Goal: Task Accomplishment & Management: Manage account settings

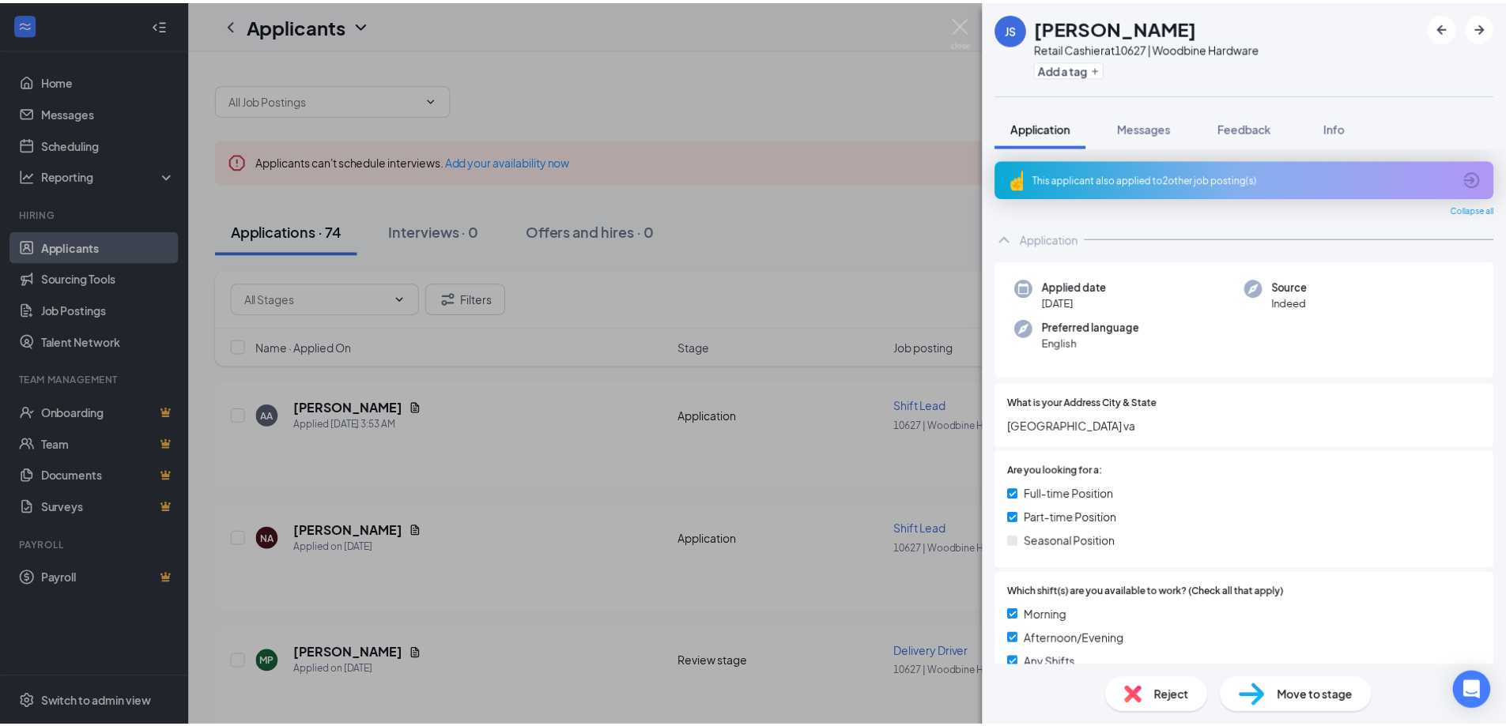
scroll to position [691, 0]
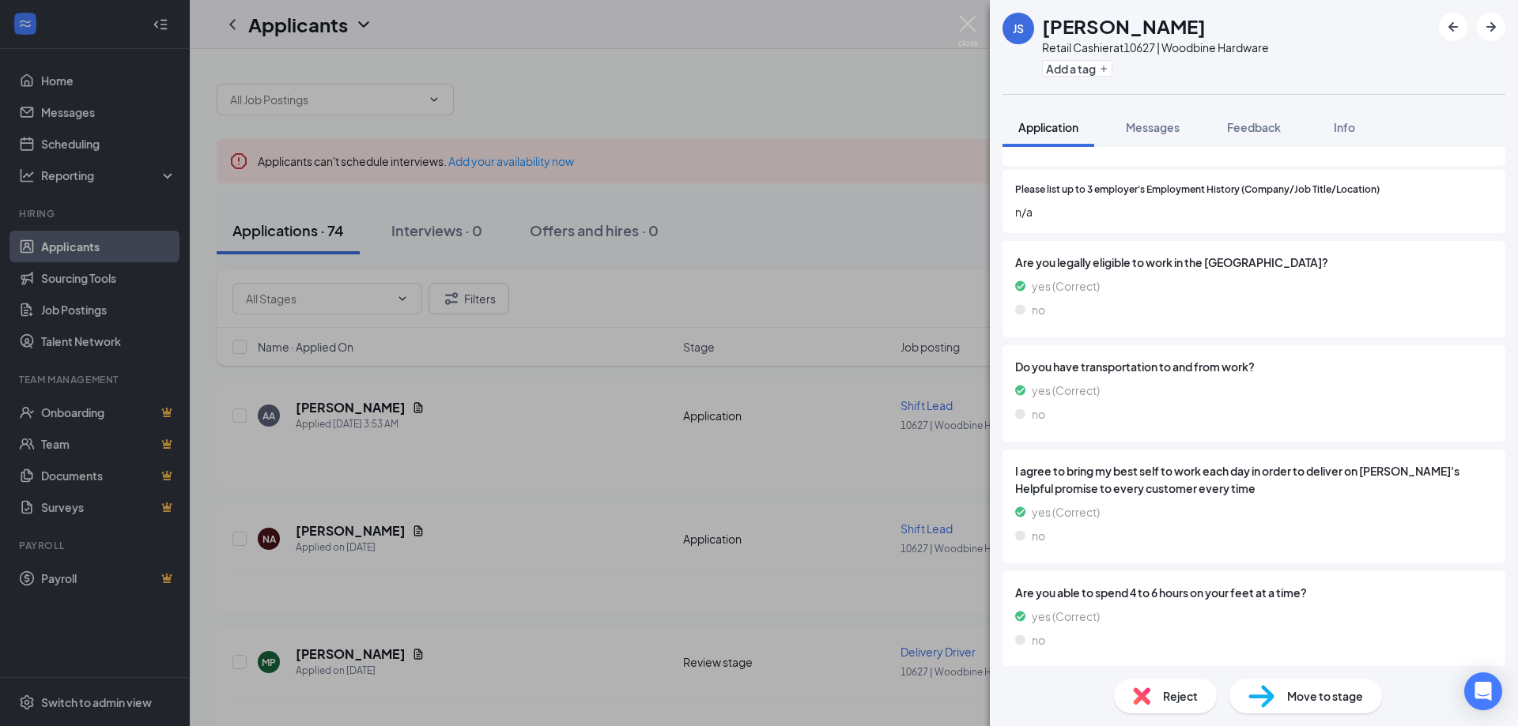
click at [481, 429] on div "[PERSON_NAME] small Retail Cashier at 10627 | Woodbine Hardware Add a tag Appli…" at bounding box center [759, 363] width 1518 height 726
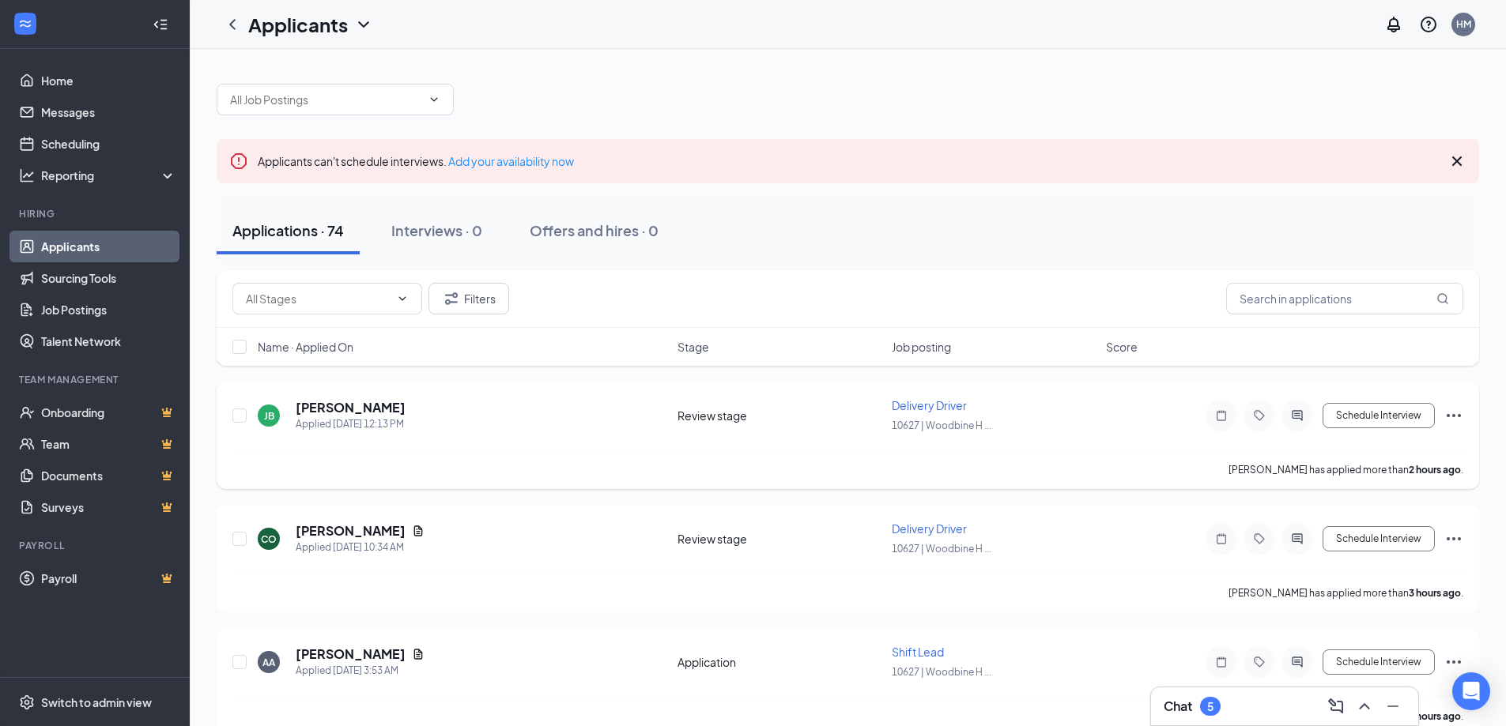
click at [478, 428] on div "[PERSON_NAME] Applied [DATE] 12:13 PM" at bounding box center [463, 415] width 410 height 33
click at [55, 79] on link "Home" at bounding box center [108, 81] width 135 height 32
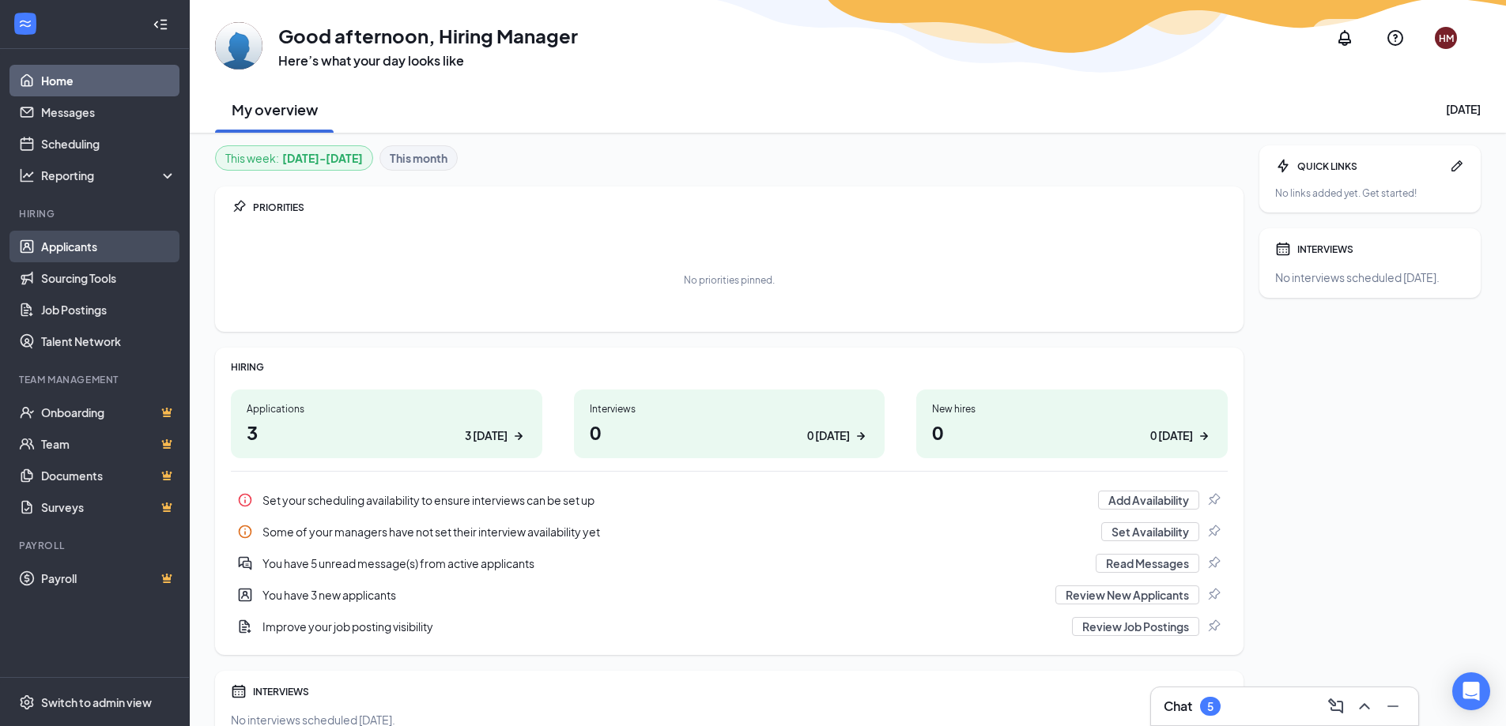
click at [92, 252] on link "Applicants" at bounding box center [108, 247] width 135 height 32
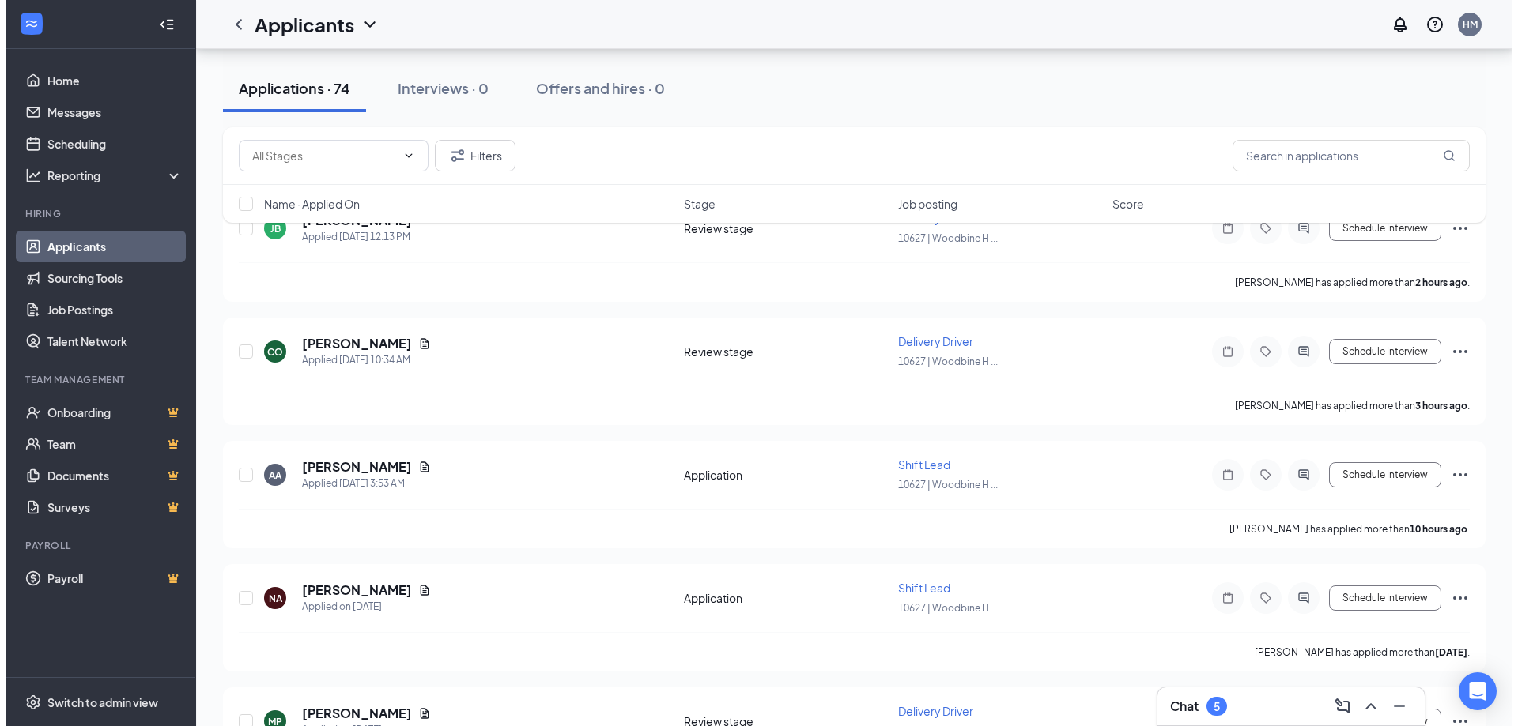
scroll to position [237, 0]
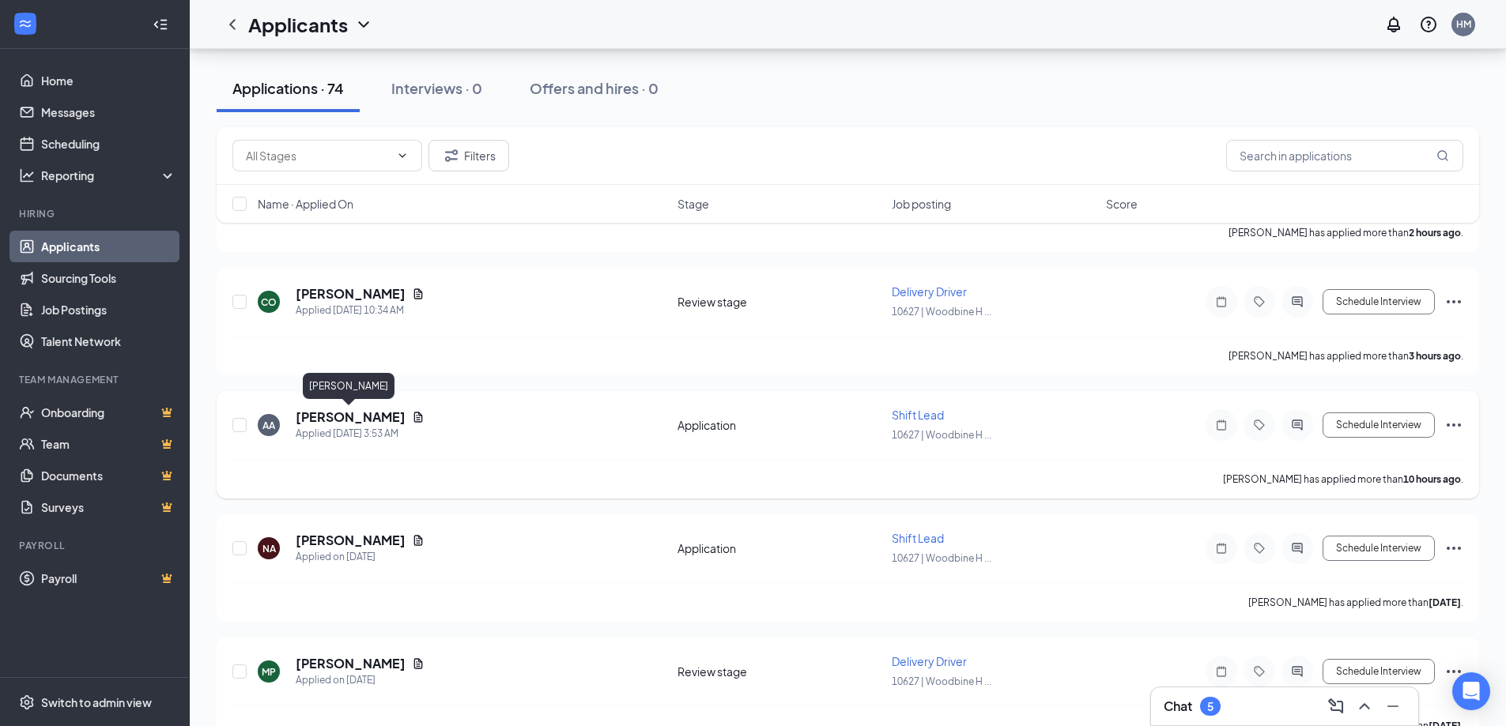
click at [320, 419] on h5 "[PERSON_NAME]" at bounding box center [351, 417] width 110 height 17
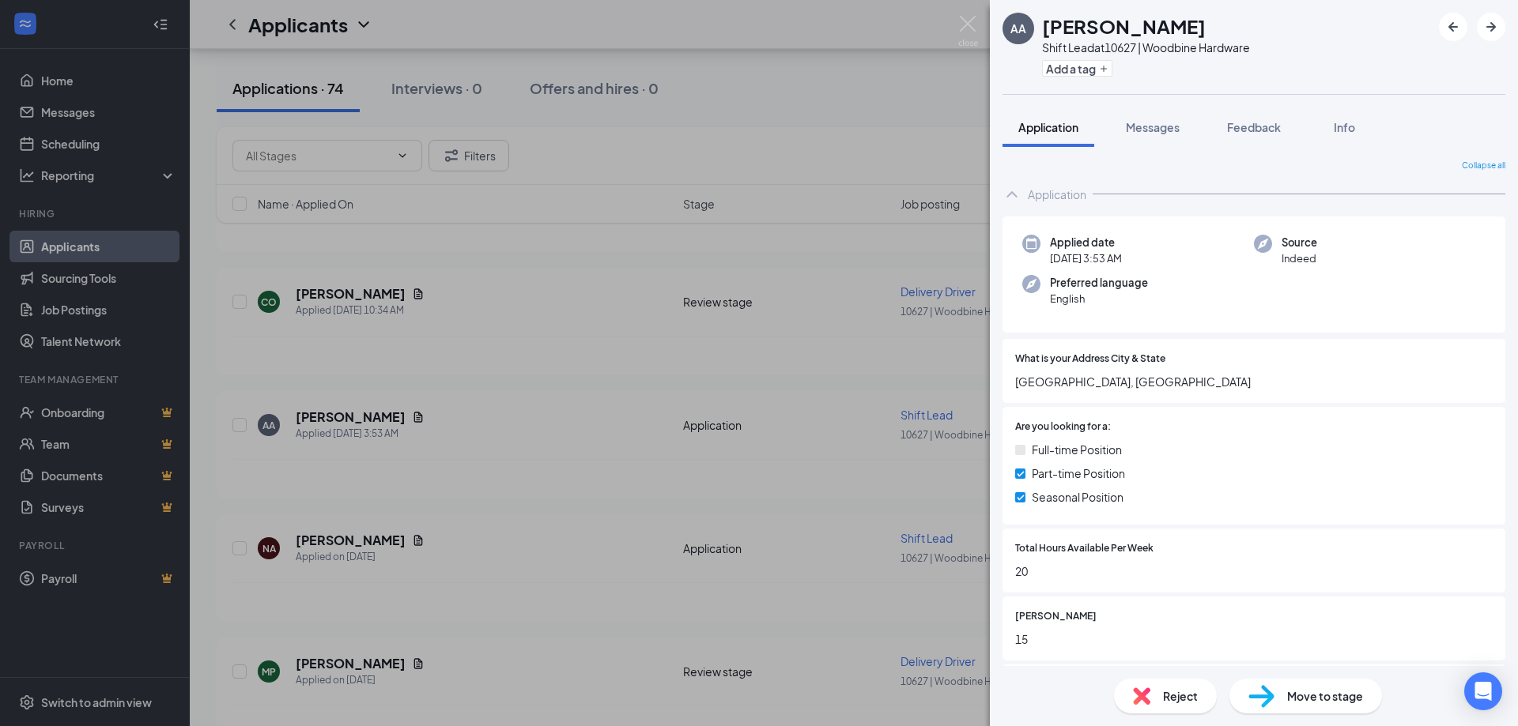
click at [400, 421] on div "AA [PERSON_NAME] Shift Lead at 10627 | Woodbine Hardware Add a tag Application …" at bounding box center [759, 363] width 1518 height 726
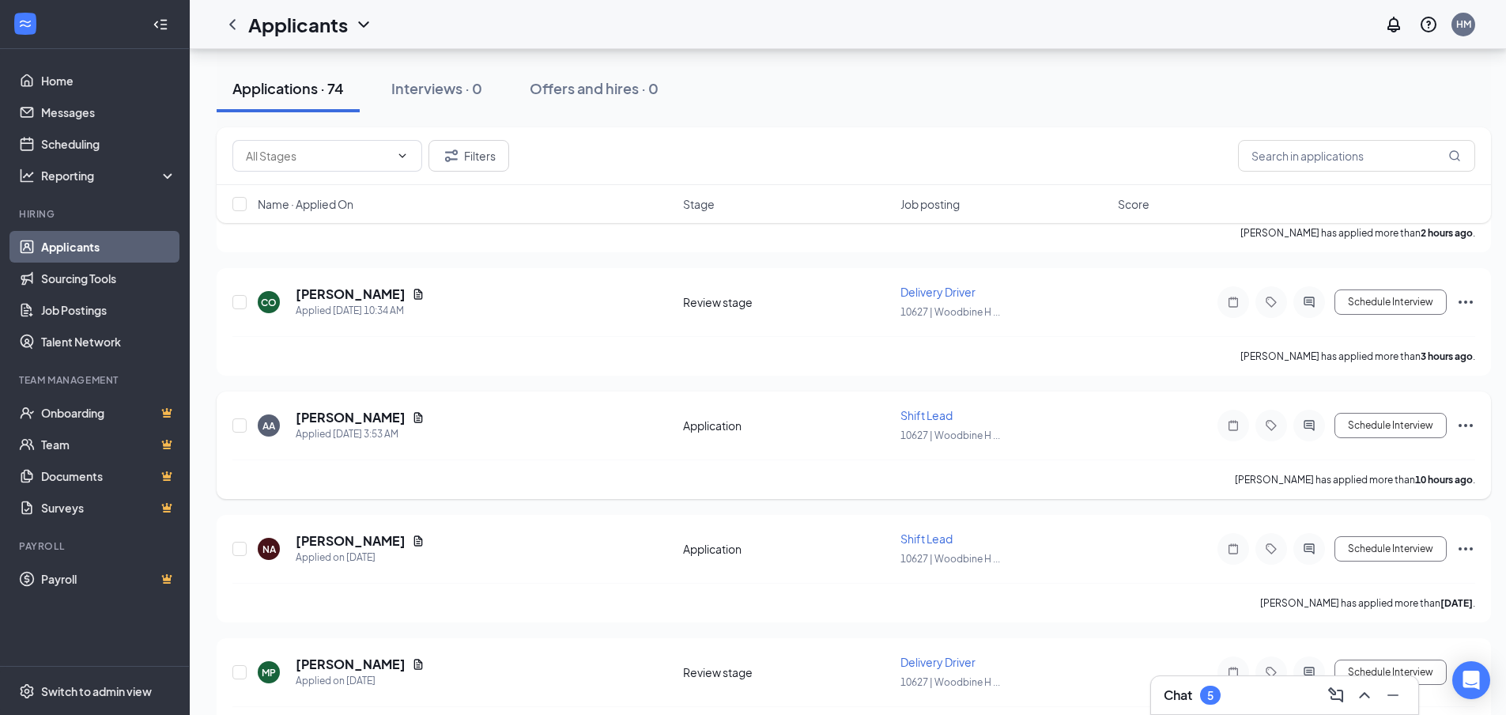
click at [414, 417] on icon "Document" at bounding box center [418, 417] width 9 height 10
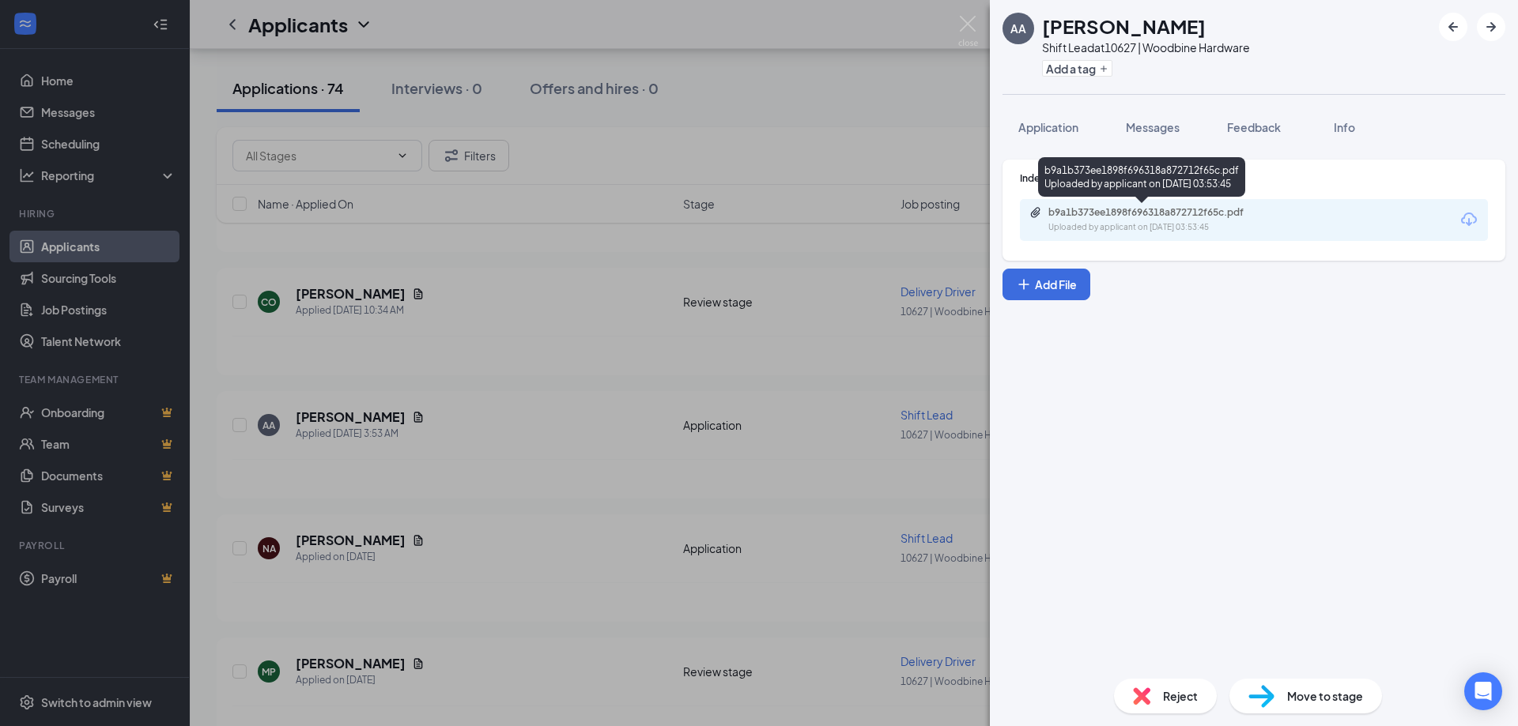
click at [1192, 222] on div "Uploaded by applicant on [DATE] 03:53:45" at bounding box center [1166, 227] width 237 height 13
click at [343, 544] on div "AA [PERSON_NAME] Shift Lead at 10627 | Woodbine Hardware Add a tag Application …" at bounding box center [759, 363] width 1518 height 726
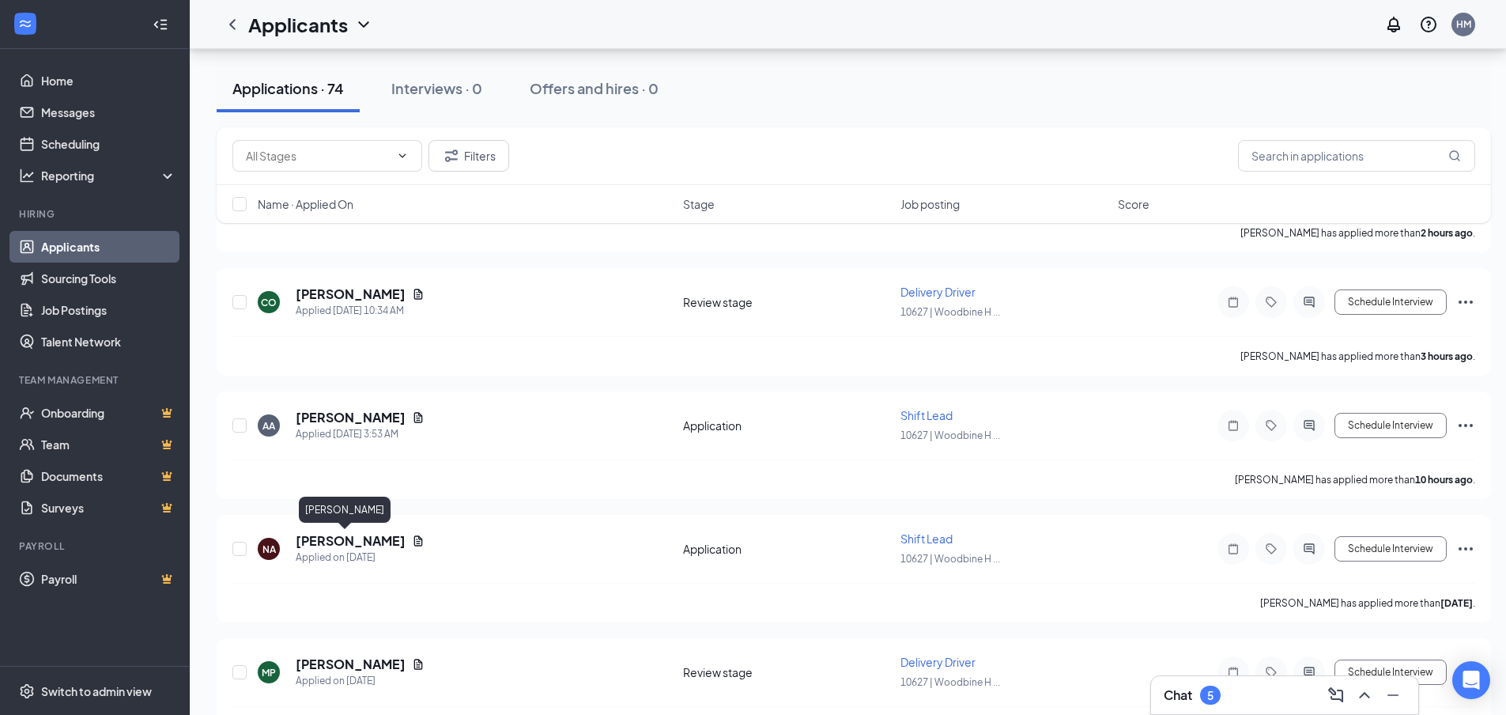
click at [343, 544] on h5 "[PERSON_NAME]" at bounding box center [351, 540] width 110 height 17
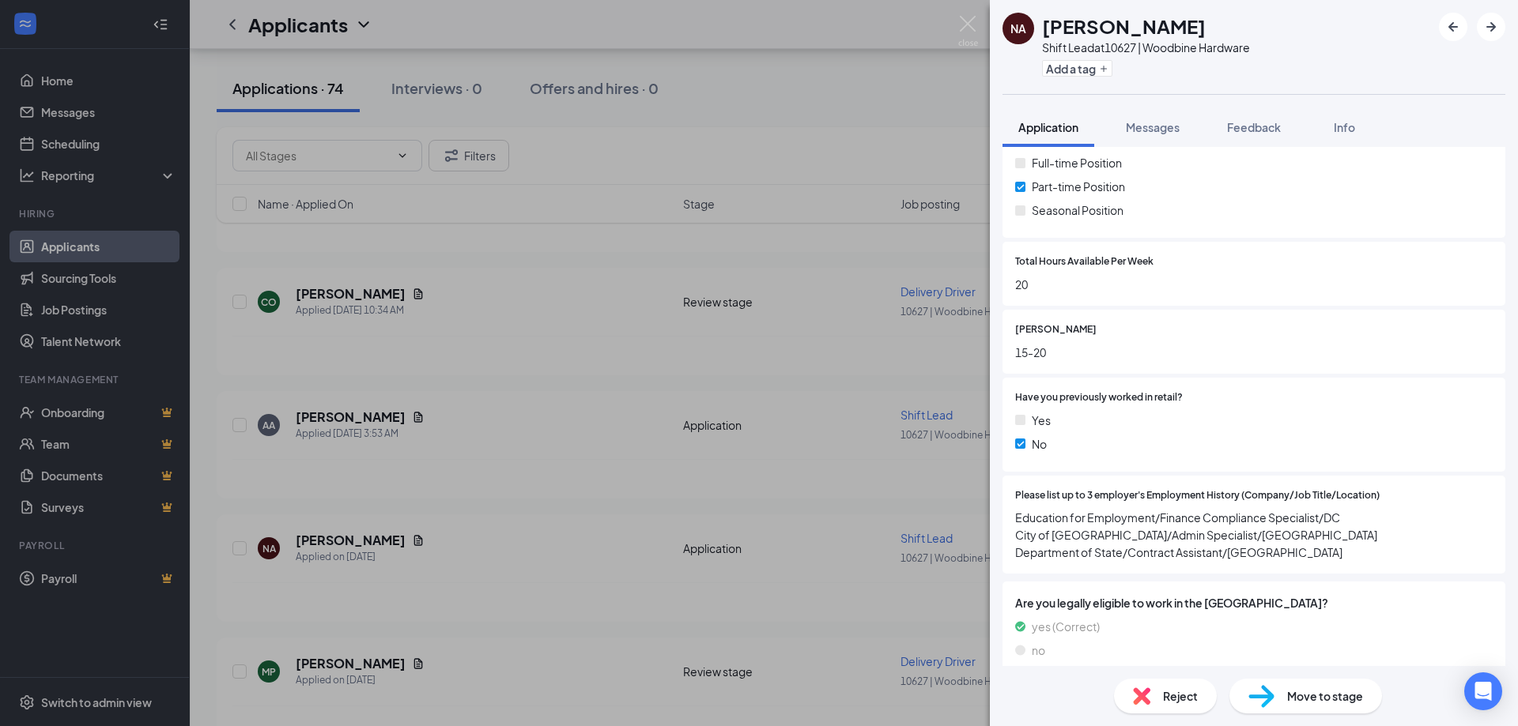
scroll to position [316, 0]
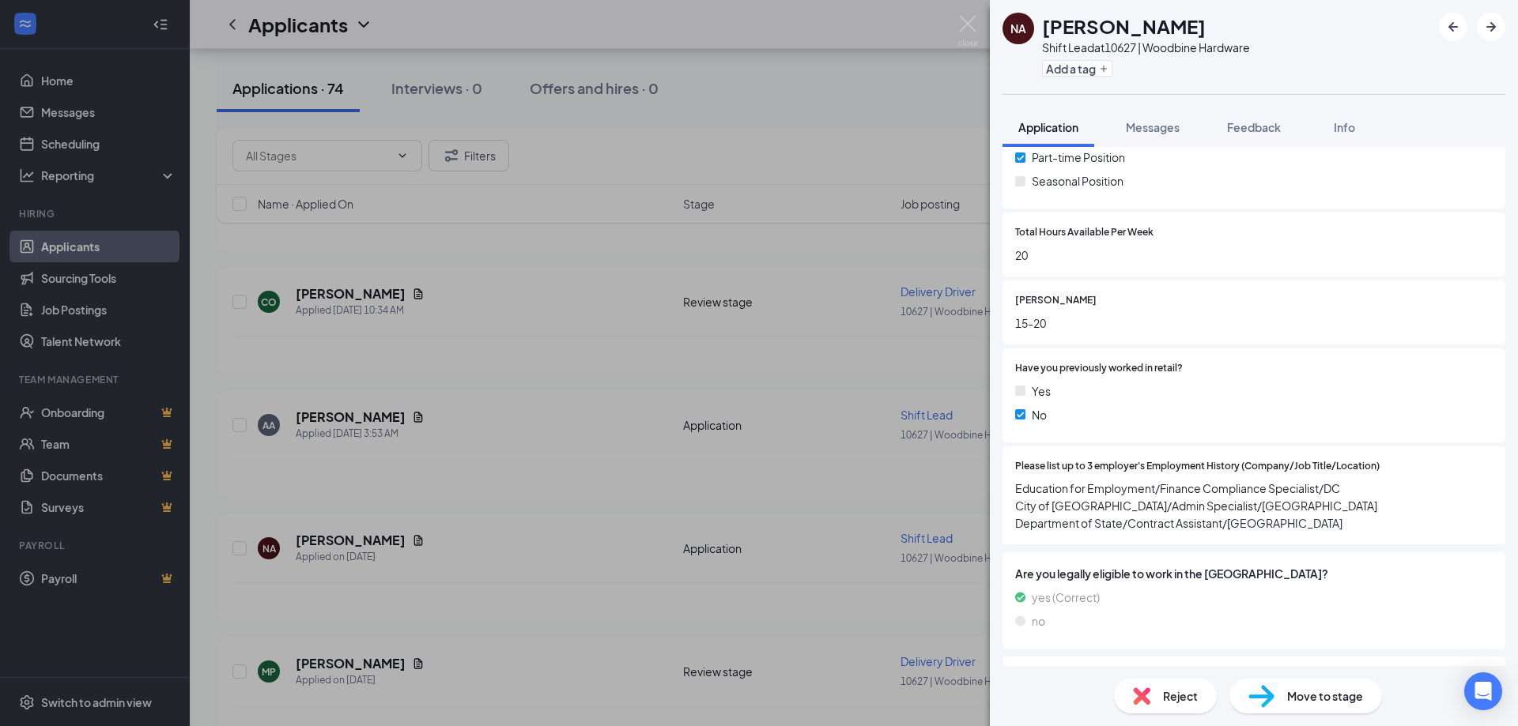
click at [353, 662] on div "NA [PERSON_NAME] Shift Lead at 10627 | Woodbine Hardware Add a tag Application …" at bounding box center [759, 363] width 1518 height 726
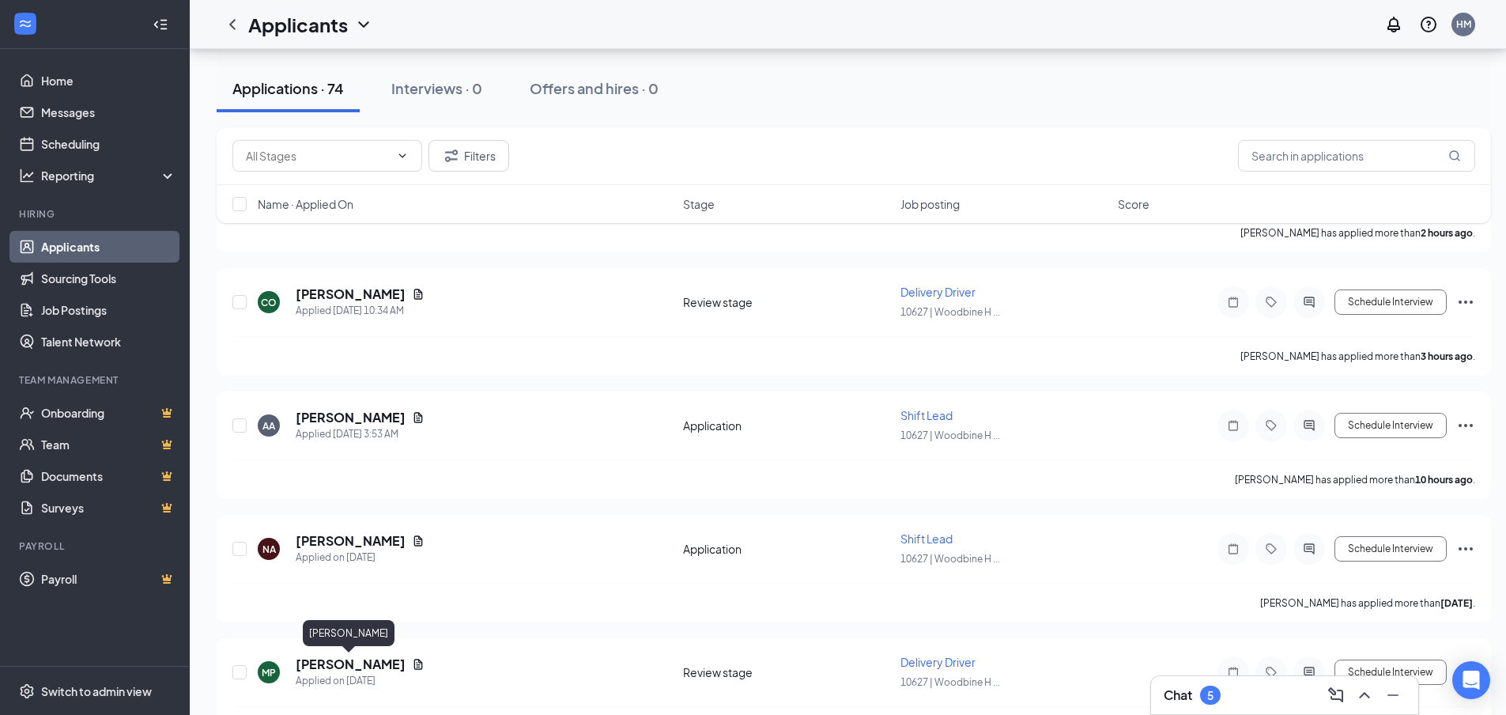
click at [353, 662] on h5 "[PERSON_NAME]" at bounding box center [351, 663] width 110 height 17
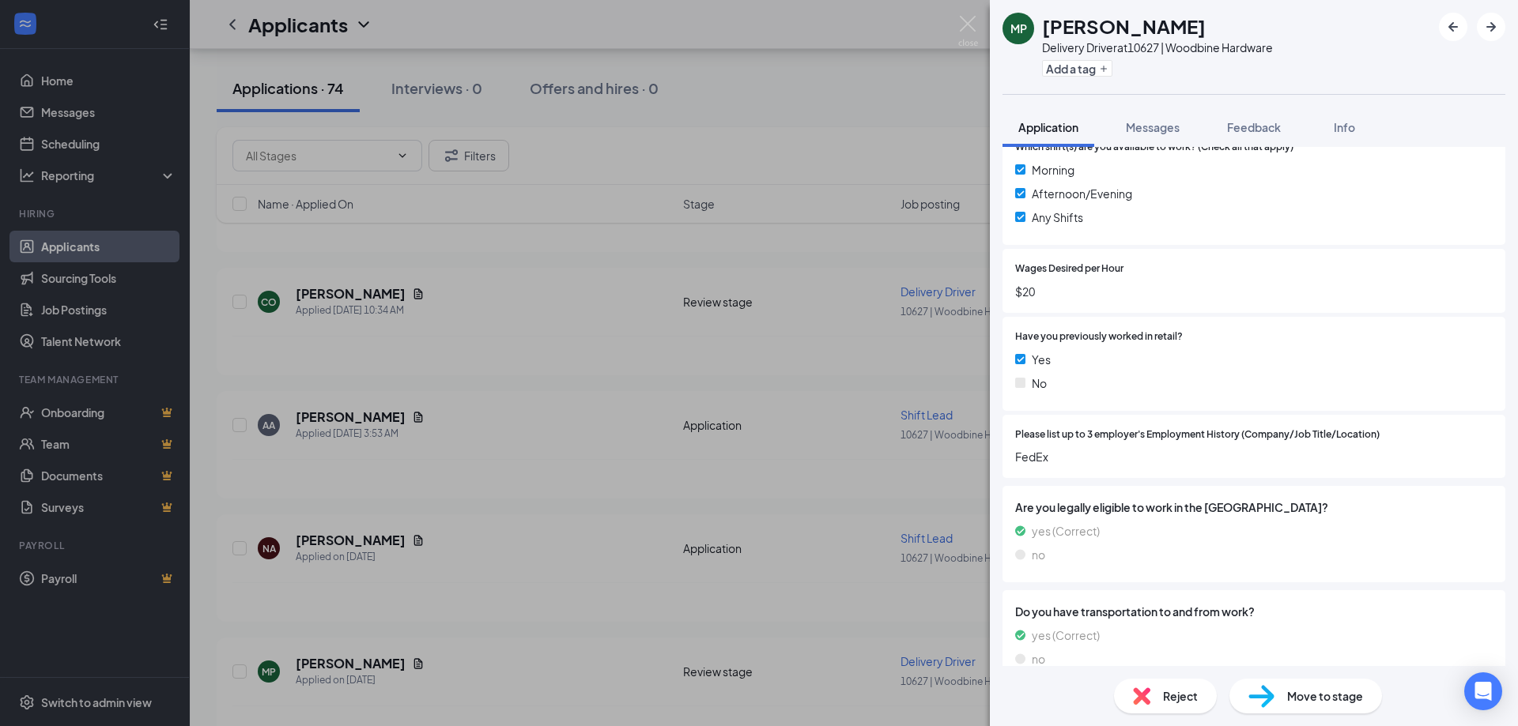
scroll to position [474, 0]
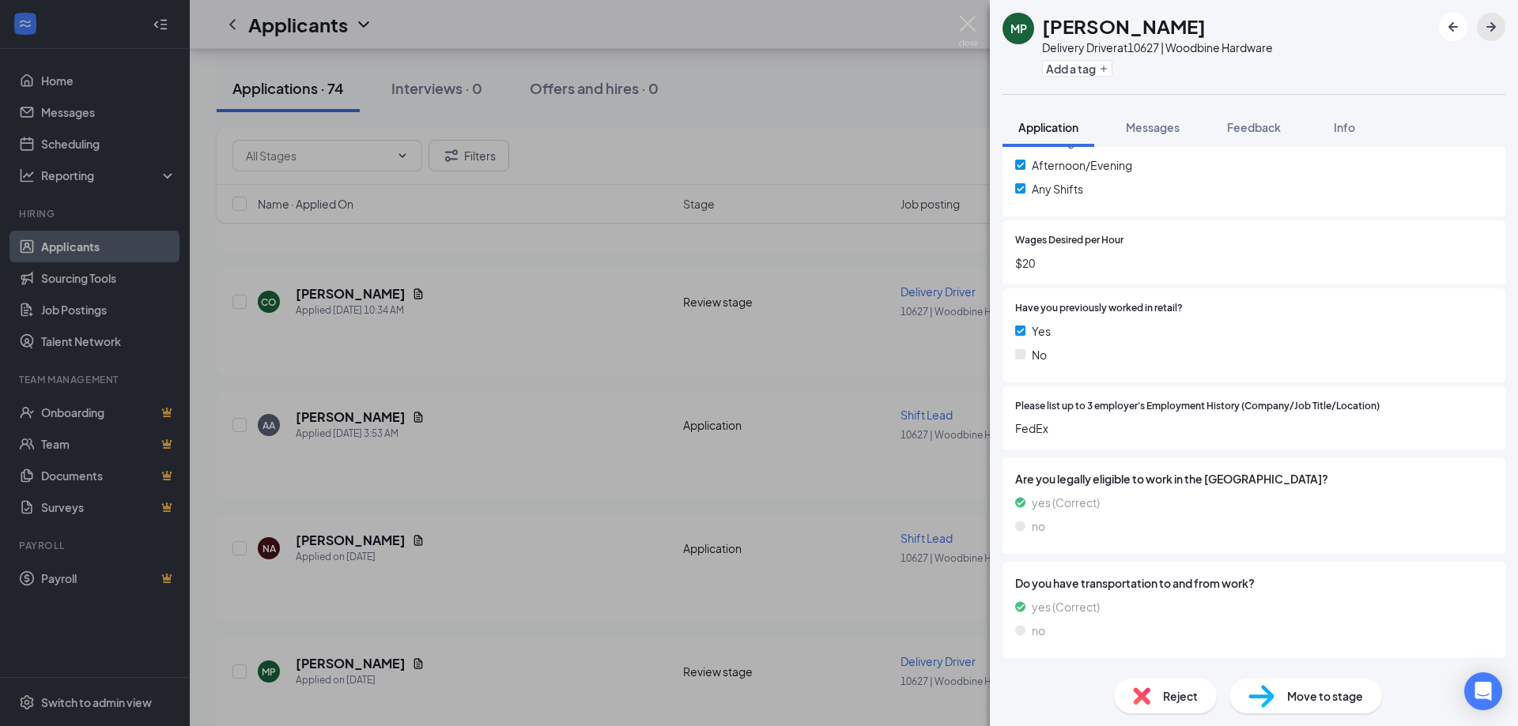
click at [1493, 32] on icon "ArrowRight" at bounding box center [1490, 26] width 19 height 19
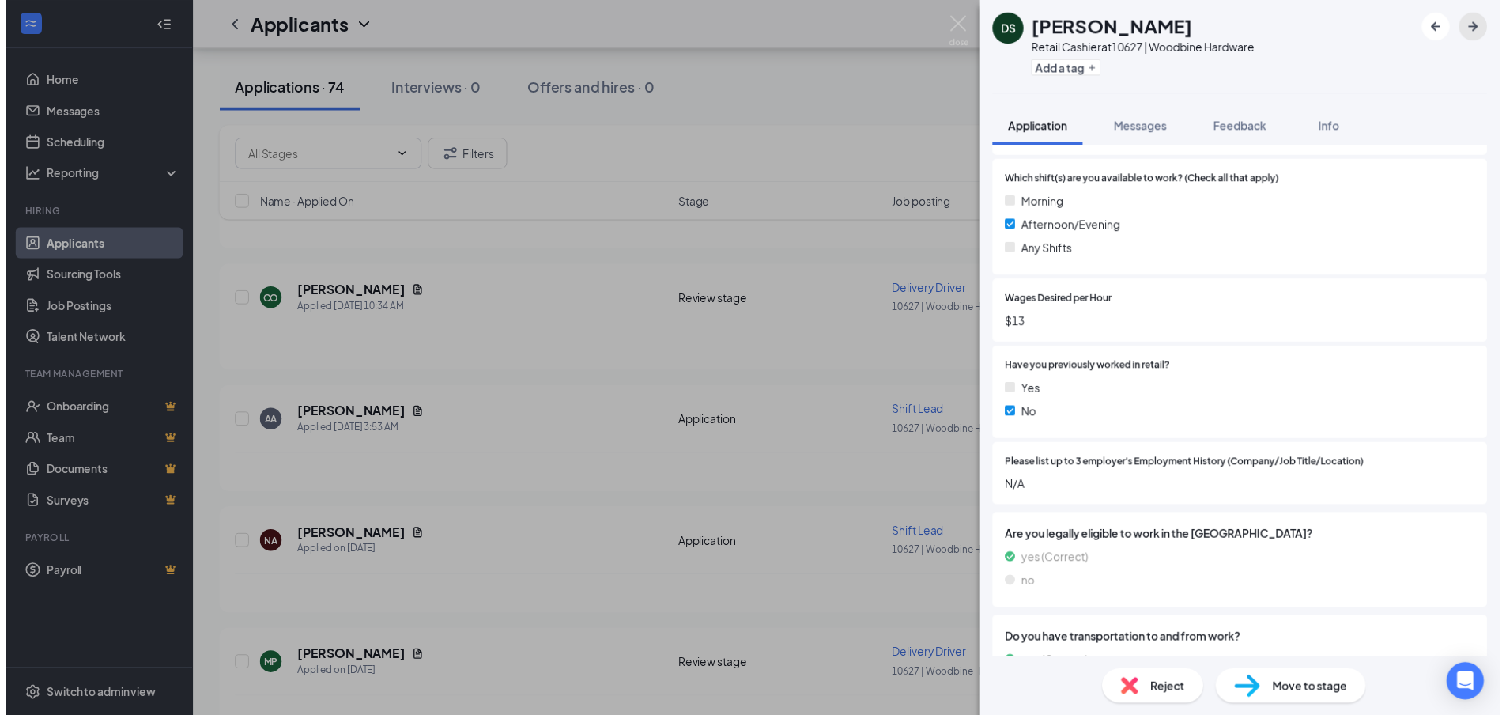
scroll to position [395, 0]
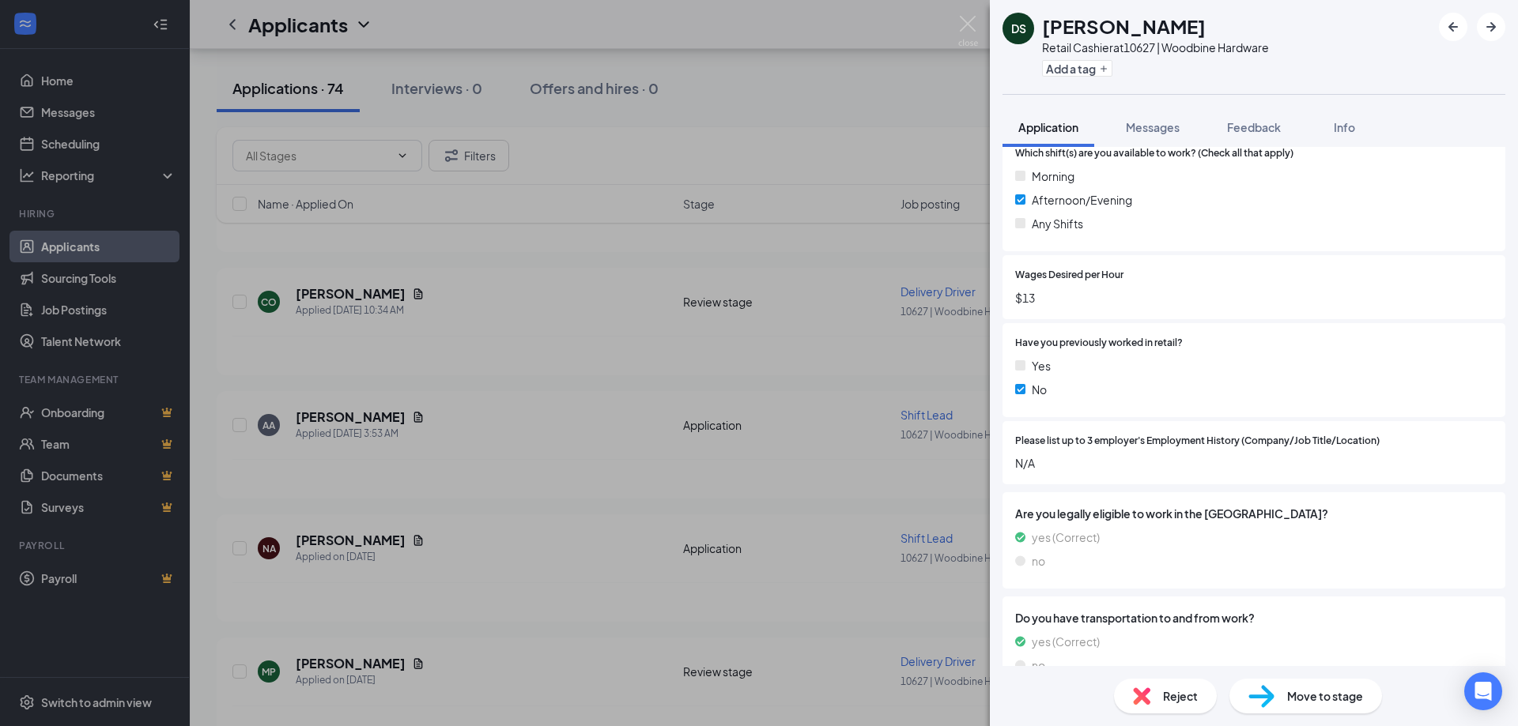
click at [345, 666] on div "DS [PERSON_NAME] Retail Cashier at 10627 | Woodbine Hardware Add a tag Applicat…" at bounding box center [759, 363] width 1518 height 726
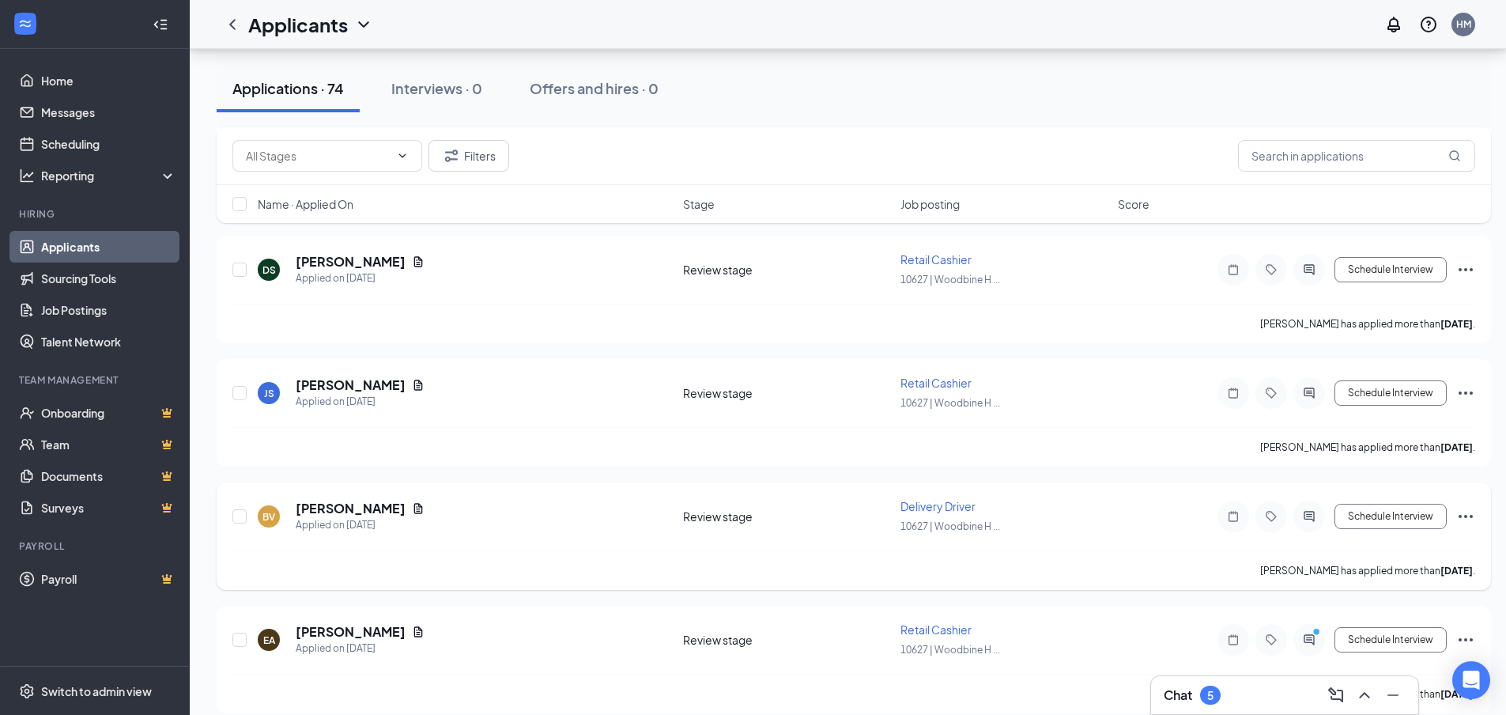
scroll to position [790, 0]
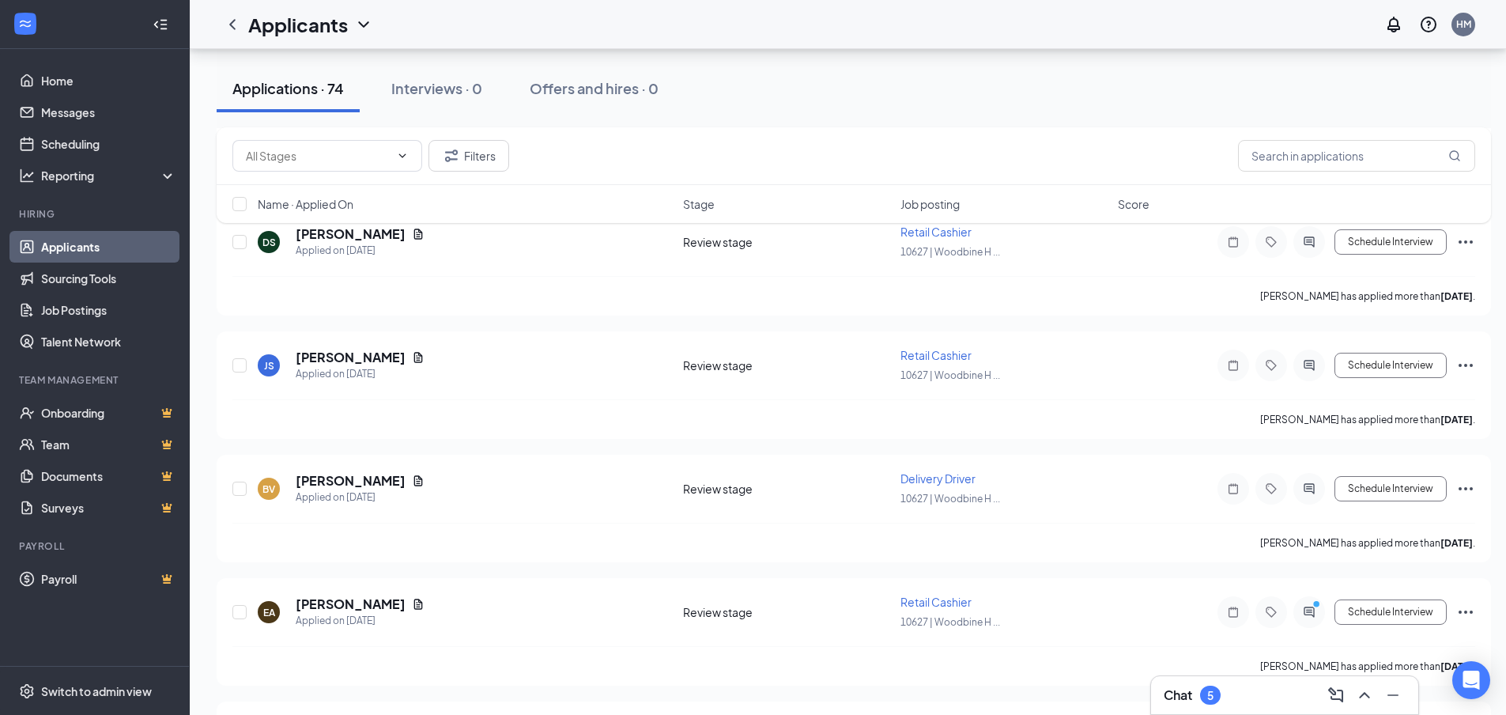
click at [377, 236] on div "Filters Name · Applied On Stage Job posting Score" at bounding box center [854, 182] width 1274 height 111
click at [379, 232] on div "Filters Name · Applied On Stage Job posting Score" at bounding box center [854, 182] width 1274 height 111
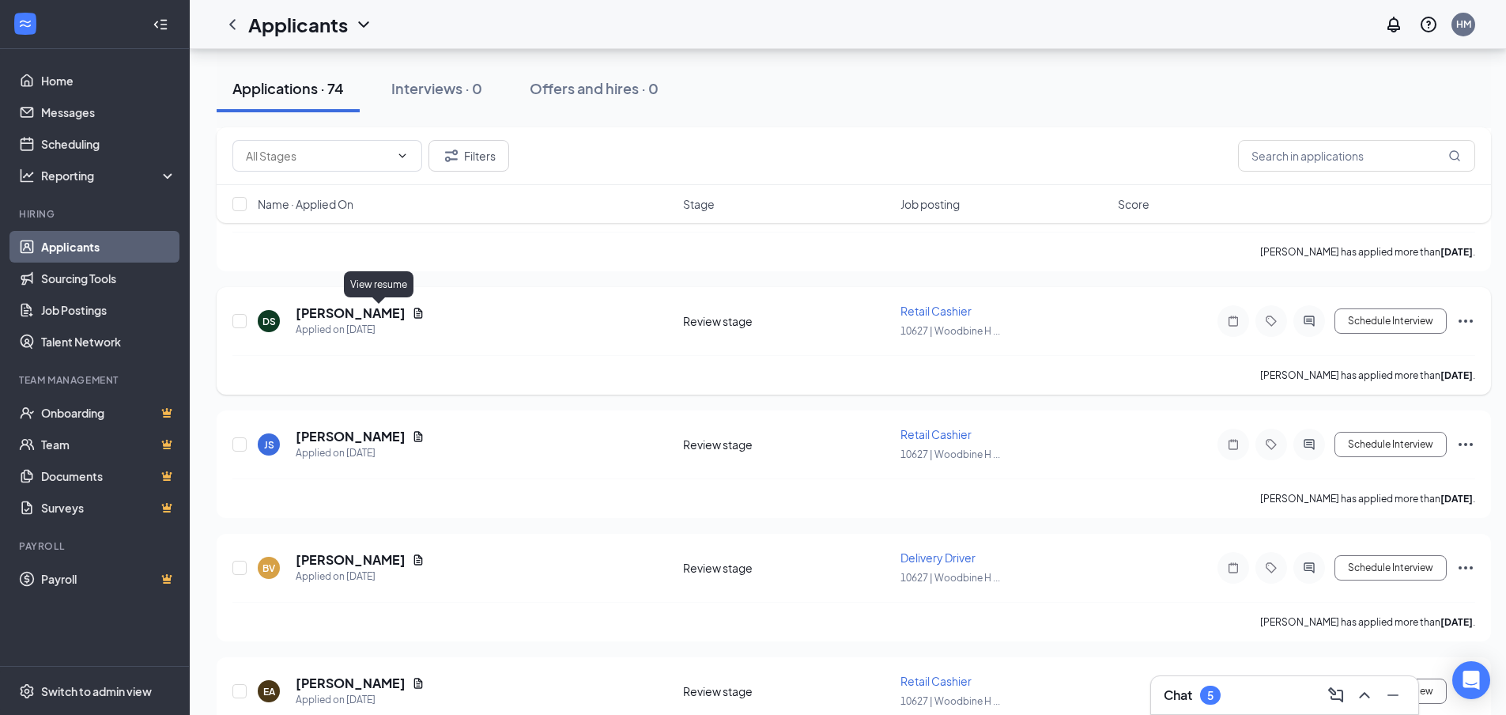
click at [412, 312] on icon "Document" at bounding box center [418, 313] width 13 height 13
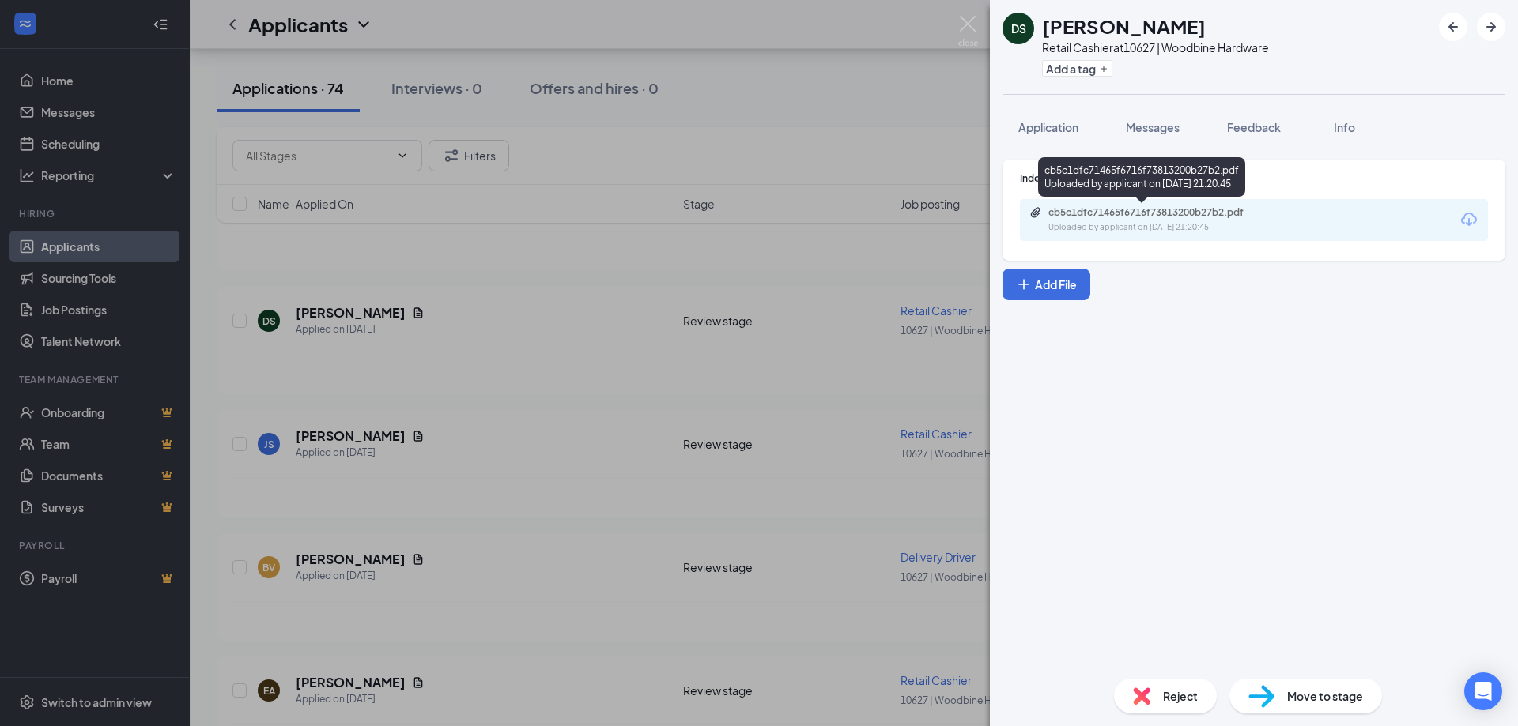
click at [1208, 212] on div "cb5c1dfc71465f6716f73813200b27b2.pdf" at bounding box center [1158, 212] width 221 height 13
click at [383, 439] on div "DS [PERSON_NAME] Retail Cashier at 10627 | Woodbine Hardware Add a tag Applicat…" at bounding box center [759, 363] width 1518 height 726
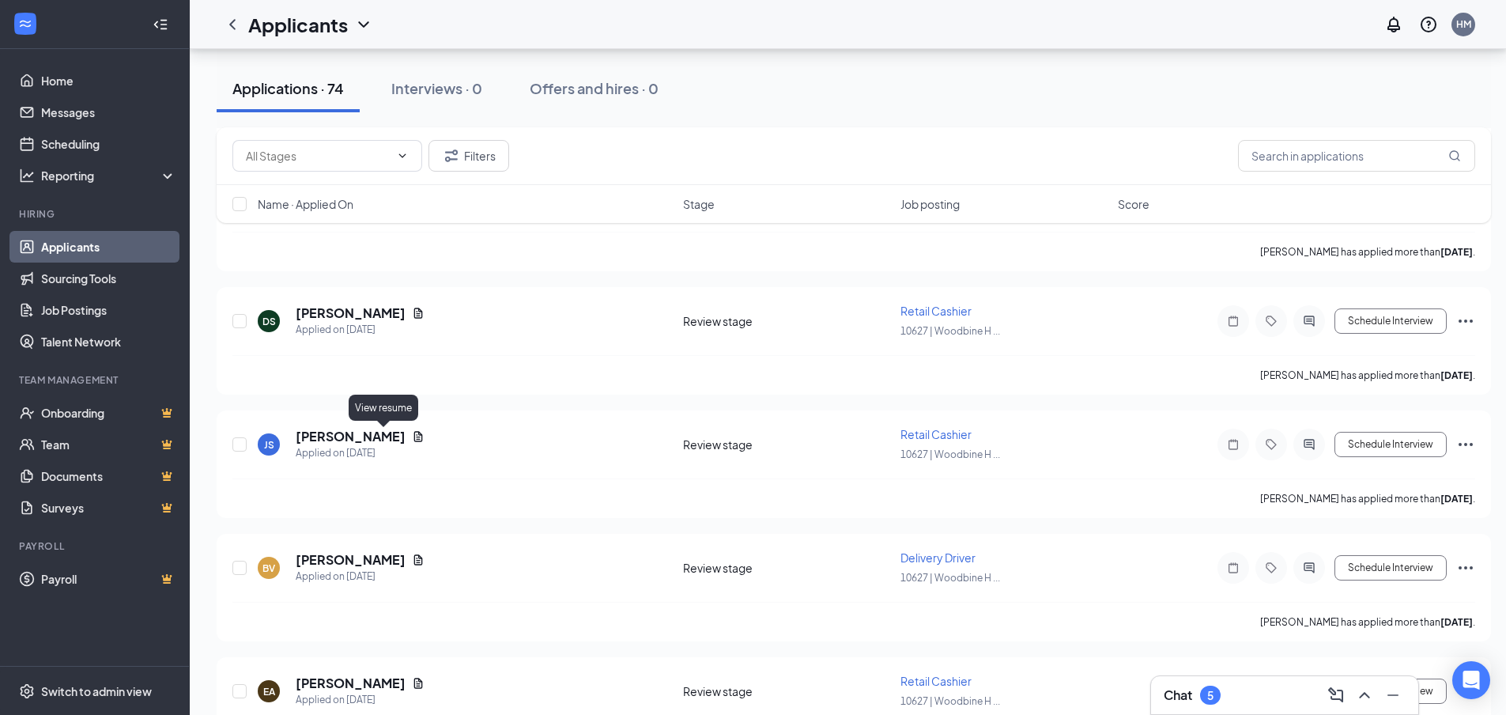
click at [414, 439] on icon "Document" at bounding box center [418, 436] width 9 height 10
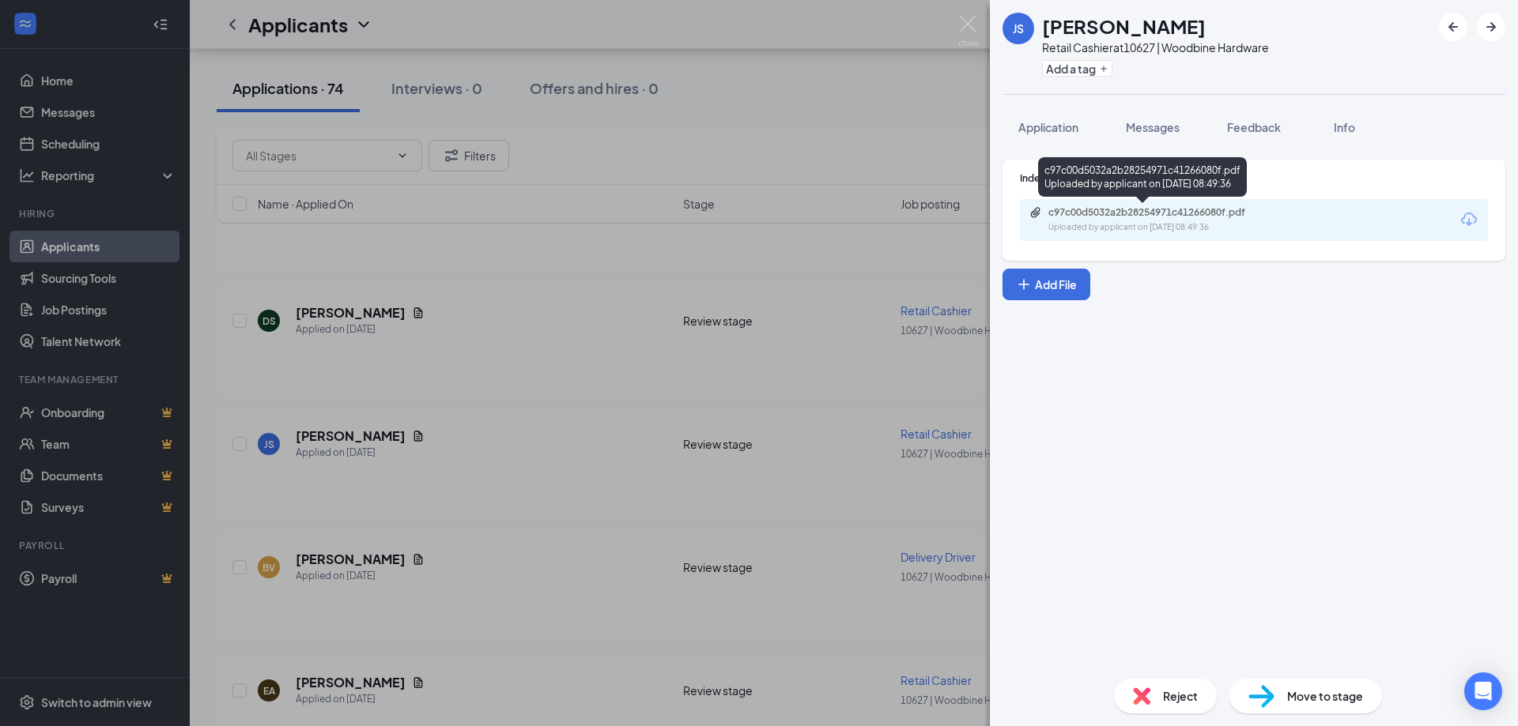
click at [1172, 218] on div "c97c00d5032a2b28254971c41266080f.pdf" at bounding box center [1158, 212] width 221 height 13
click at [454, 480] on div "[PERSON_NAME] small Retail Cashier at 10627 | Woodbine Hardware Add a tag Appli…" at bounding box center [759, 363] width 1518 height 726
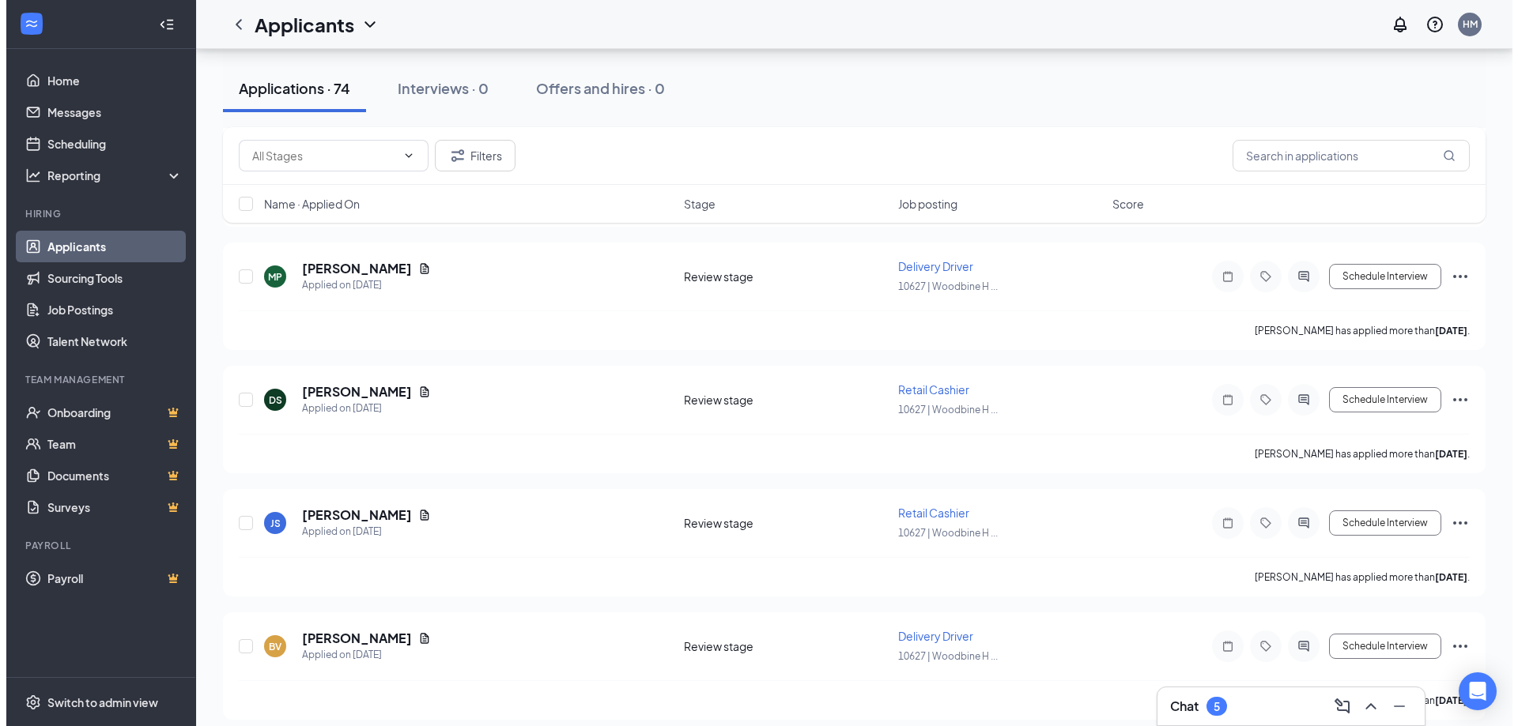
scroll to position [711, 0]
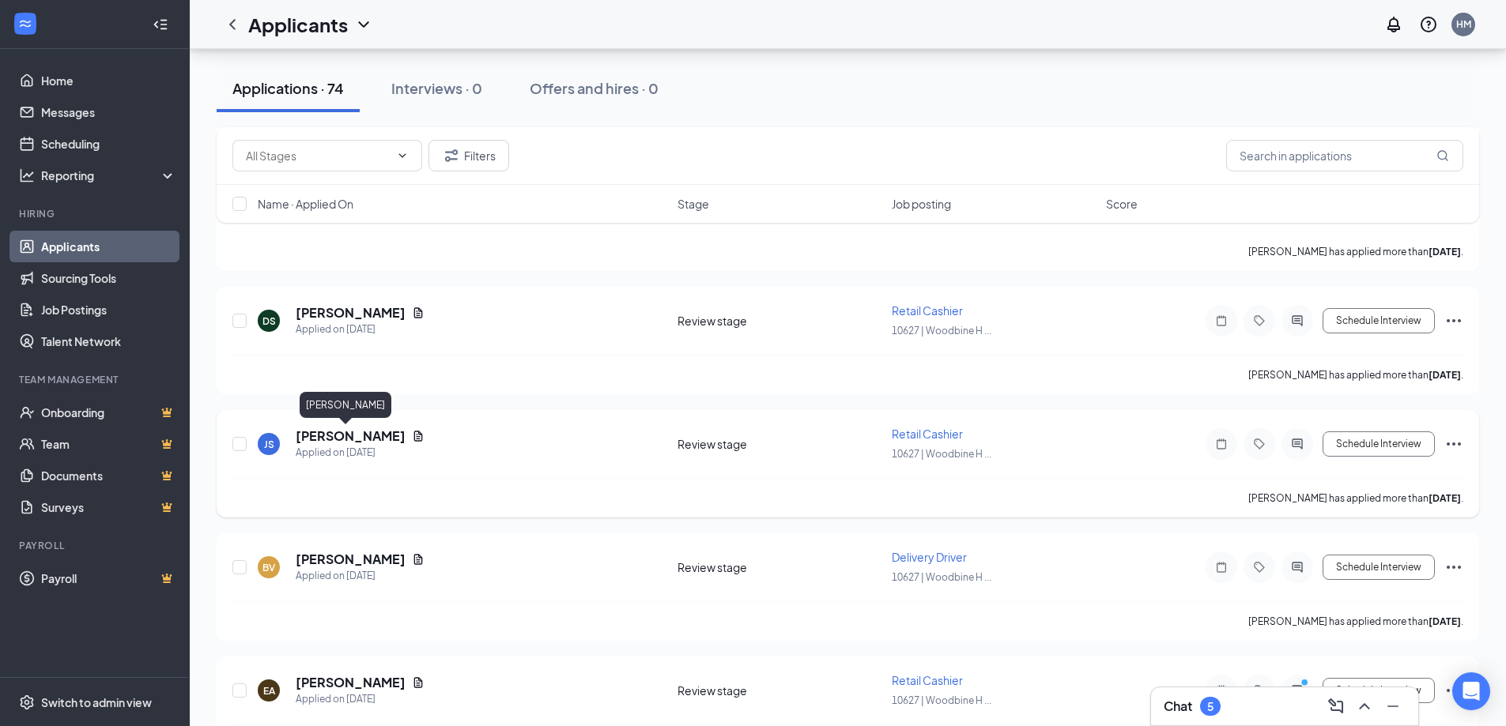
click at [326, 438] on h5 "[PERSON_NAME]" at bounding box center [351, 436] width 110 height 17
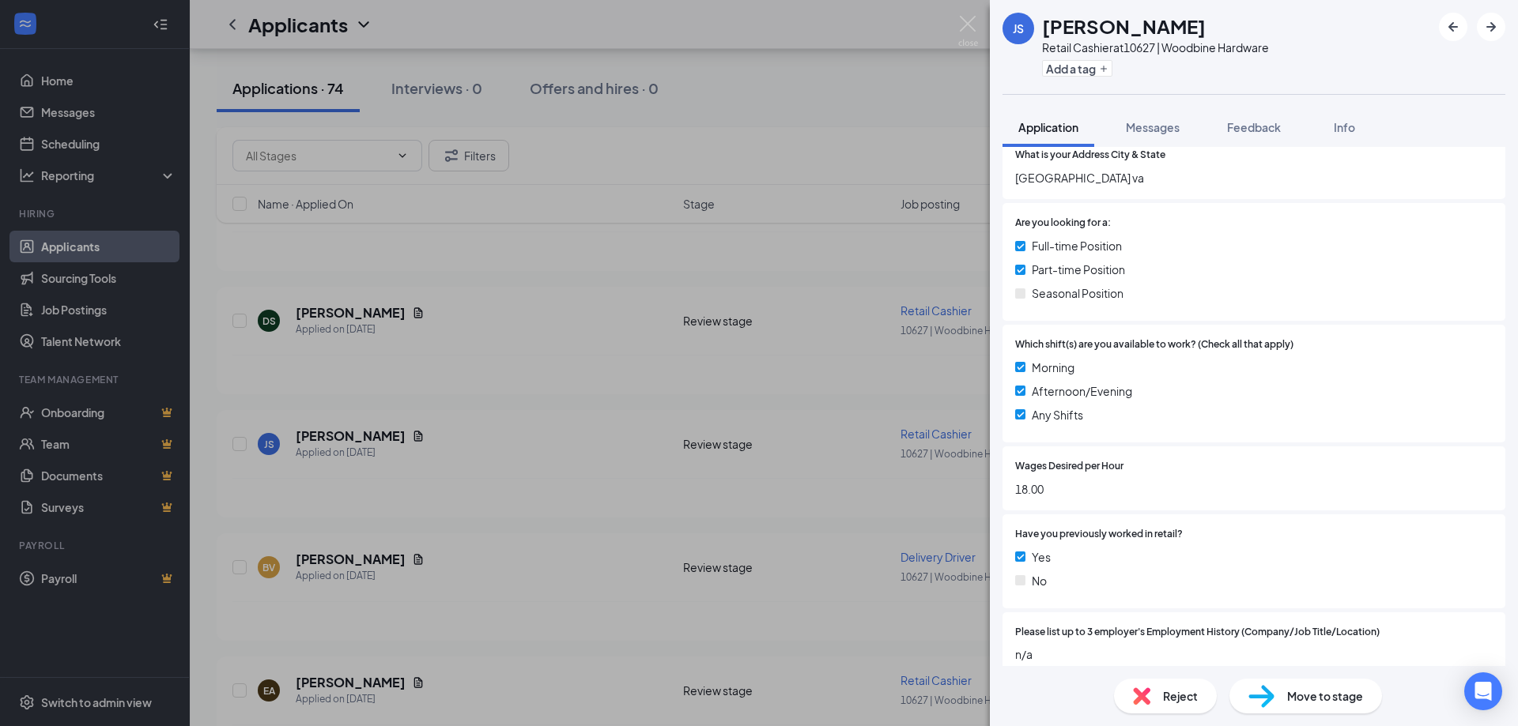
scroll to position [316, 0]
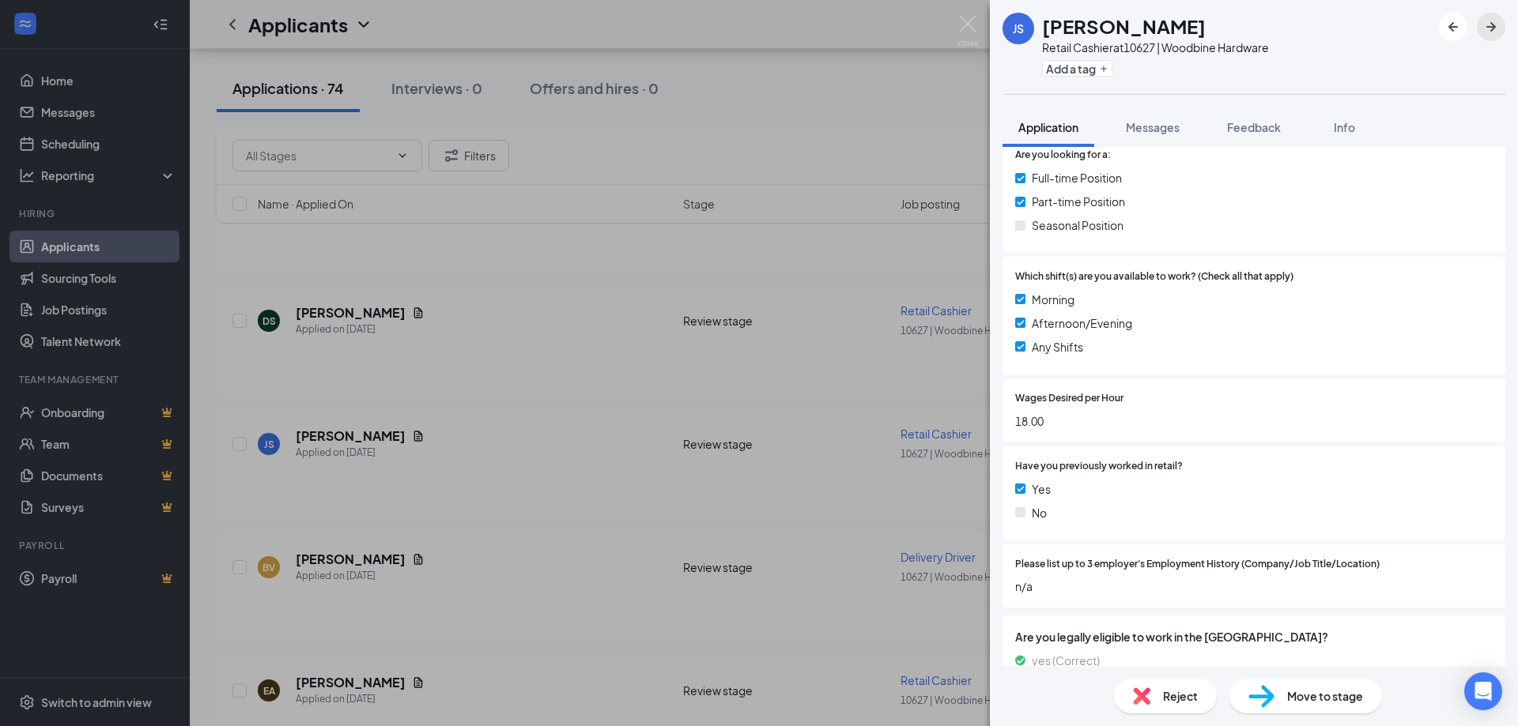
click at [1495, 28] on icon "ArrowRight" at bounding box center [1490, 26] width 19 height 19
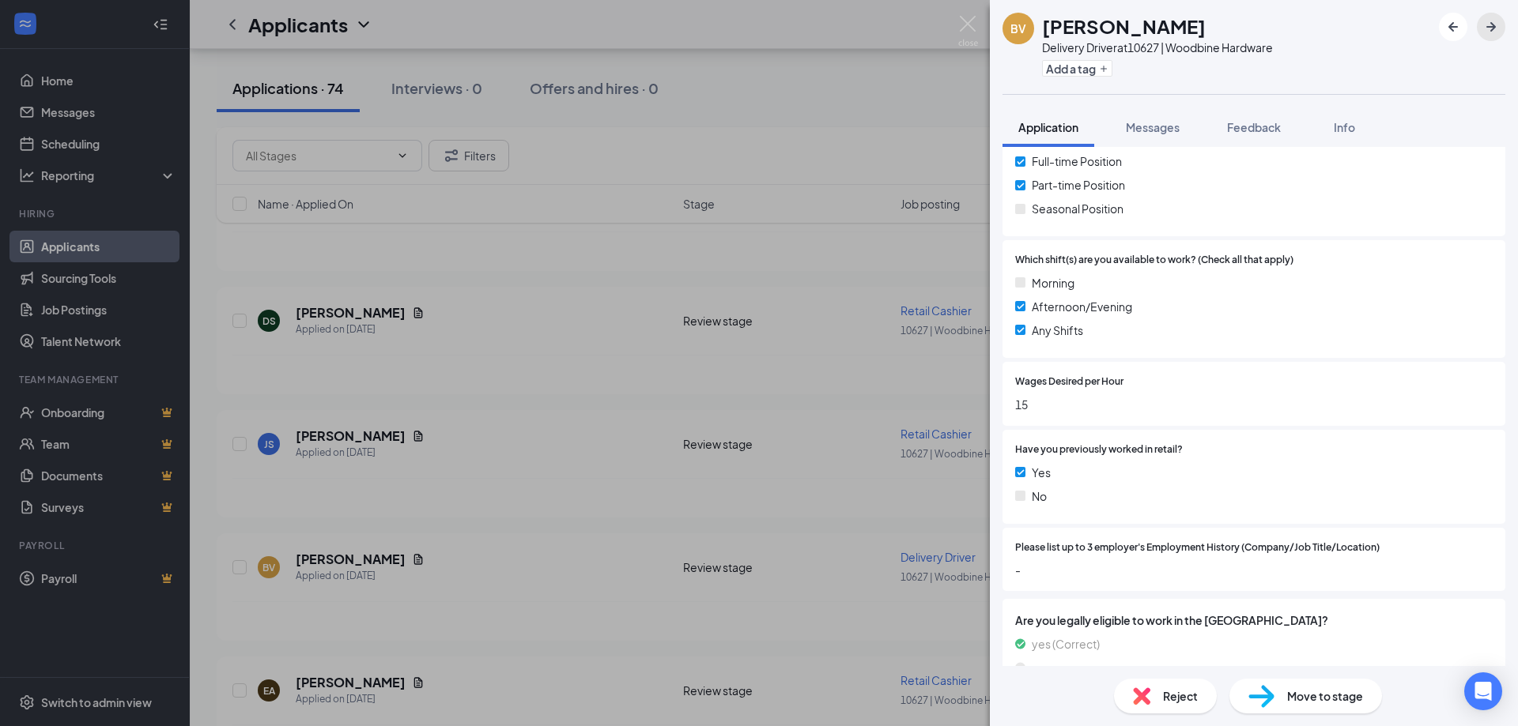
scroll to position [395, 0]
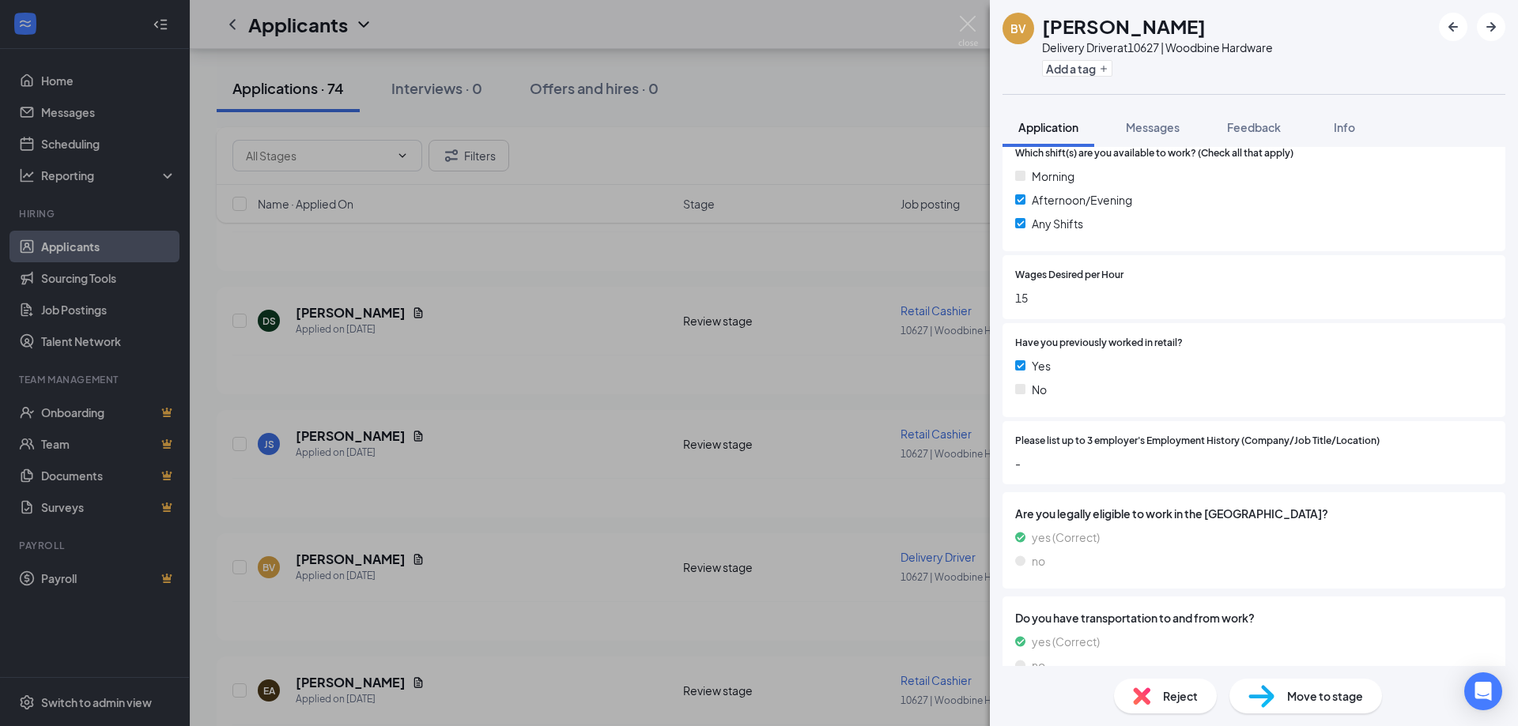
click at [369, 559] on div "BV [PERSON_NAME] Delivery Driver at 10627 | Woodbine Hardware Add a tag Applica…" at bounding box center [759, 363] width 1518 height 726
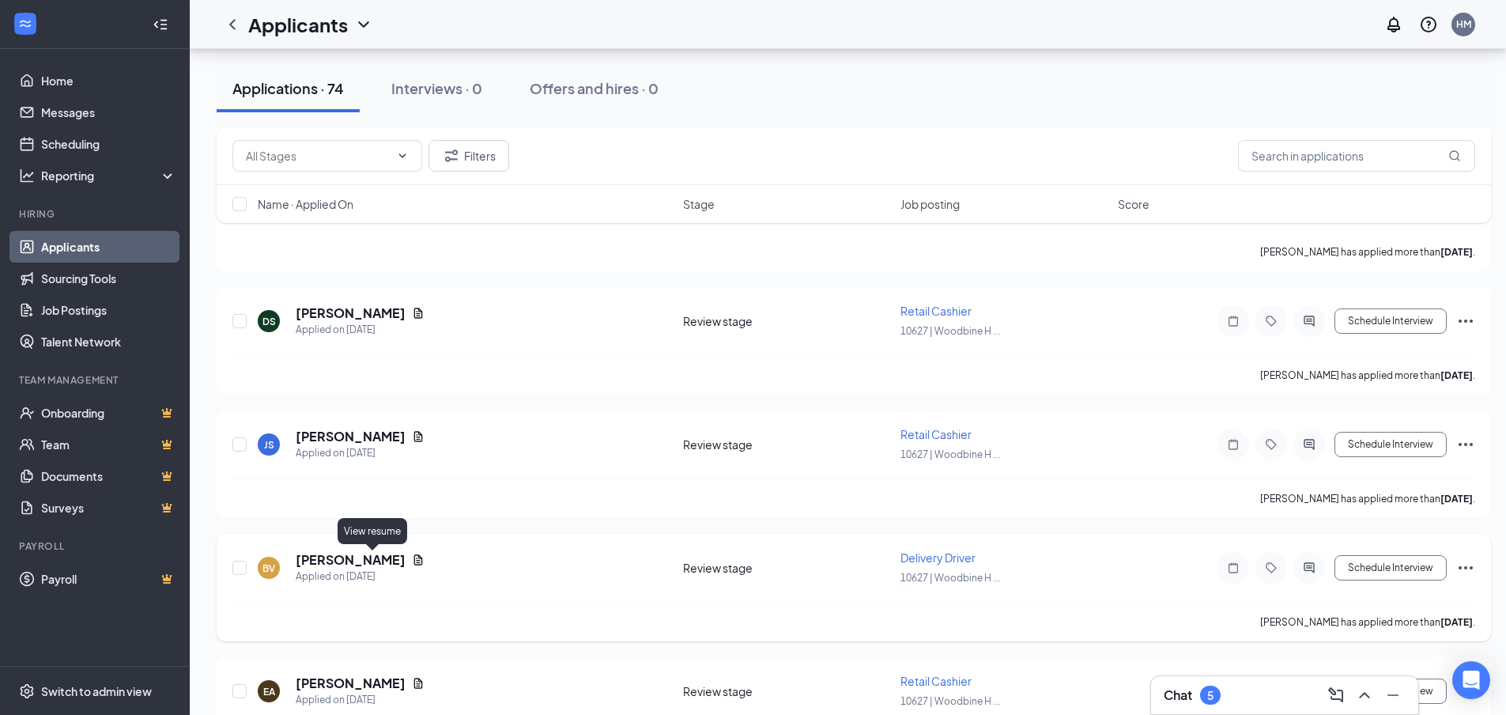
click at [412, 561] on icon "Document" at bounding box center [418, 559] width 13 height 13
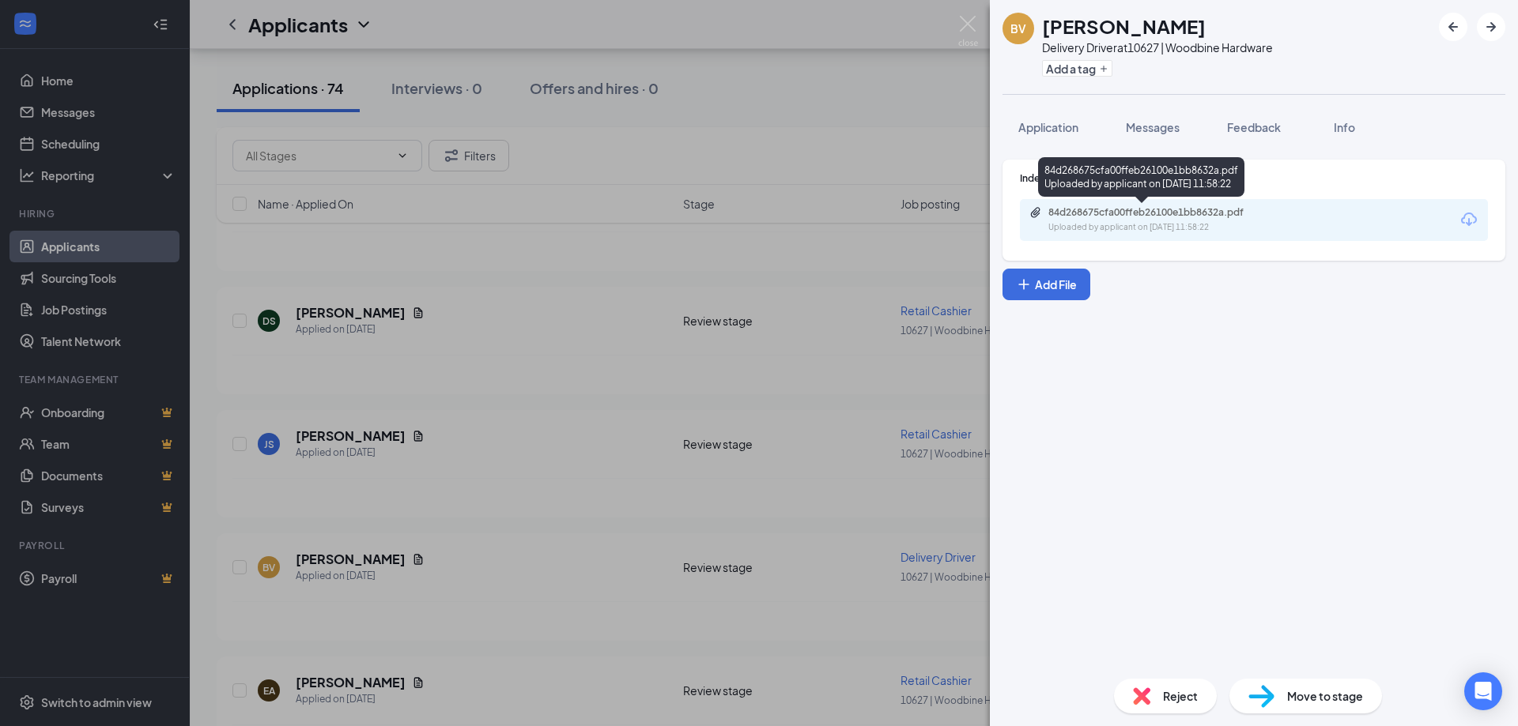
click at [1176, 223] on div "Uploaded by applicant on [DATE] 11:58:22" at bounding box center [1166, 227] width 237 height 13
click at [345, 681] on div "BV [PERSON_NAME] Delivery Driver at 10627 | Woodbine Hardware Add a tag Applica…" at bounding box center [759, 363] width 1518 height 726
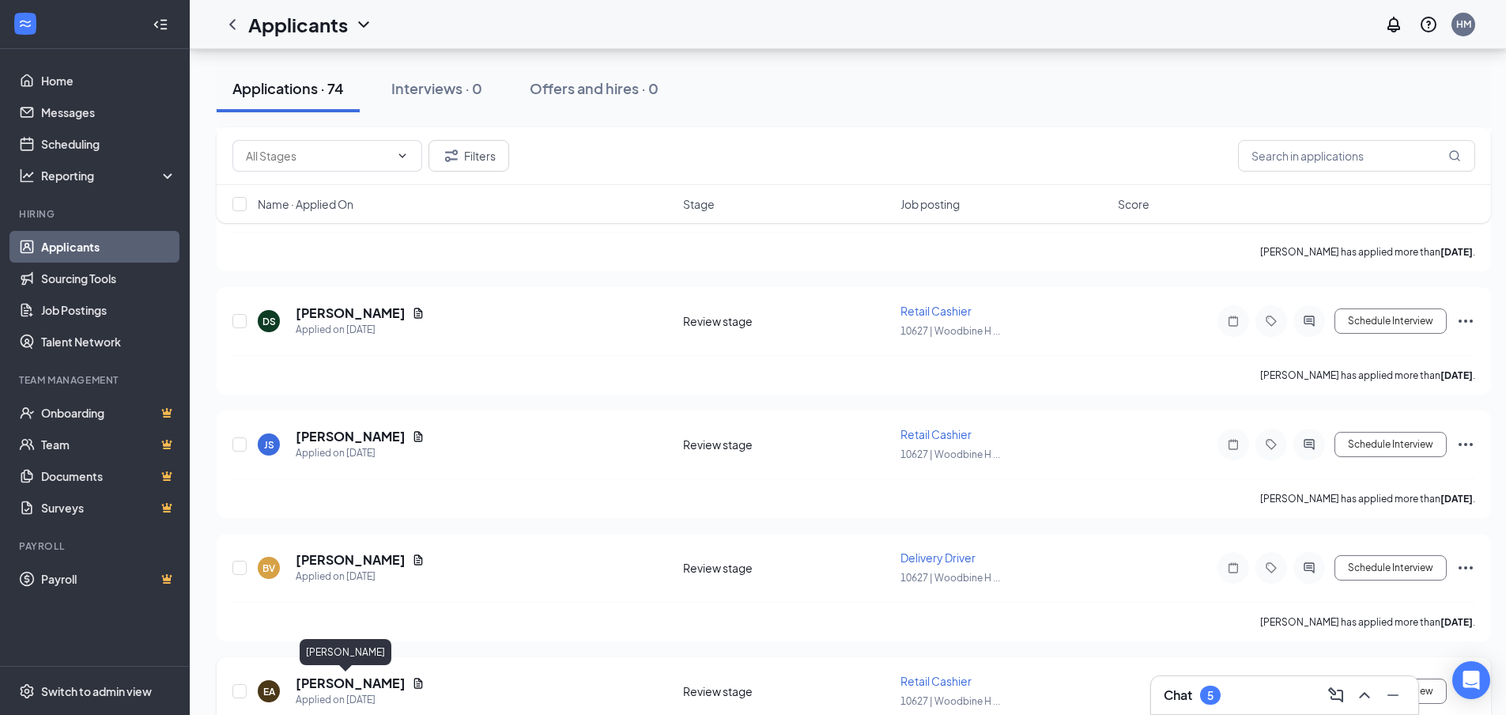
click at [329, 684] on h5 "[PERSON_NAME]" at bounding box center [351, 682] width 110 height 17
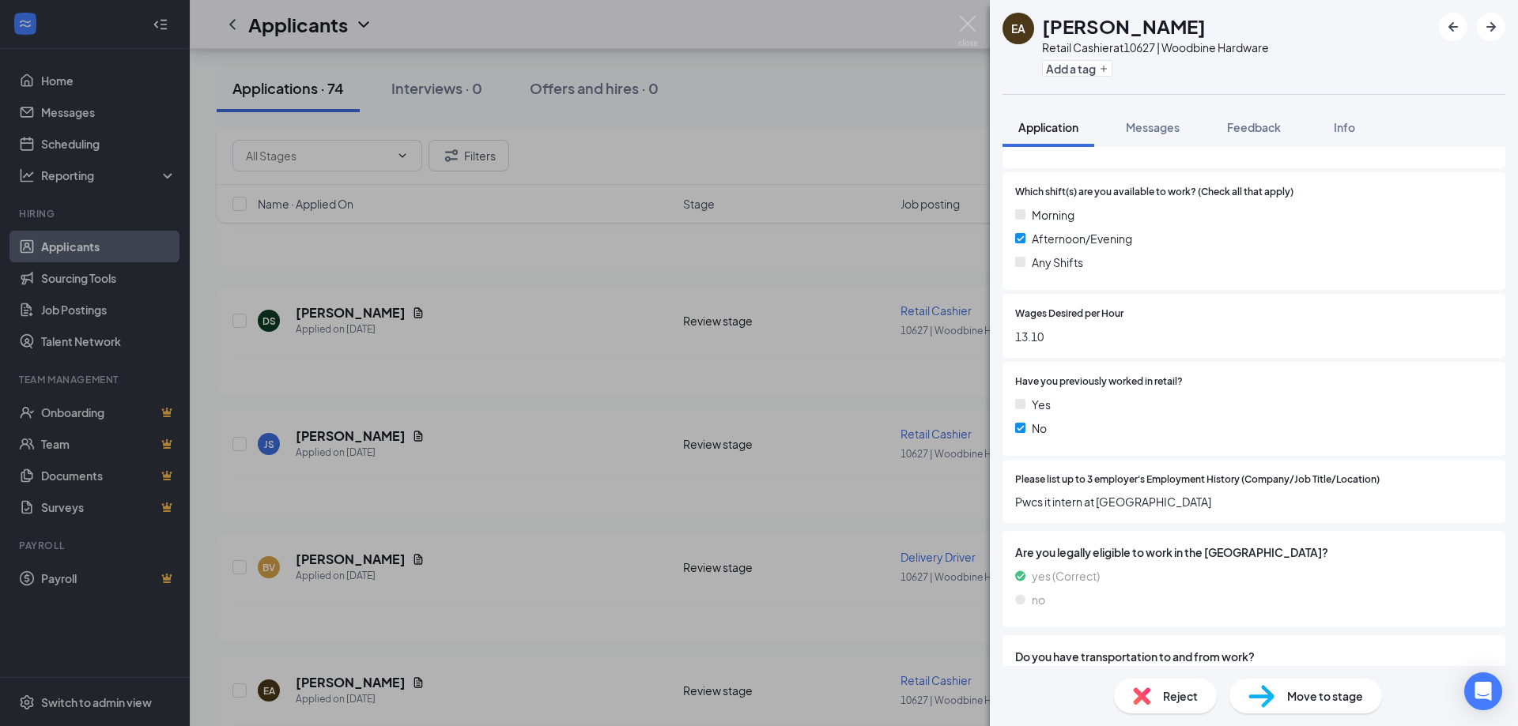
scroll to position [395, 0]
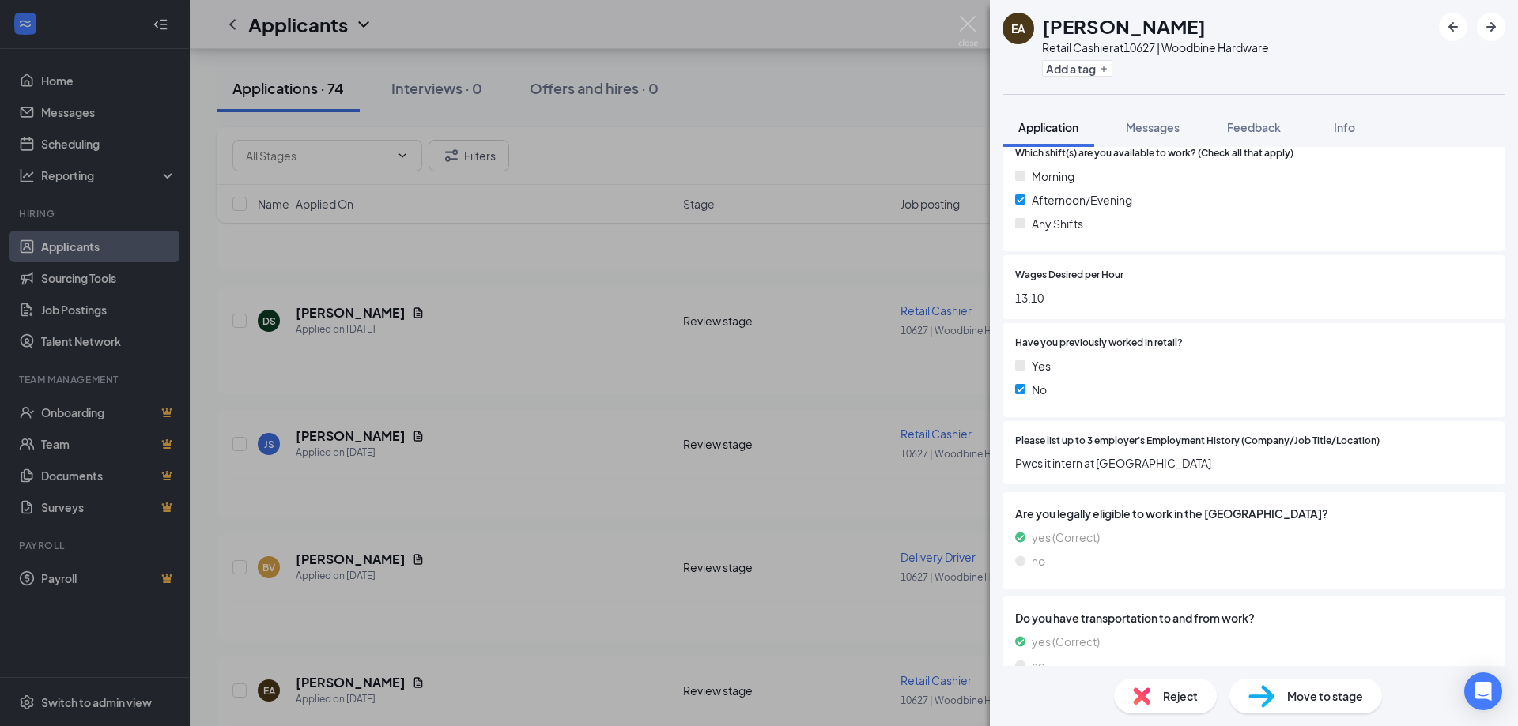
click at [444, 706] on div "EA [PERSON_NAME] Retail Cashier at 10627 | Woodbine Hardware Add a tag Applicat…" at bounding box center [759, 363] width 1518 height 726
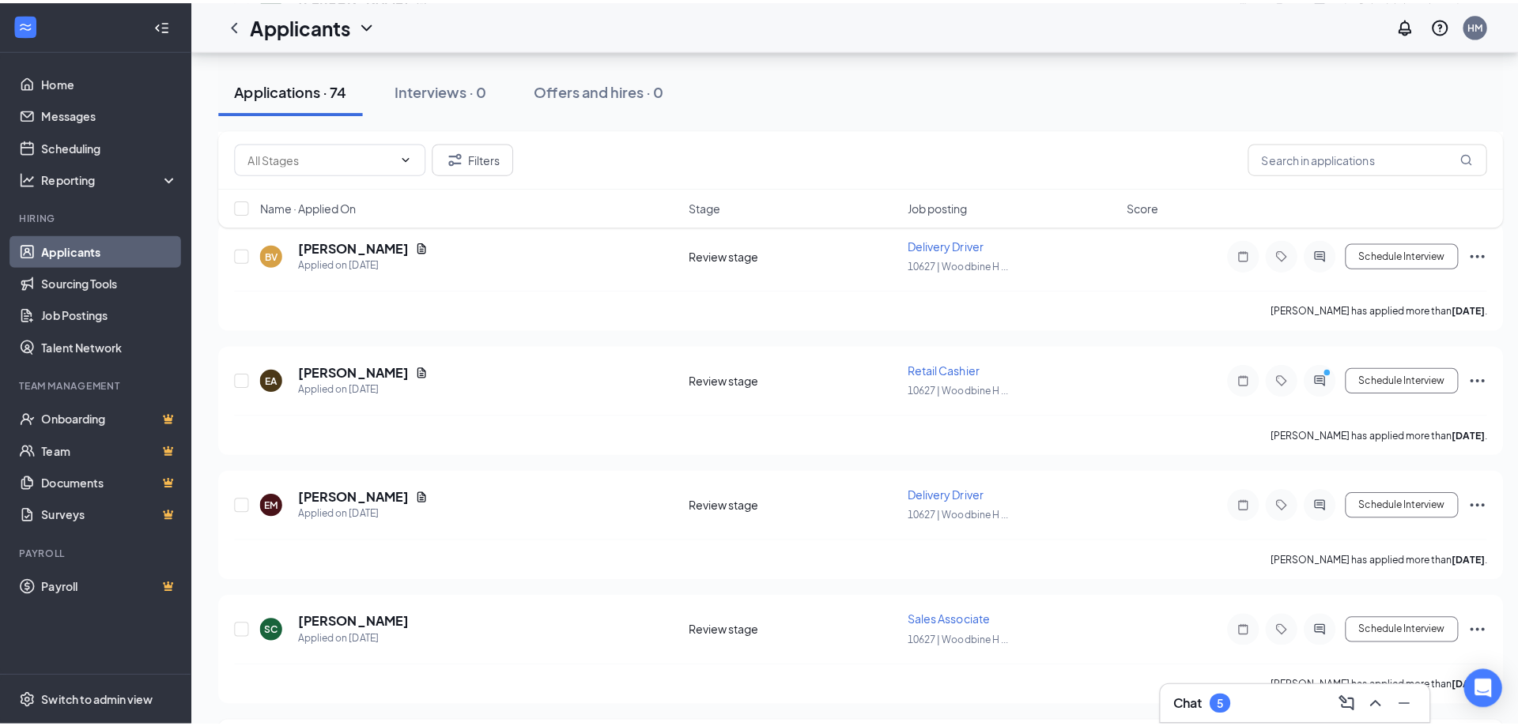
scroll to position [1265, 0]
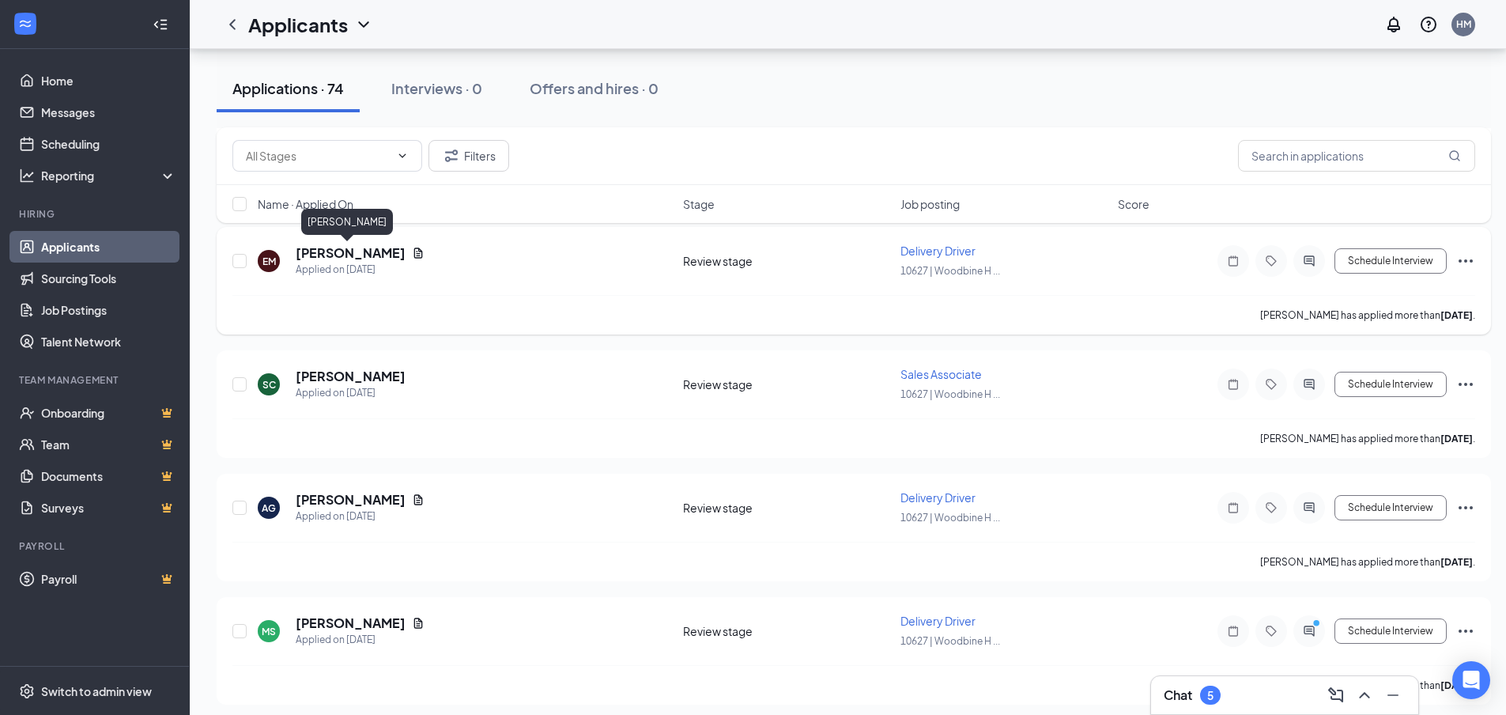
click at [338, 255] on h5 "[PERSON_NAME]" at bounding box center [351, 252] width 110 height 17
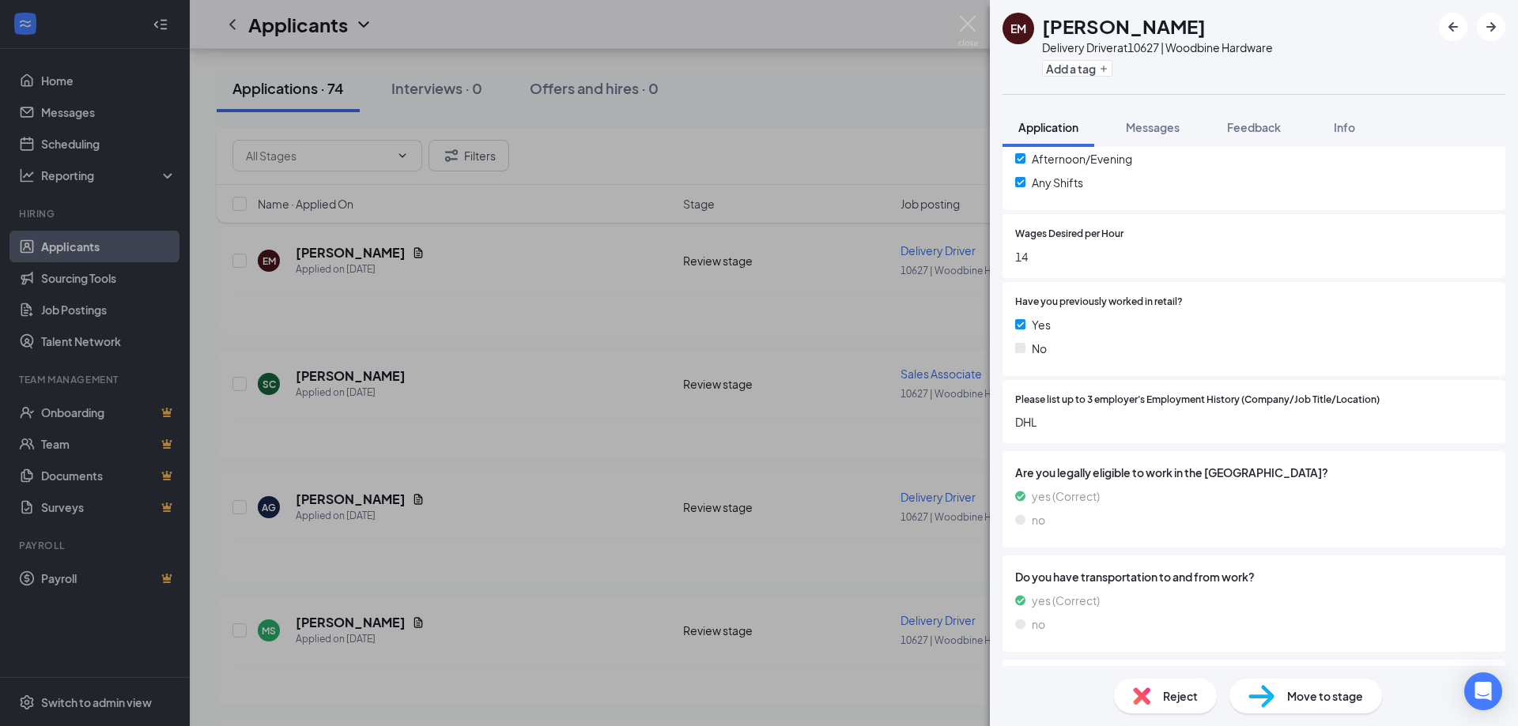
scroll to position [474, 0]
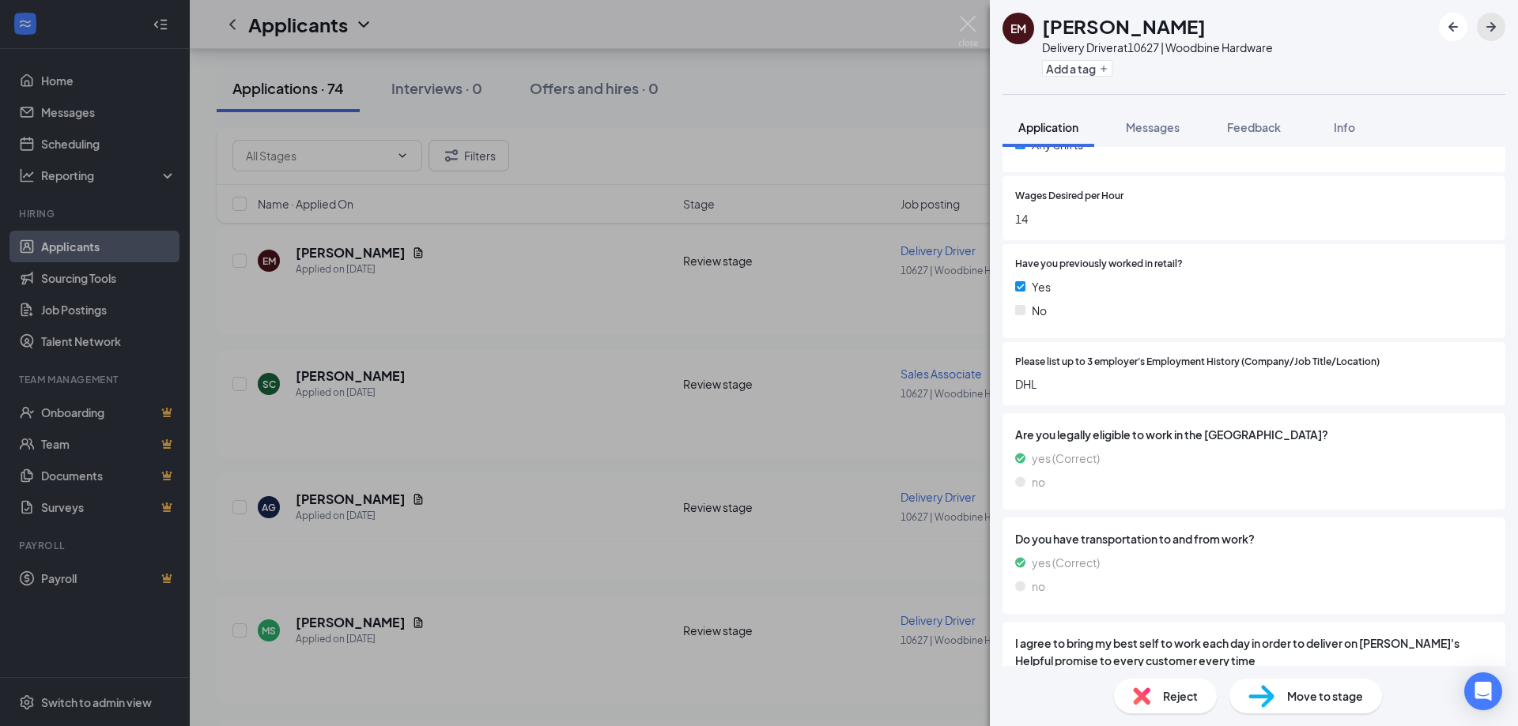
click at [1492, 30] on icon "ArrowRight" at bounding box center [1490, 26] width 9 height 9
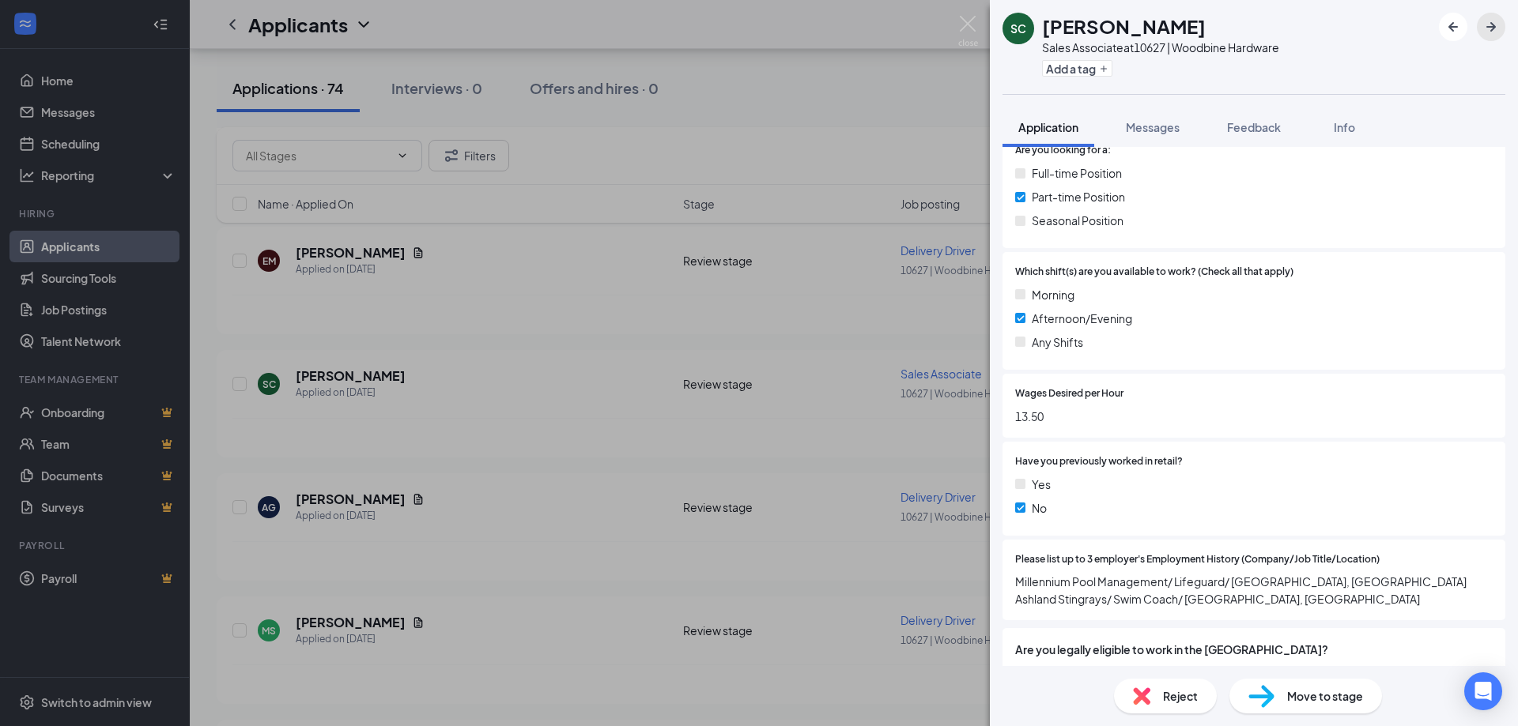
scroll to position [316, 0]
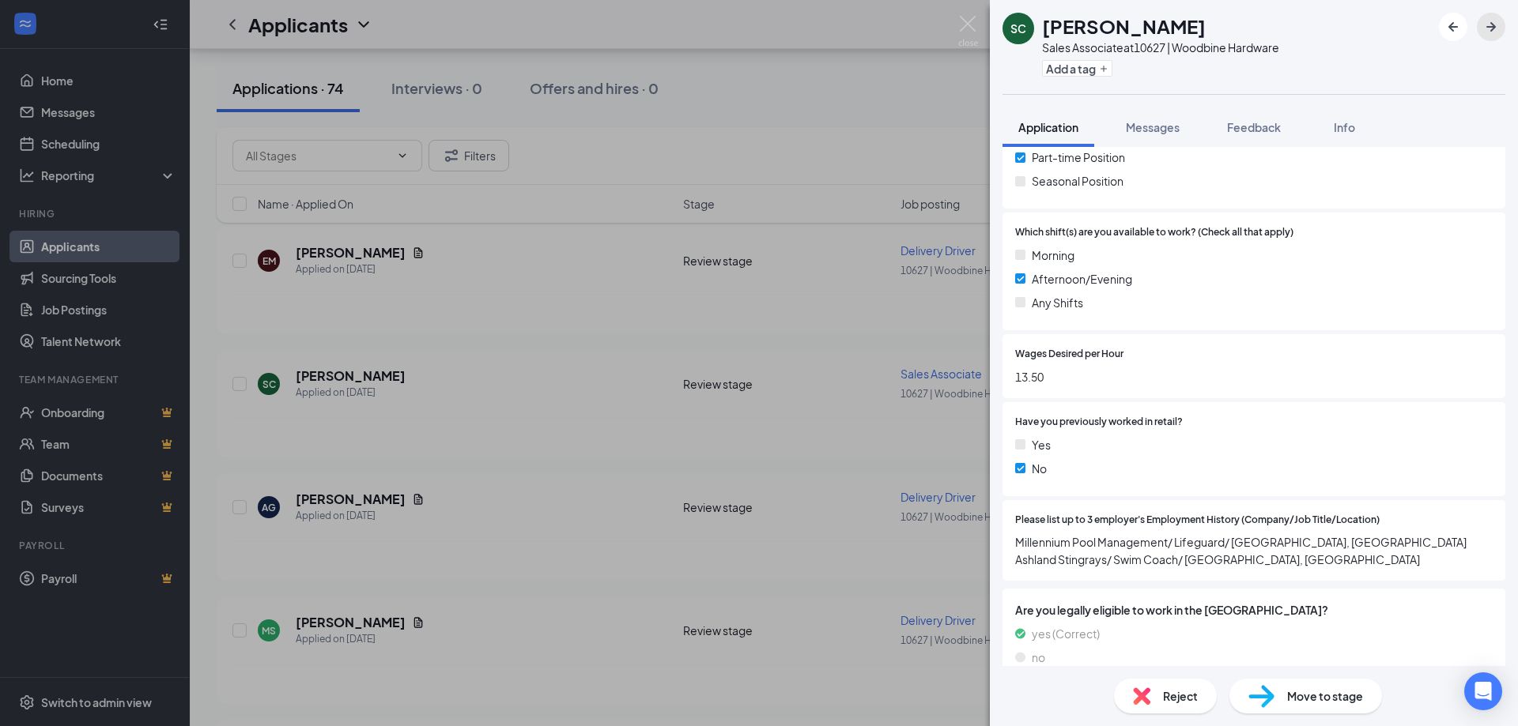
drag, startPoint x: 1492, startPoint y: 28, endPoint x: 1038, endPoint y: 295, distance: 527.2
click at [1492, 27] on icon "ArrowRight" at bounding box center [1490, 26] width 9 height 9
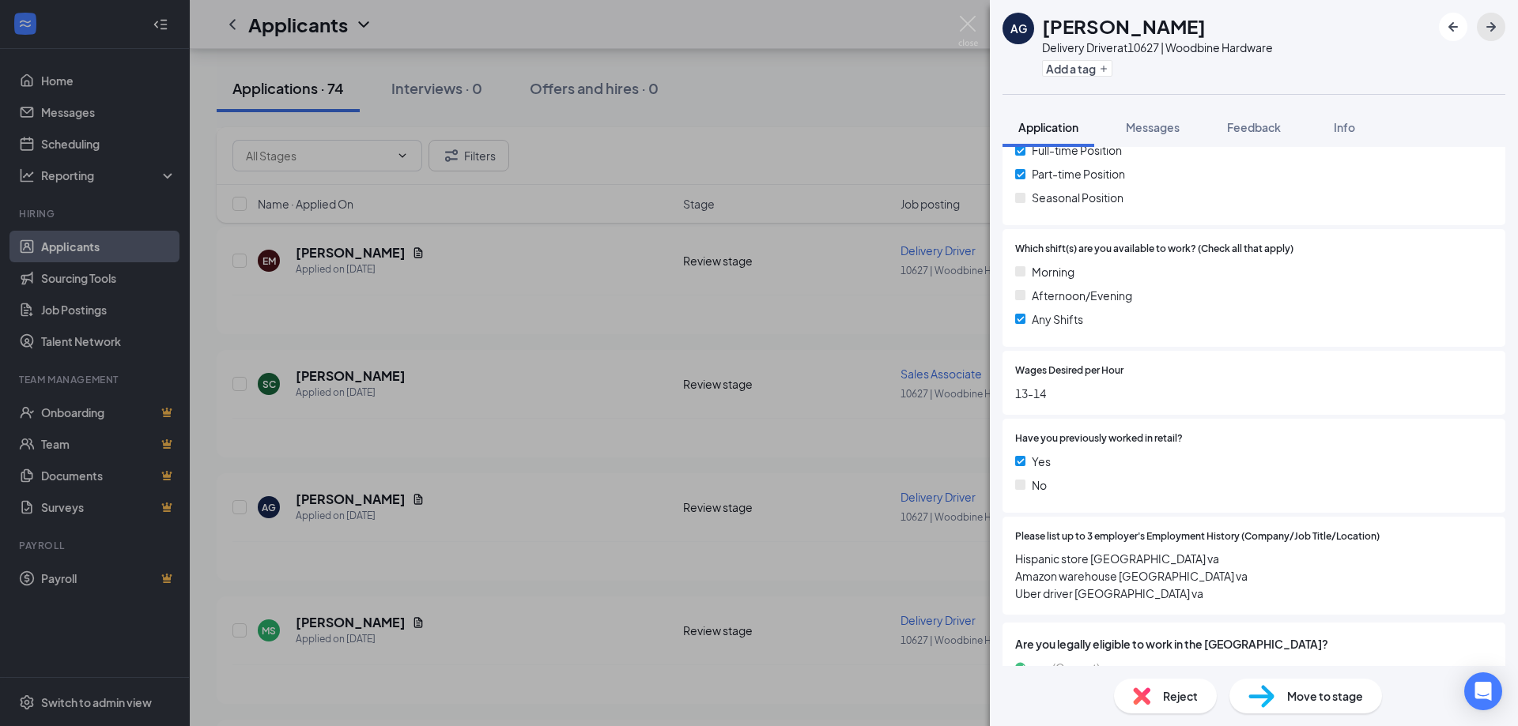
scroll to position [395, 0]
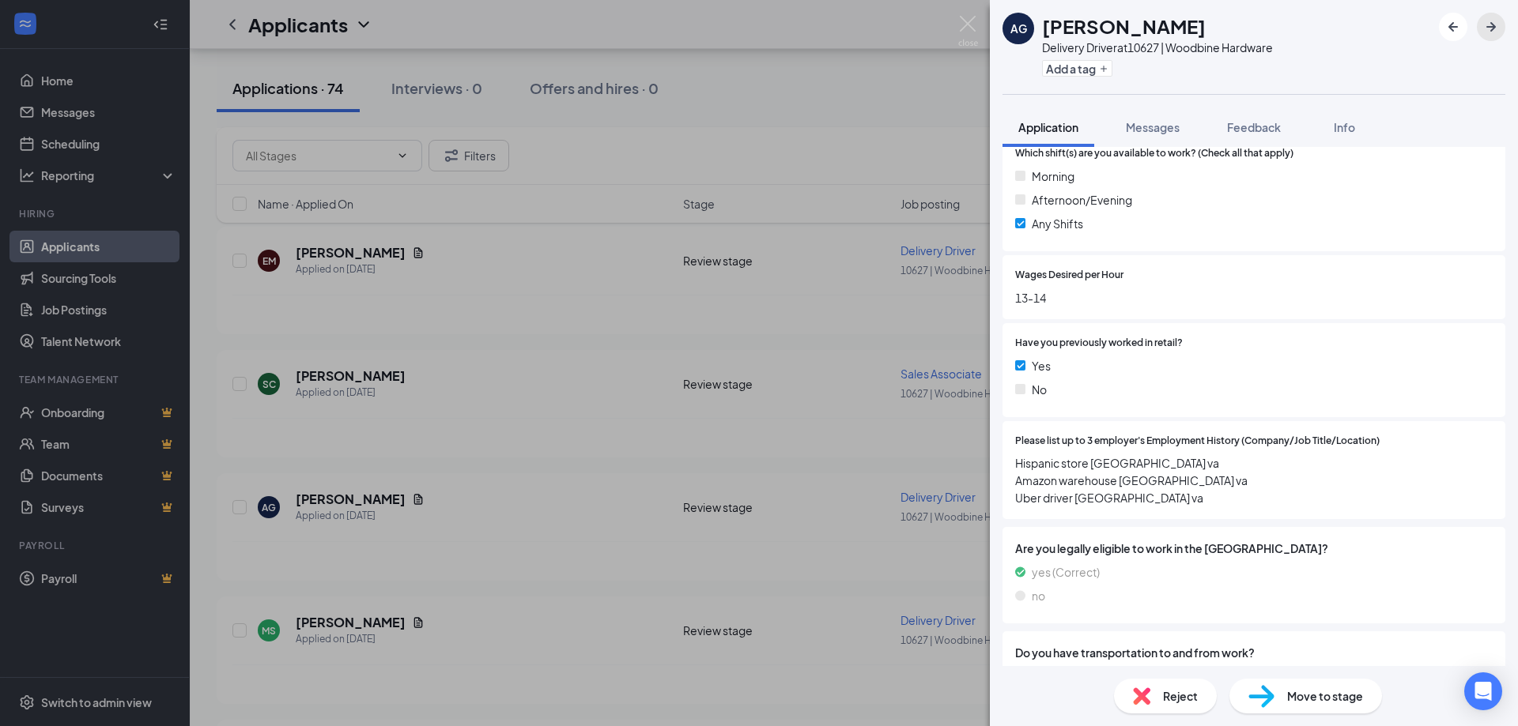
click at [1488, 32] on icon "ArrowRight" at bounding box center [1490, 26] width 19 height 19
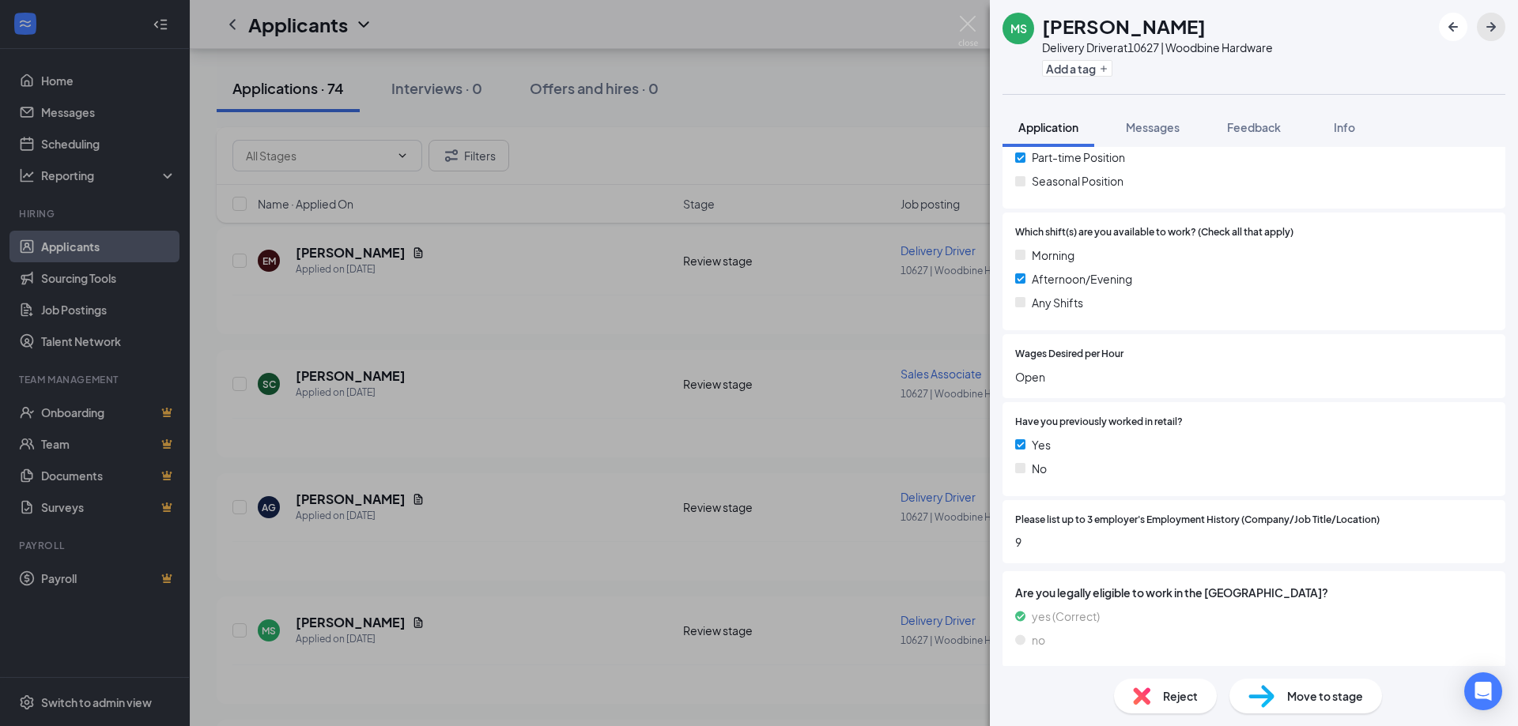
scroll to position [395, 0]
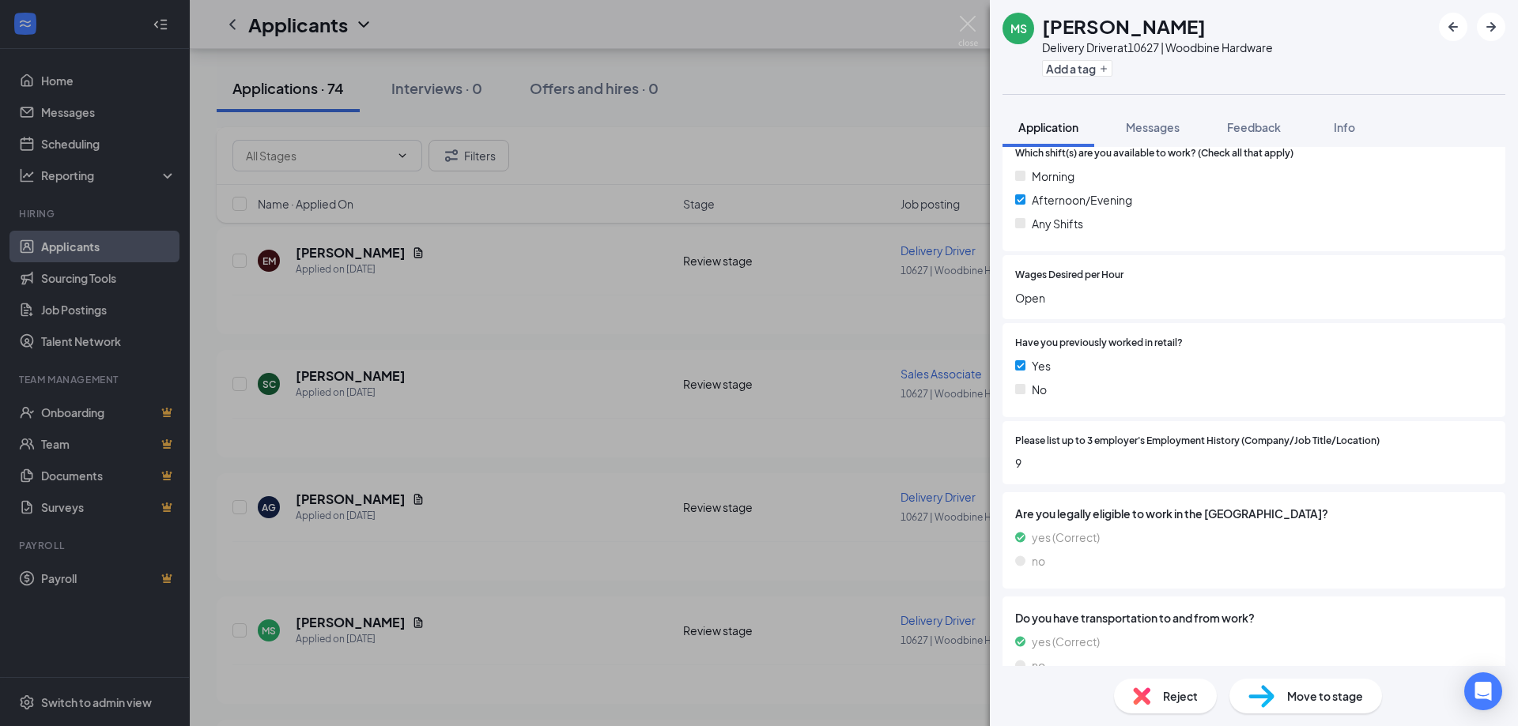
click at [415, 624] on div "MS [PERSON_NAME] Delivery Driver at 10627 | Woodbine Hardware Add a tag Applica…" at bounding box center [759, 363] width 1518 height 726
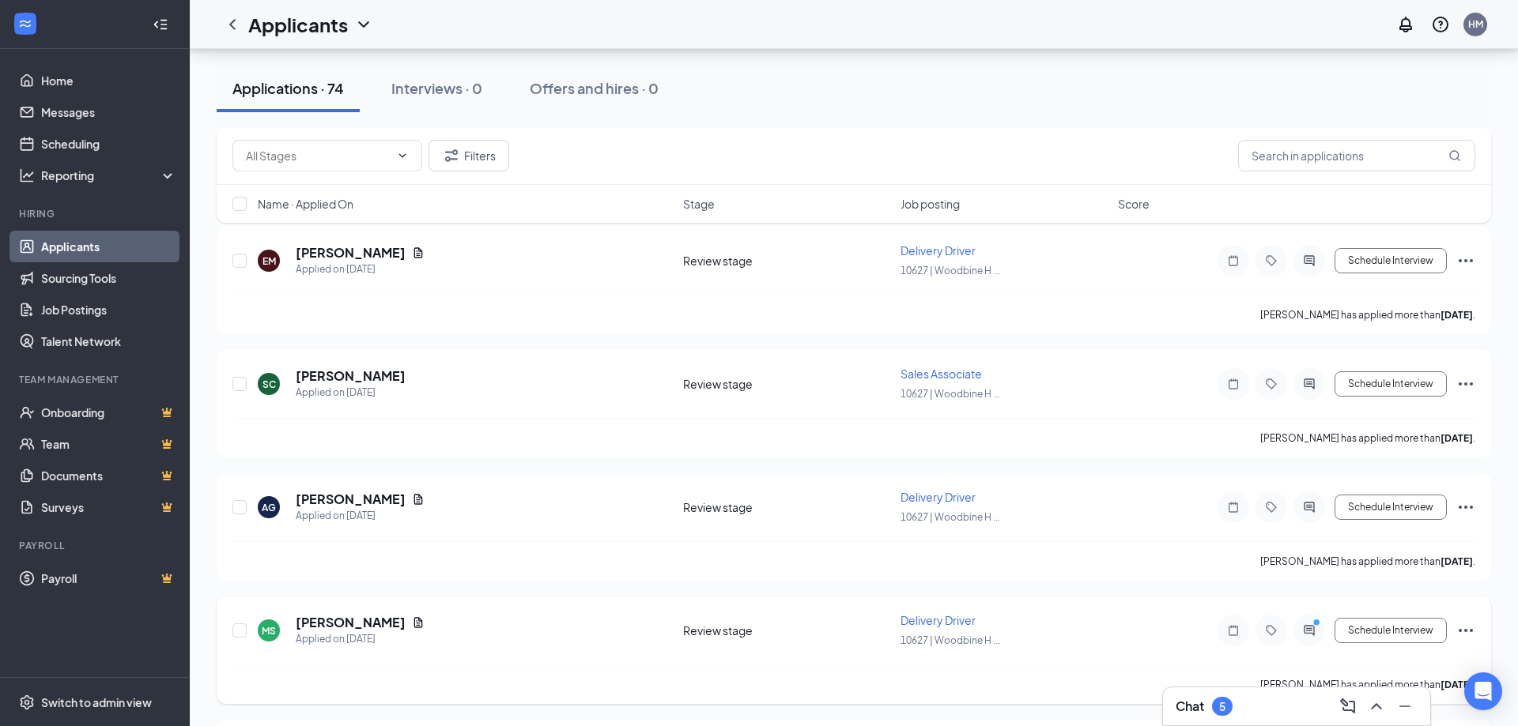
click at [415, 623] on icon "Document" at bounding box center [418, 623] width 13 height 13
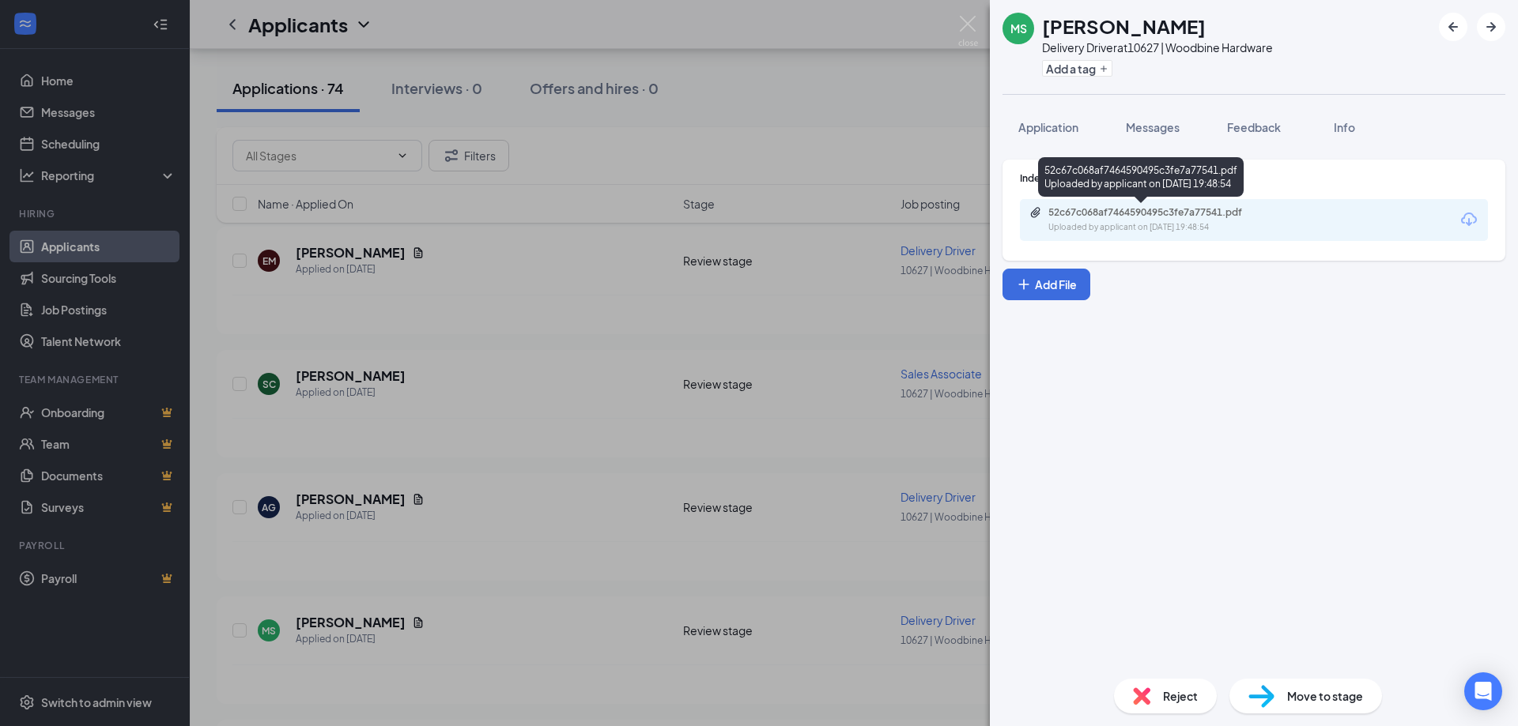
click at [1174, 214] on div "52c67c068af7464590495c3fe7a77541.pdf" at bounding box center [1158, 212] width 221 height 13
click at [368, 624] on div "MS Maurice Simmons Delivery Driver at 10627 | Woodbine Hardware Add a tag Appli…" at bounding box center [759, 363] width 1518 height 726
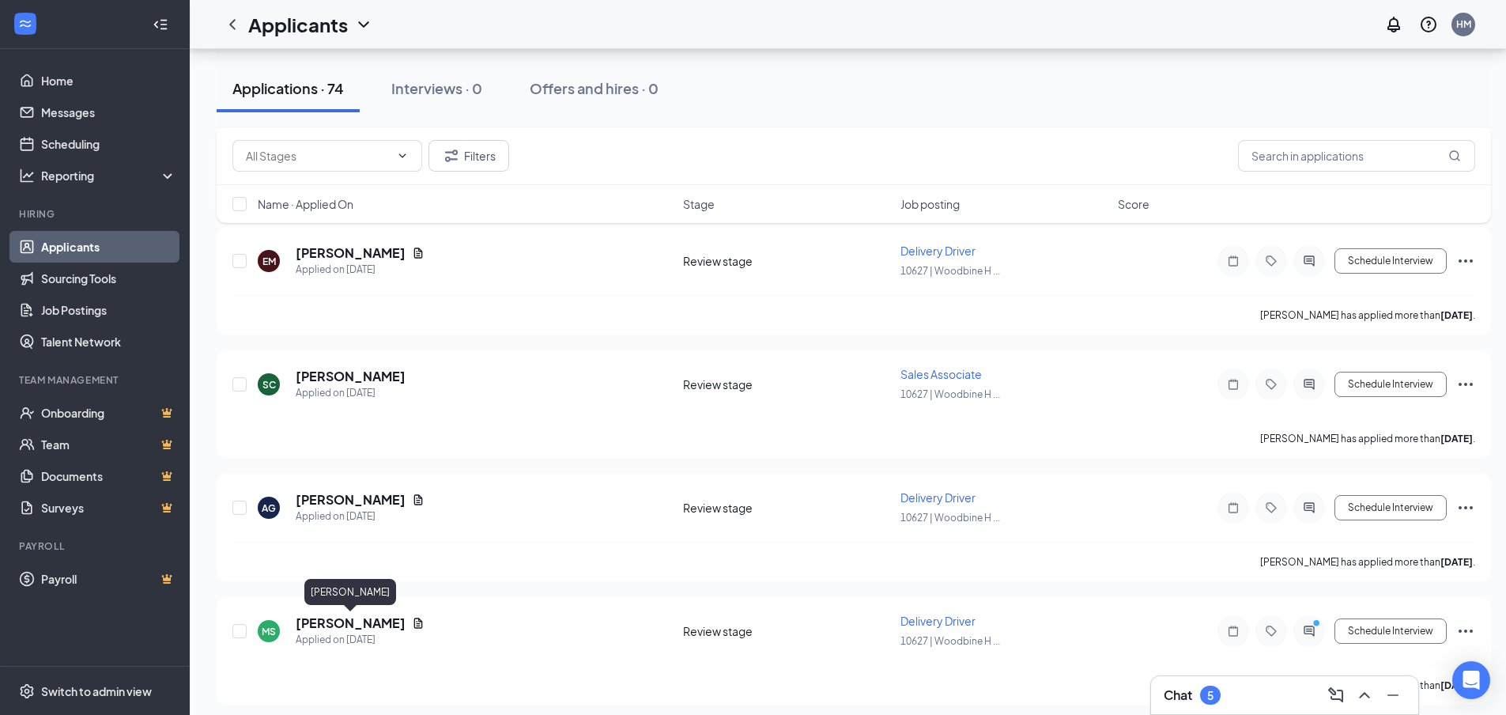
click at [368, 624] on h5 "[PERSON_NAME]" at bounding box center [351, 622] width 110 height 17
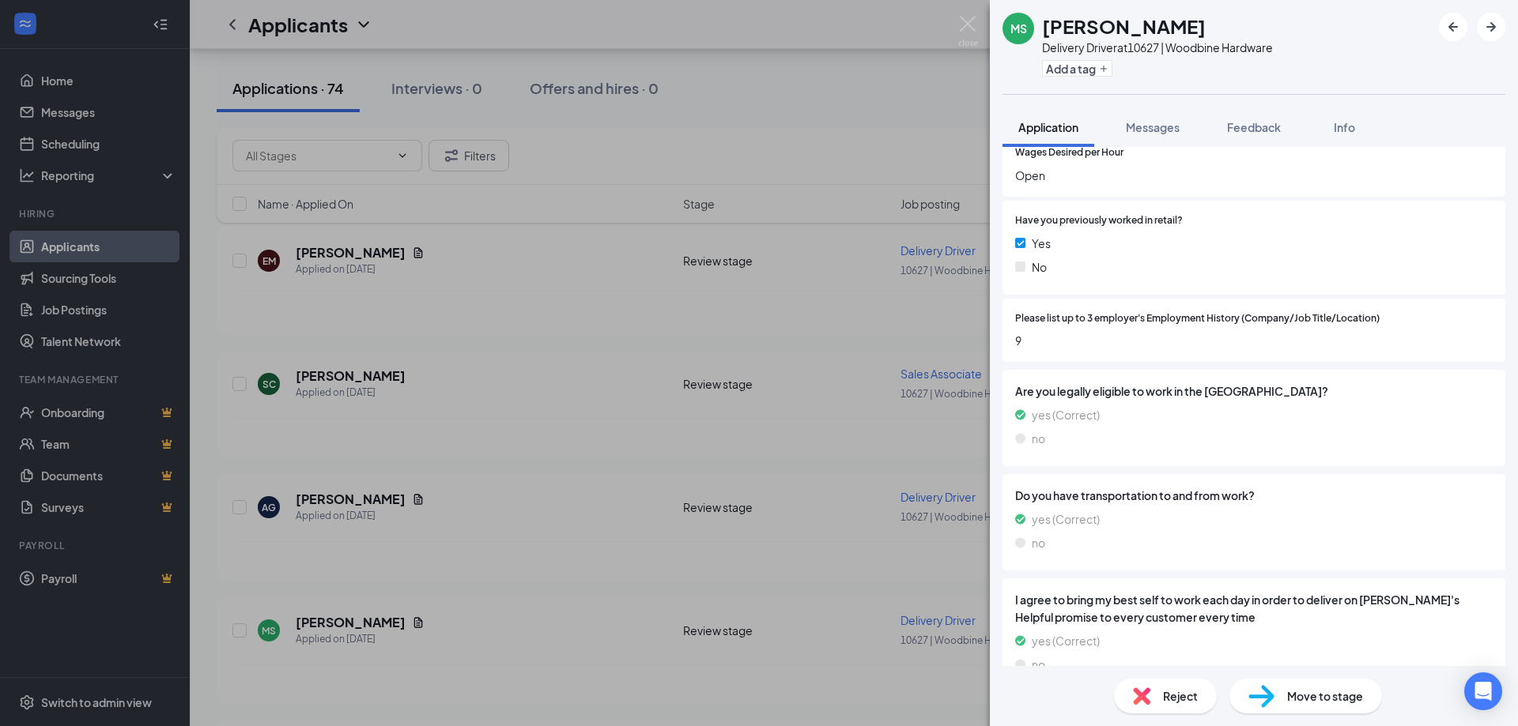
scroll to position [553, 0]
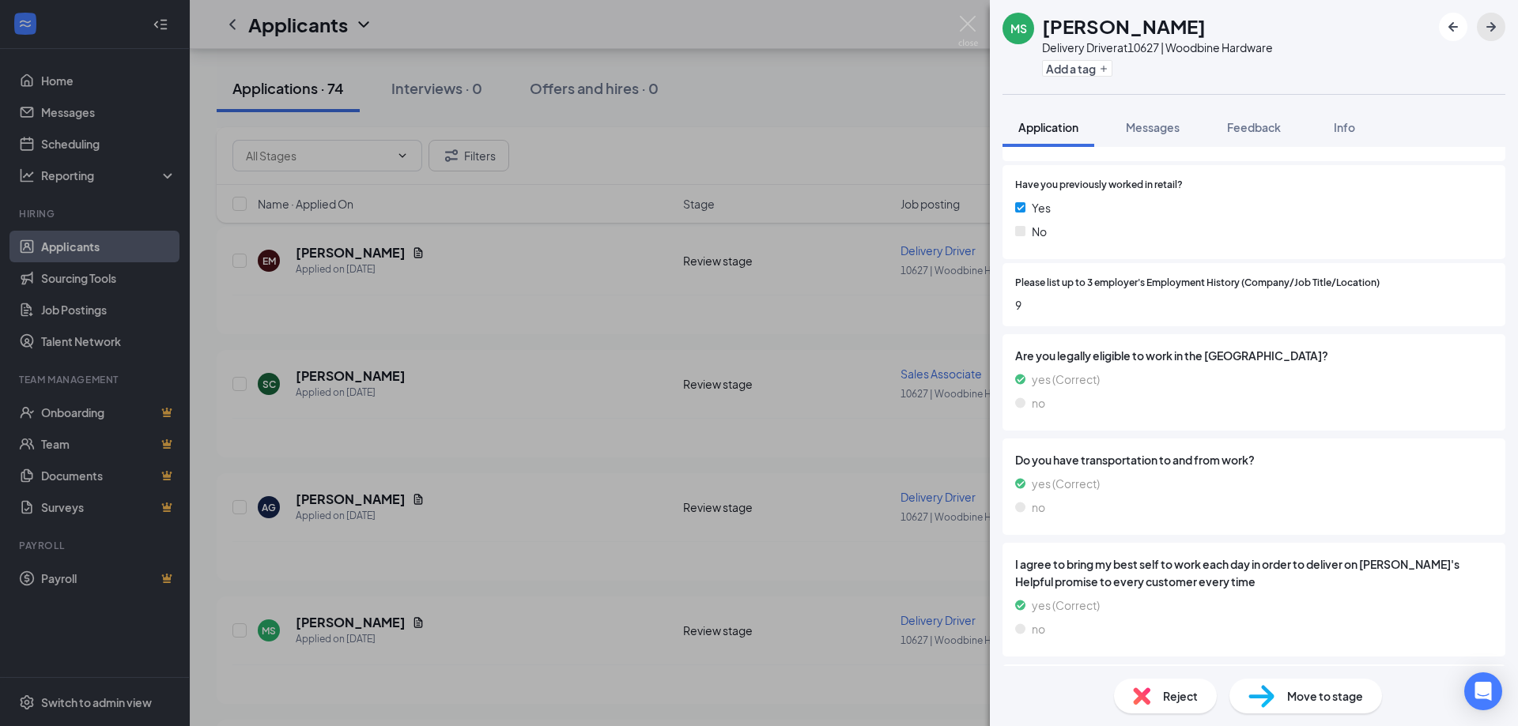
click at [1491, 24] on icon "ArrowRight" at bounding box center [1490, 26] width 9 height 9
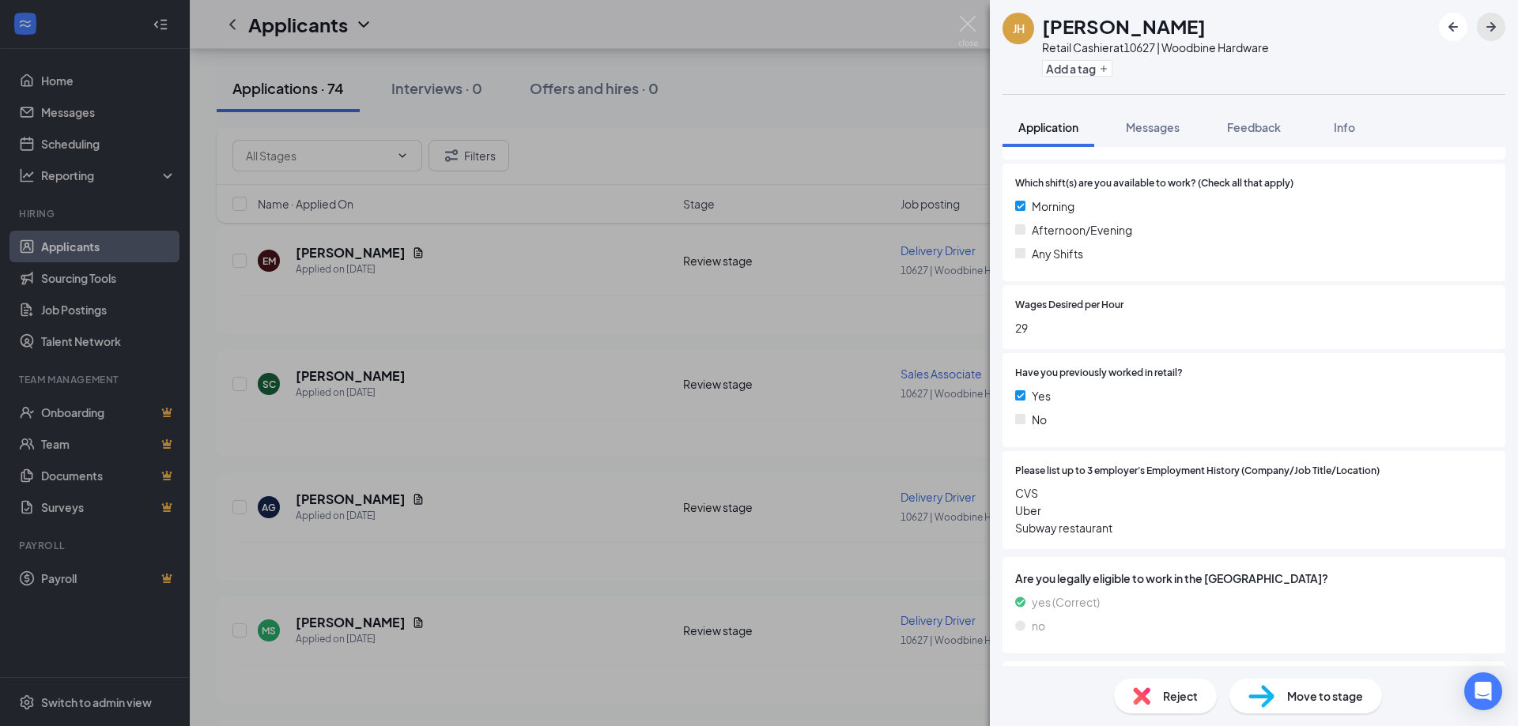
scroll to position [395, 0]
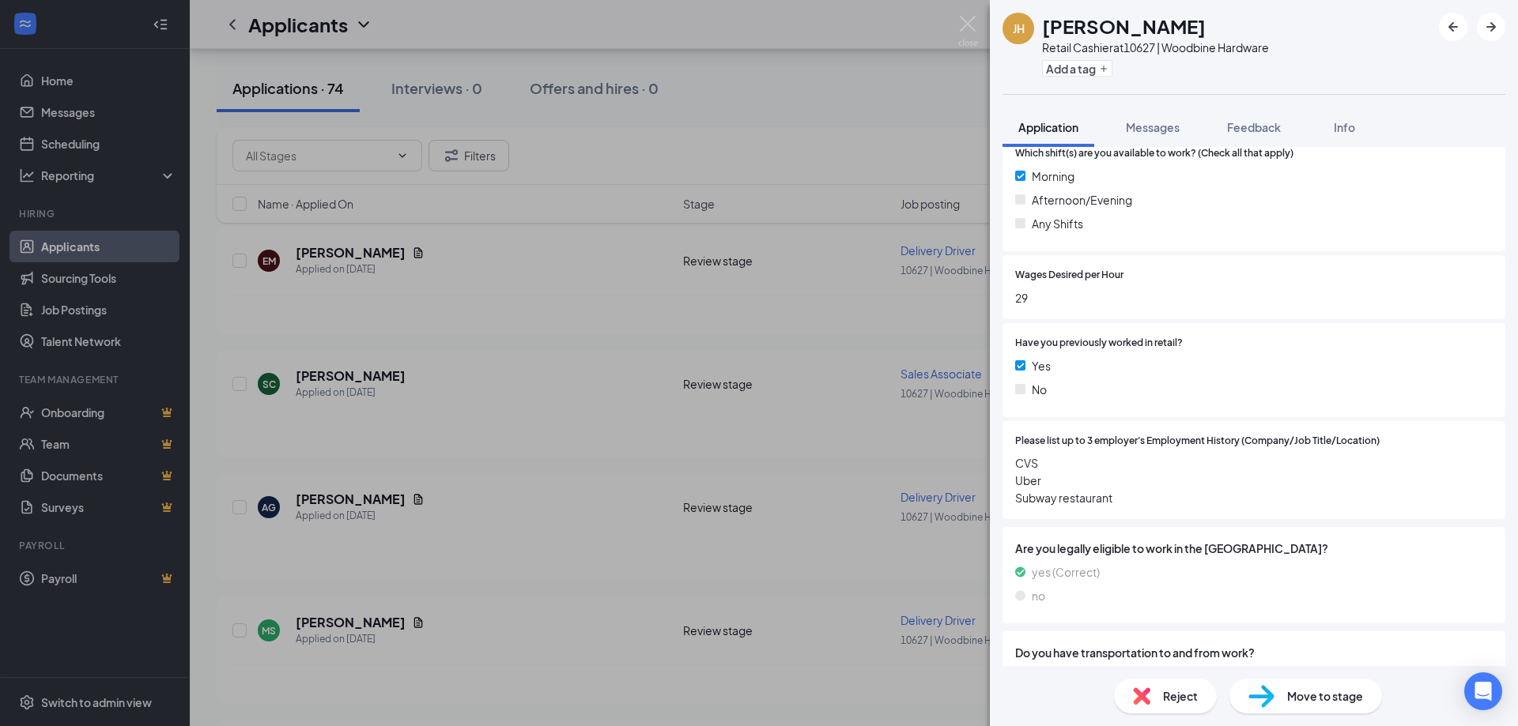
click at [489, 631] on div "JH Jakir Hossain Retail Cashier at 10627 | Woodbine Hardware Add a tag Applicat…" at bounding box center [759, 363] width 1518 height 726
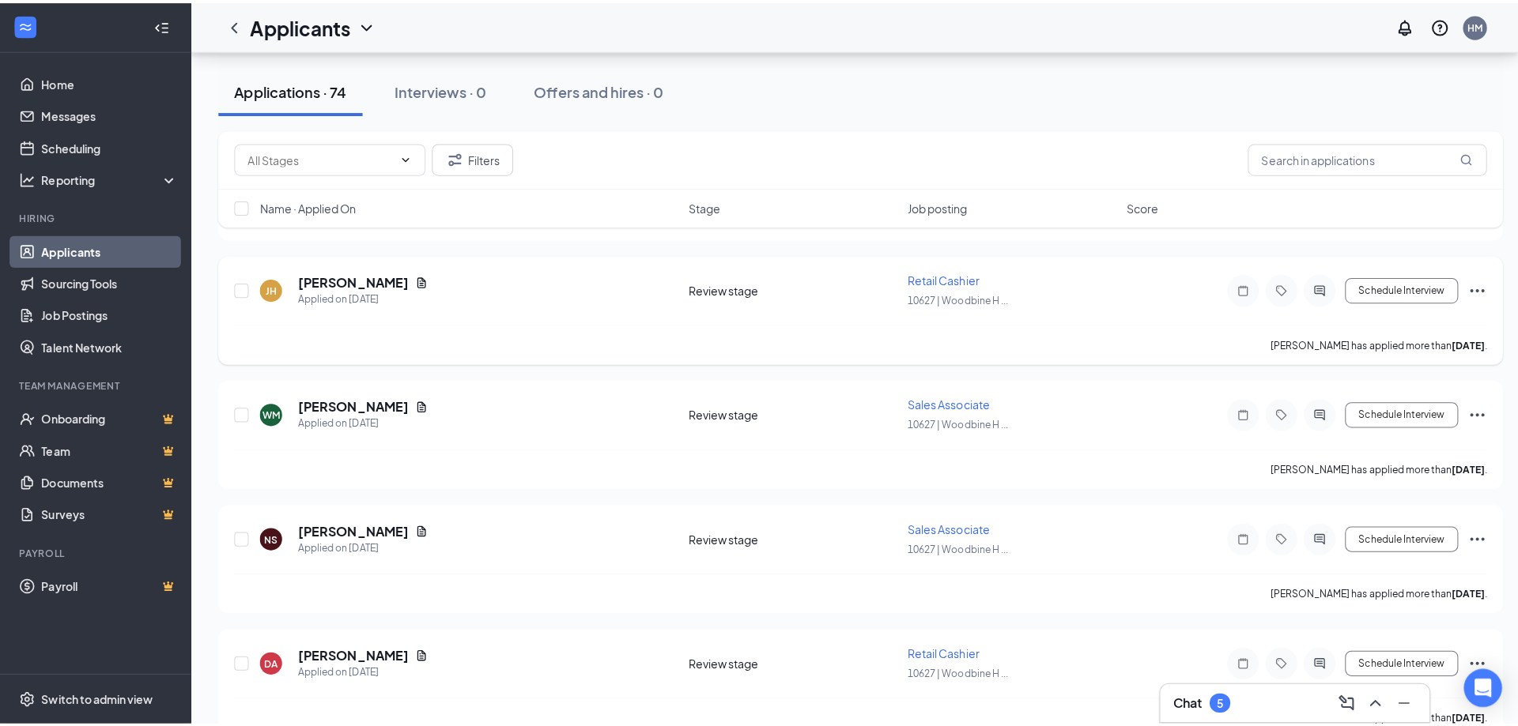
scroll to position [1739, 0]
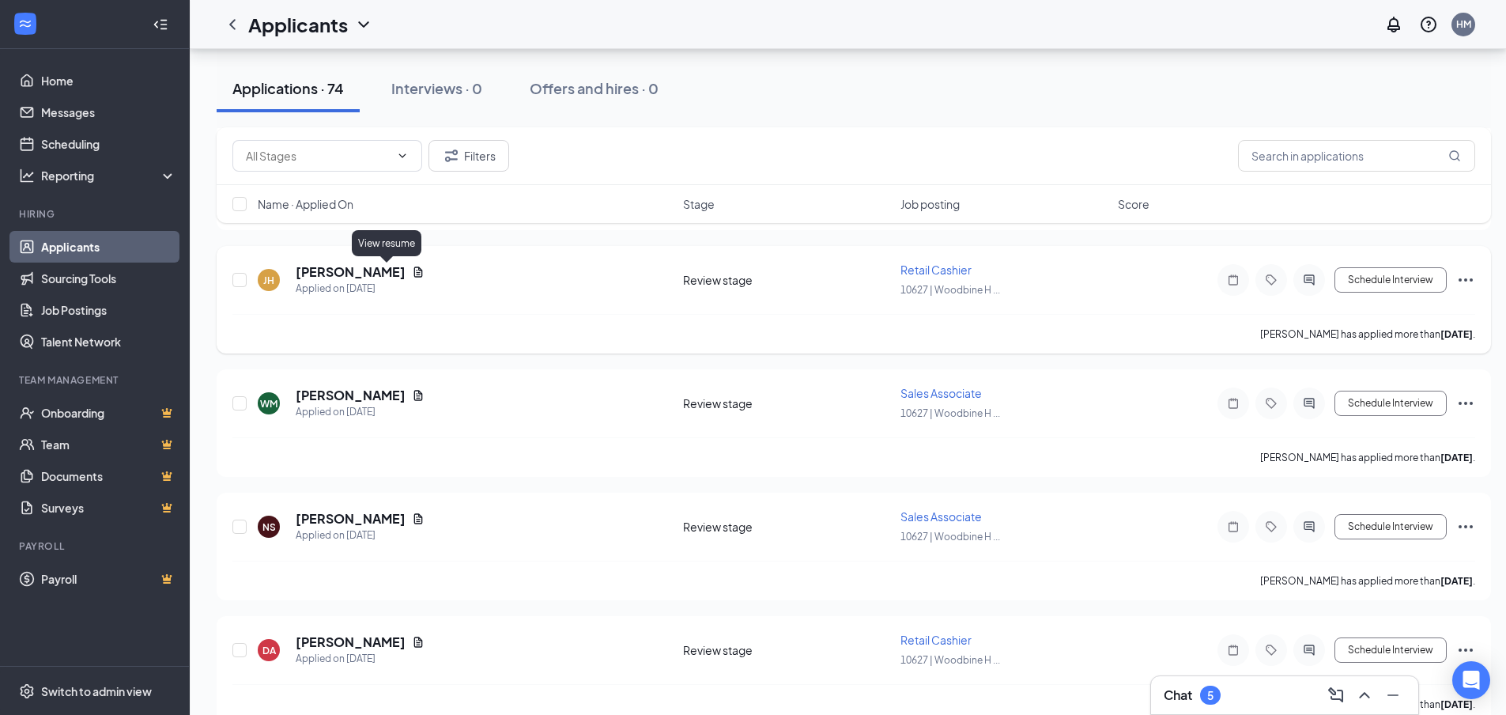
click at [412, 270] on icon "Document" at bounding box center [418, 272] width 13 height 13
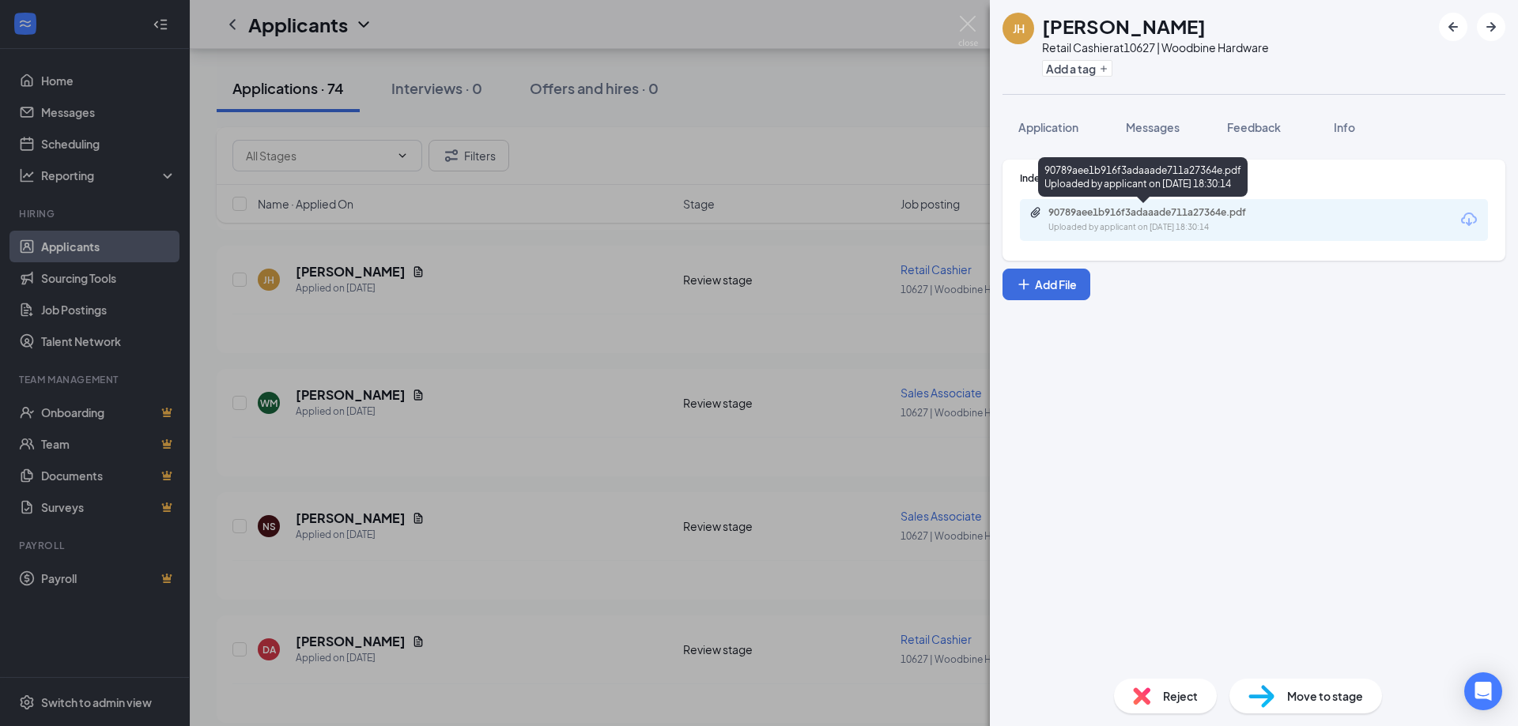
click at [1205, 217] on div "90789aee1b916f3adaaade711a27364e.pdf" at bounding box center [1158, 212] width 221 height 13
click at [348, 399] on div "JH Jakir Hossain Retail Cashier at 10627 | Woodbine Hardware Add a tag Applicat…" at bounding box center [759, 363] width 1518 height 726
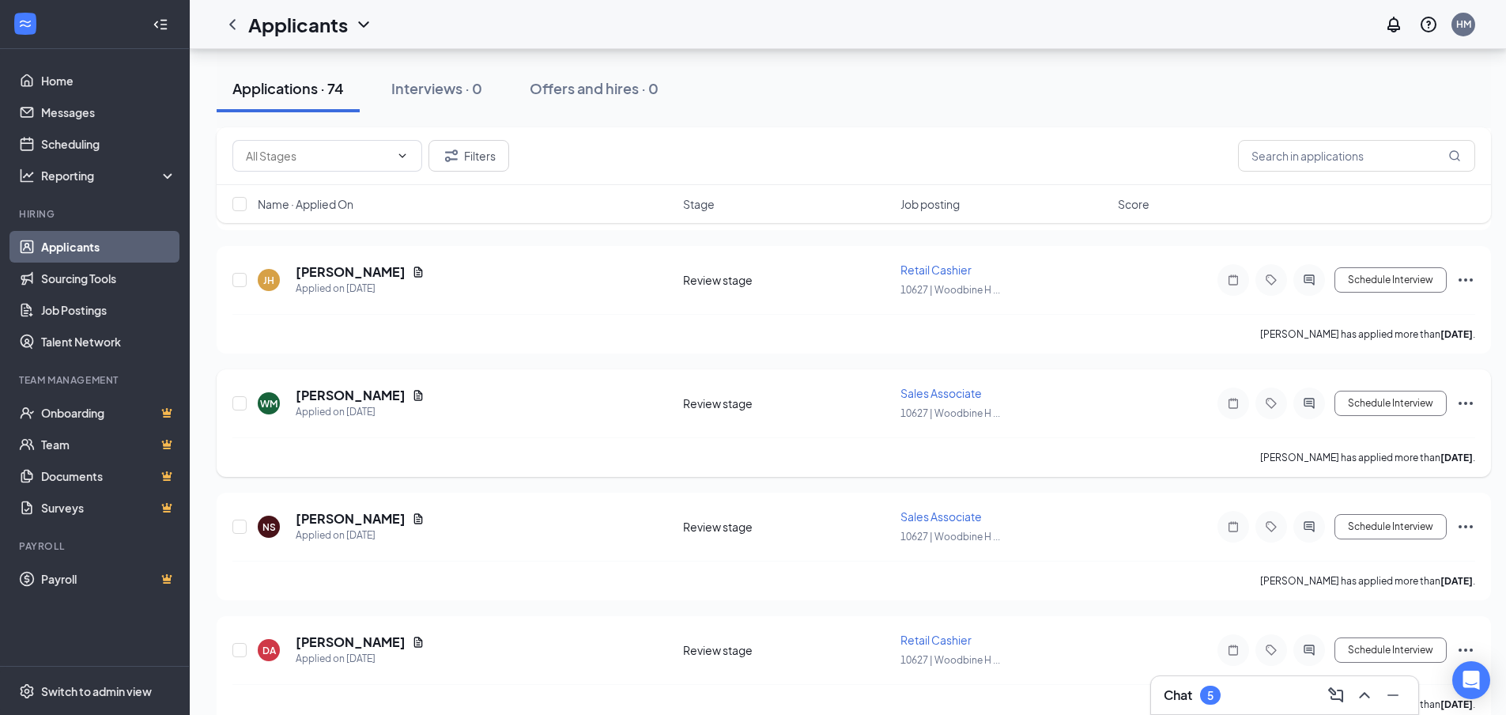
click at [348, 398] on h5 "[PERSON_NAME]" at bounding box center [351, 395] width 110 height 17
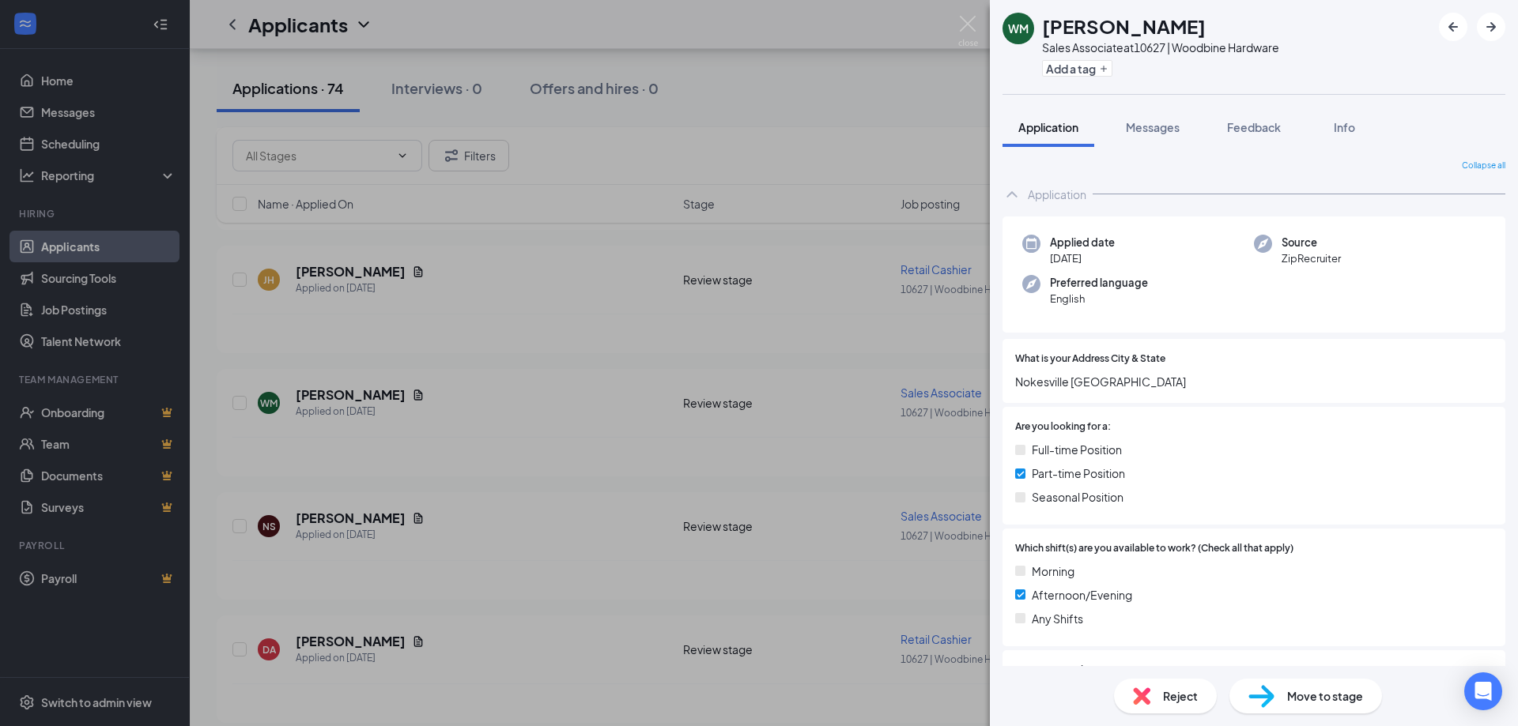
click at [389, 394] on div "WM Waleed Malik Sales Associate at 10627 | Woodbine Hardware Add a tag Applicat…" at bounding box center [759, 363] width 1518 height 726
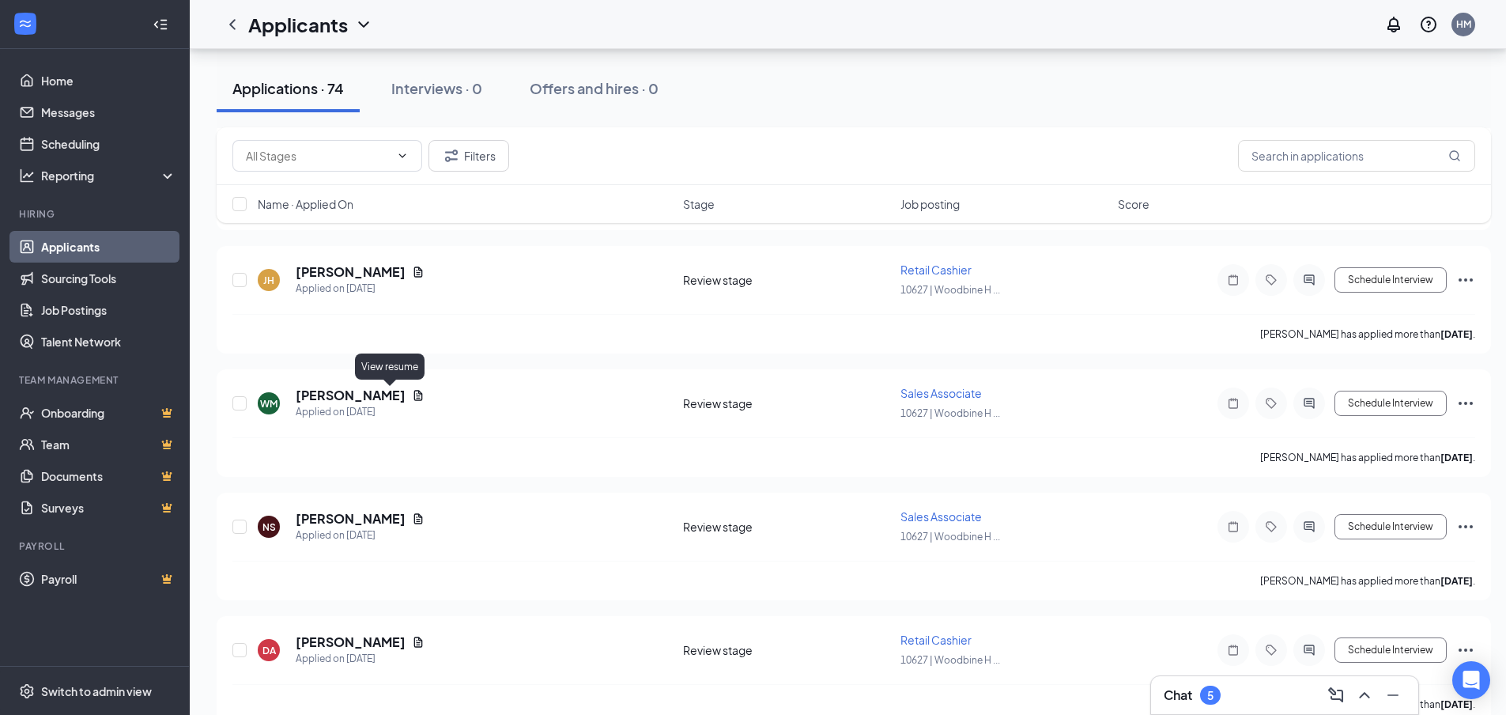
click at [414, 394] on icon "Document" at bounding box center [418, 395] width 9 height 10
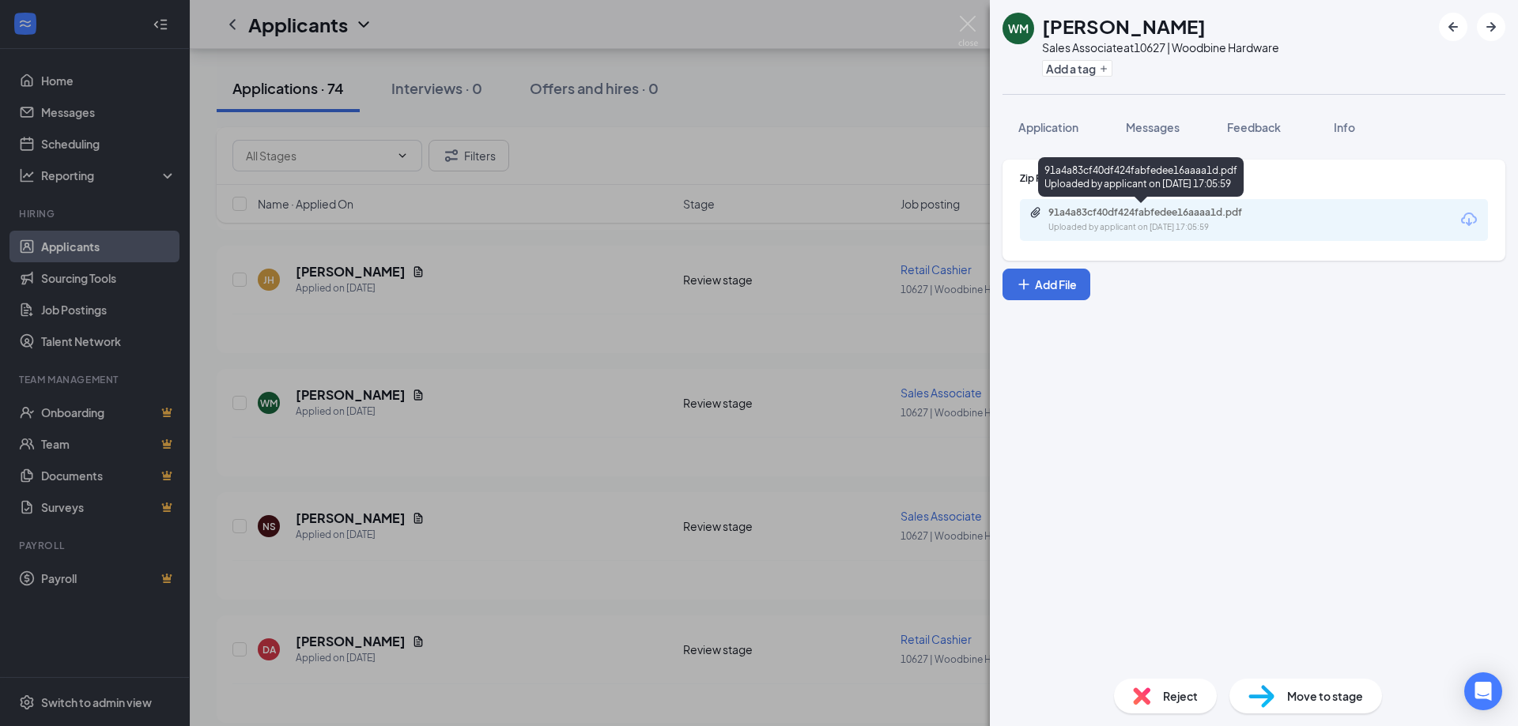
click at [1187, 214] on div "91a4a83cf40df424fabfedee16aaaa1d.pdf" at bounding box center [1158, 212] width 221 height 13
click at [334, 395] on div "WM Waleed Malik Sales Associate at 10627 | Woodbine Hardware Add a tag Applicat…" at bounding box center [759, 363] width 1518 height 726
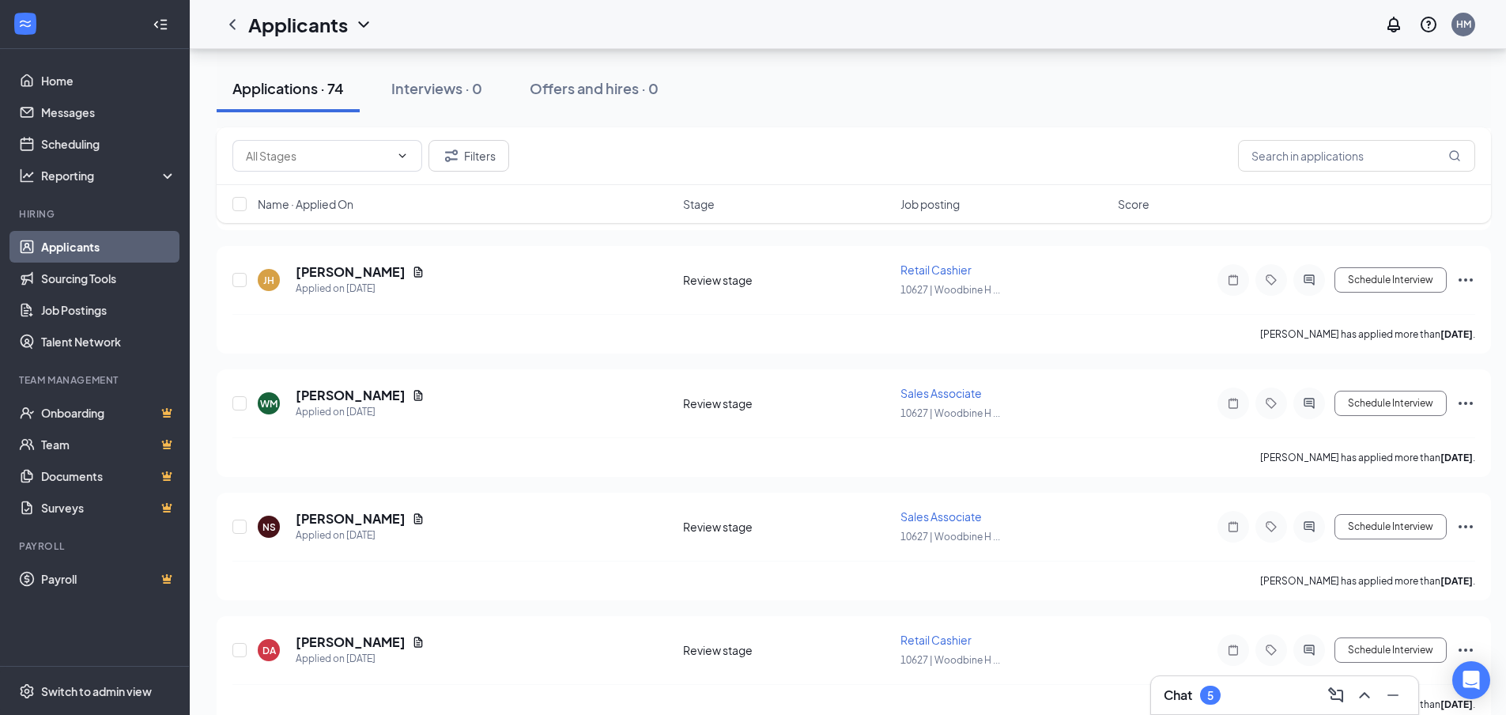
click at [334, 395] on h5 "[PERSON_NAME]" at bounding box center [351, 395] width 110 height 17
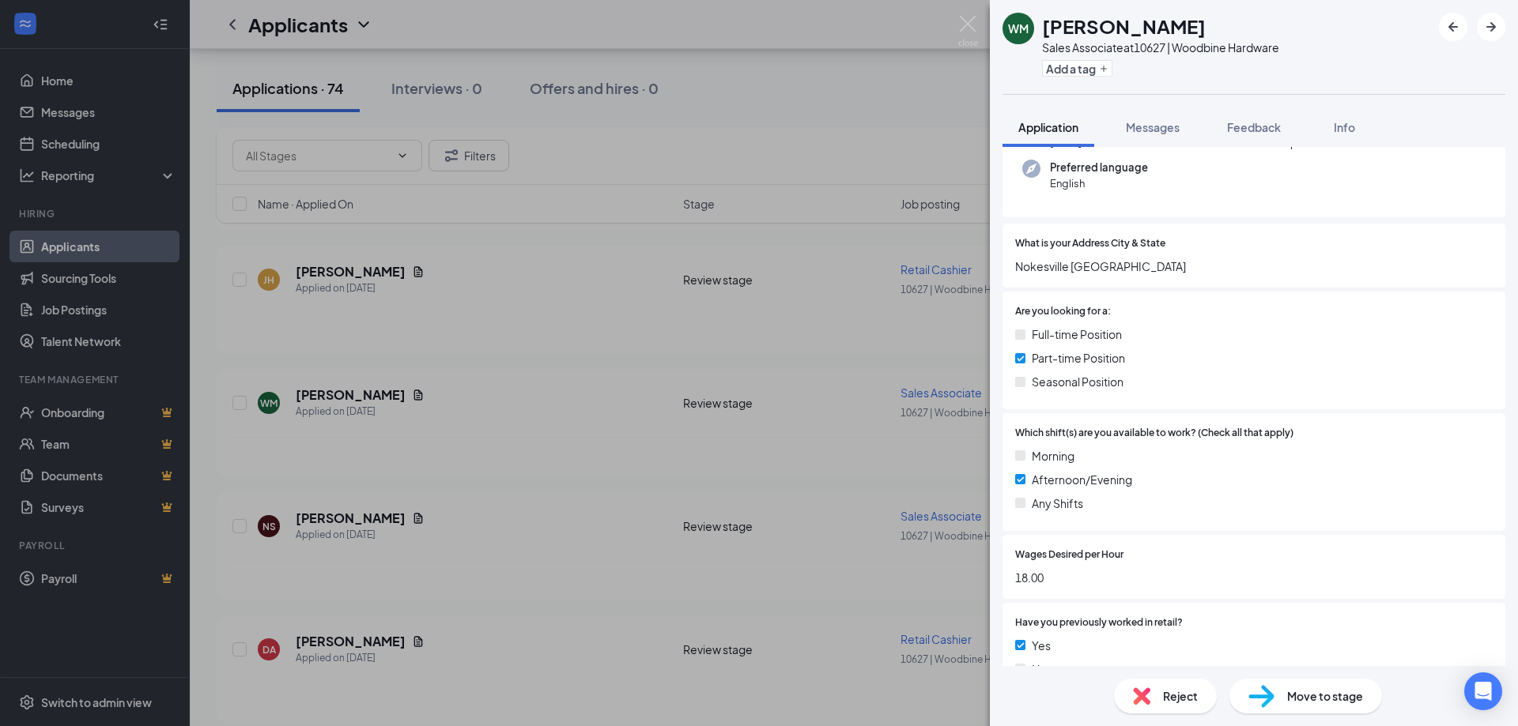
scroll to position [316, 0]
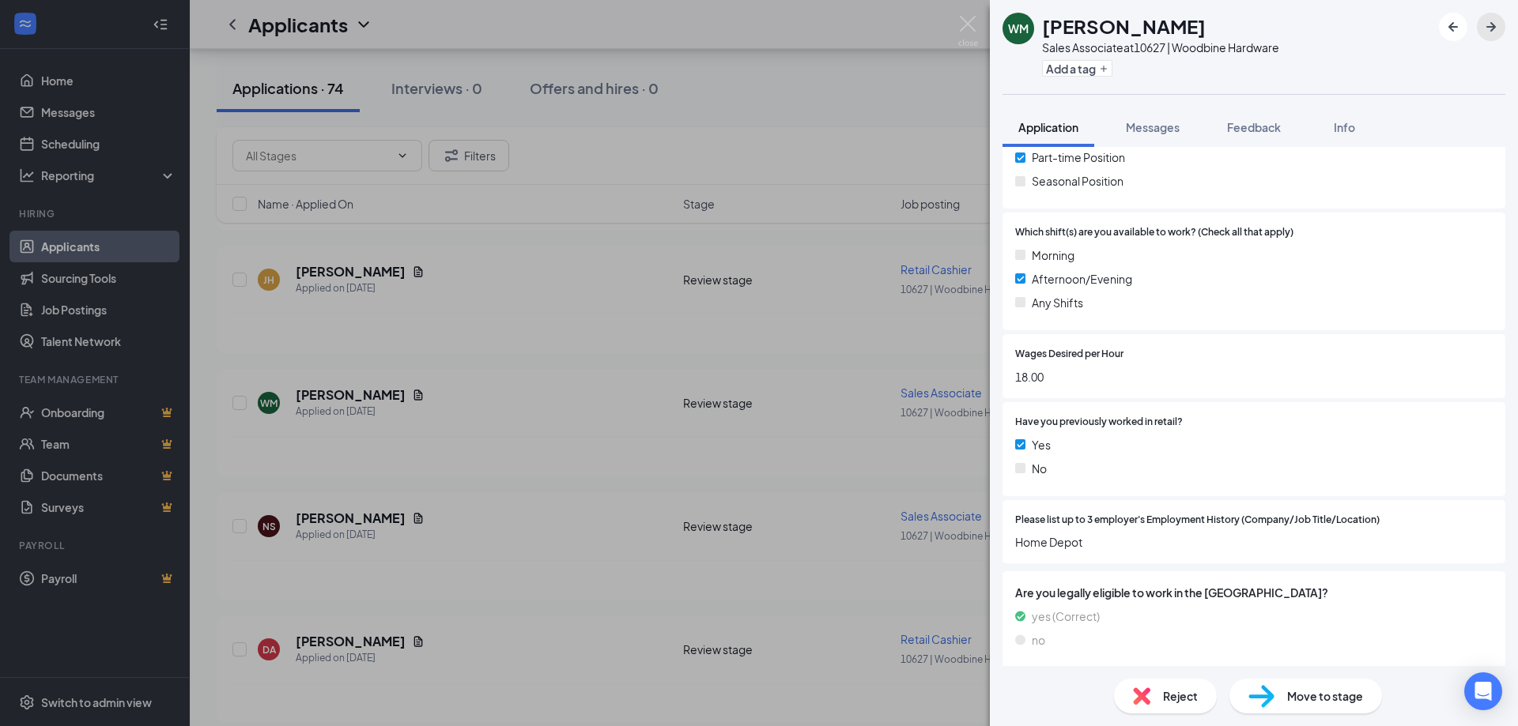
click at [1490, 25] on icon "ArrowRight" at bounding box center [1490, 26] width 19 height 19
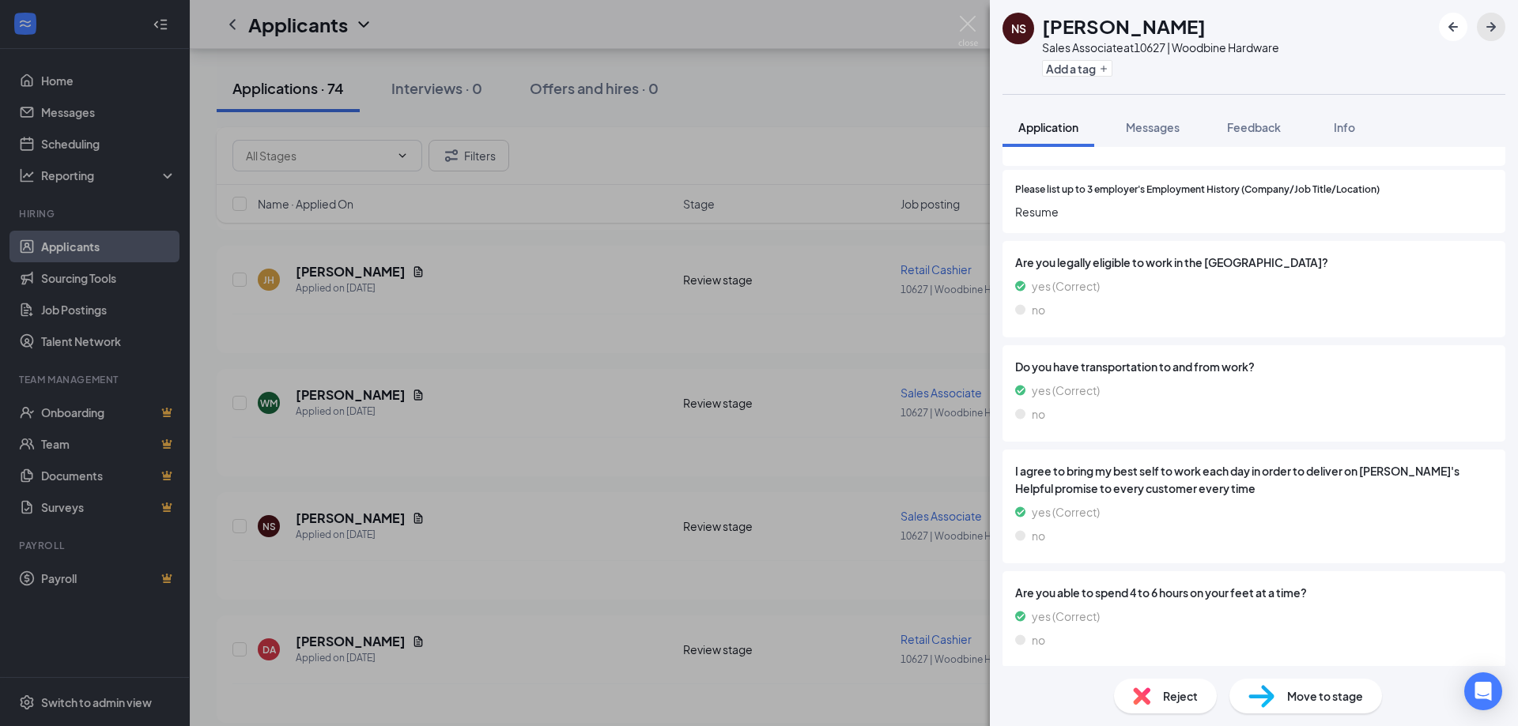
scroll to position [652, 0]
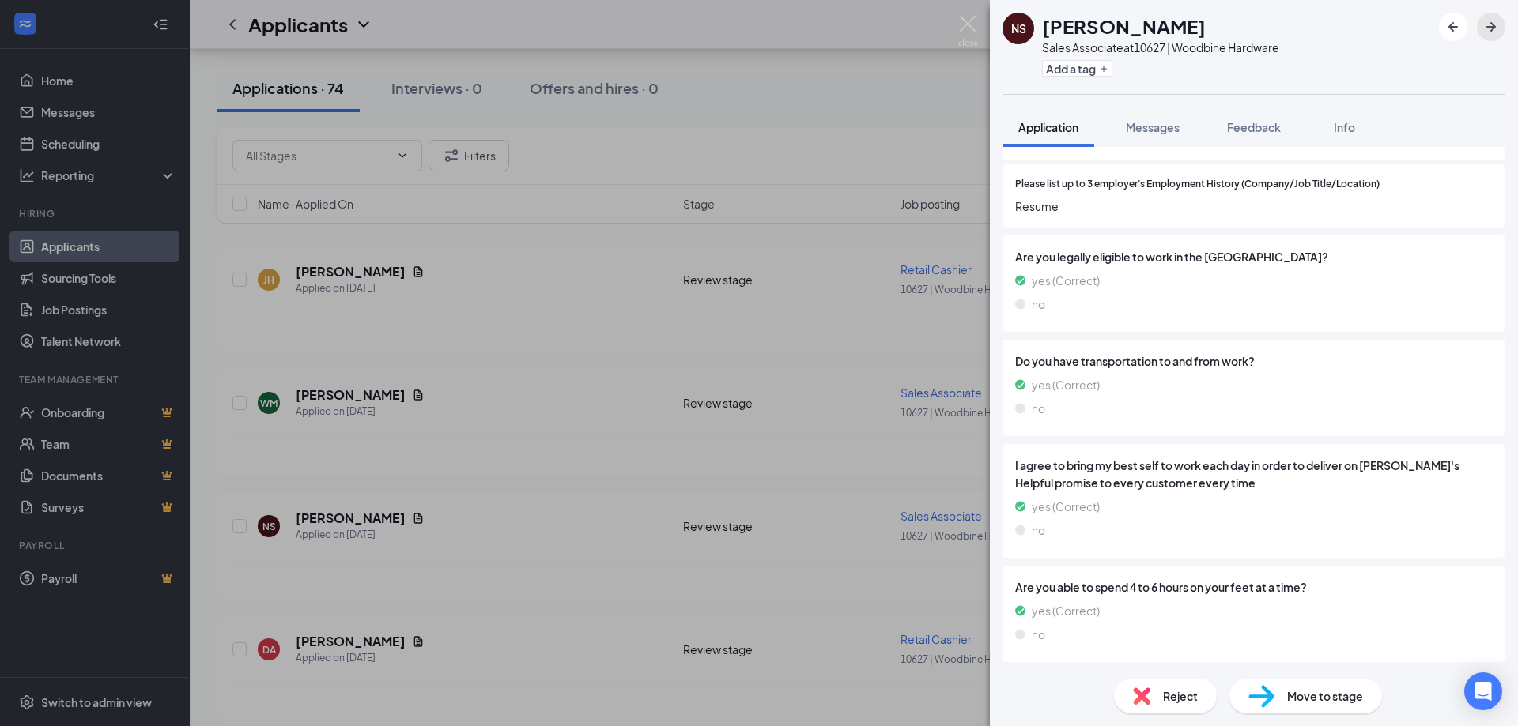
click at [1492, 23] on icon "ArrowRight" at bounding box center [1490, 26] width 9 height 9
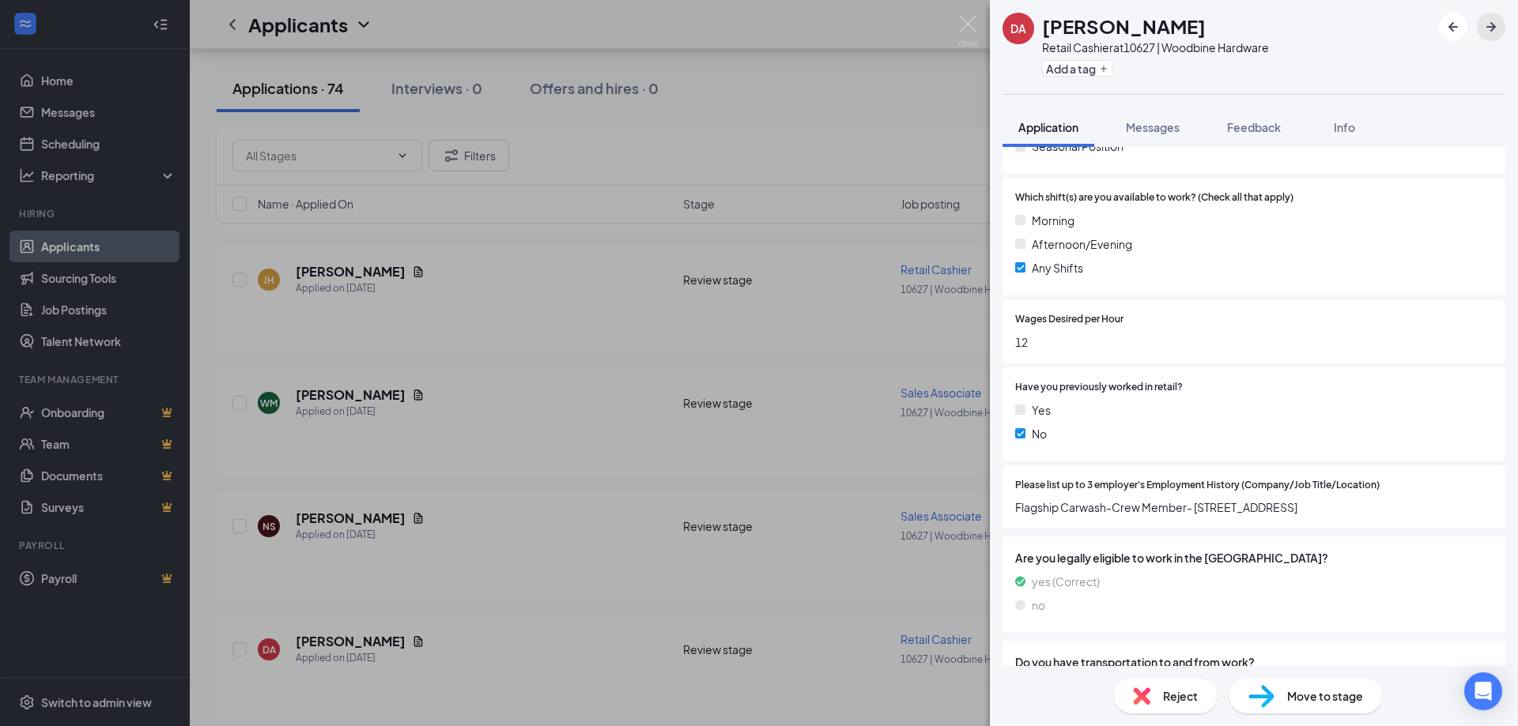
scroll to position [474, 0]
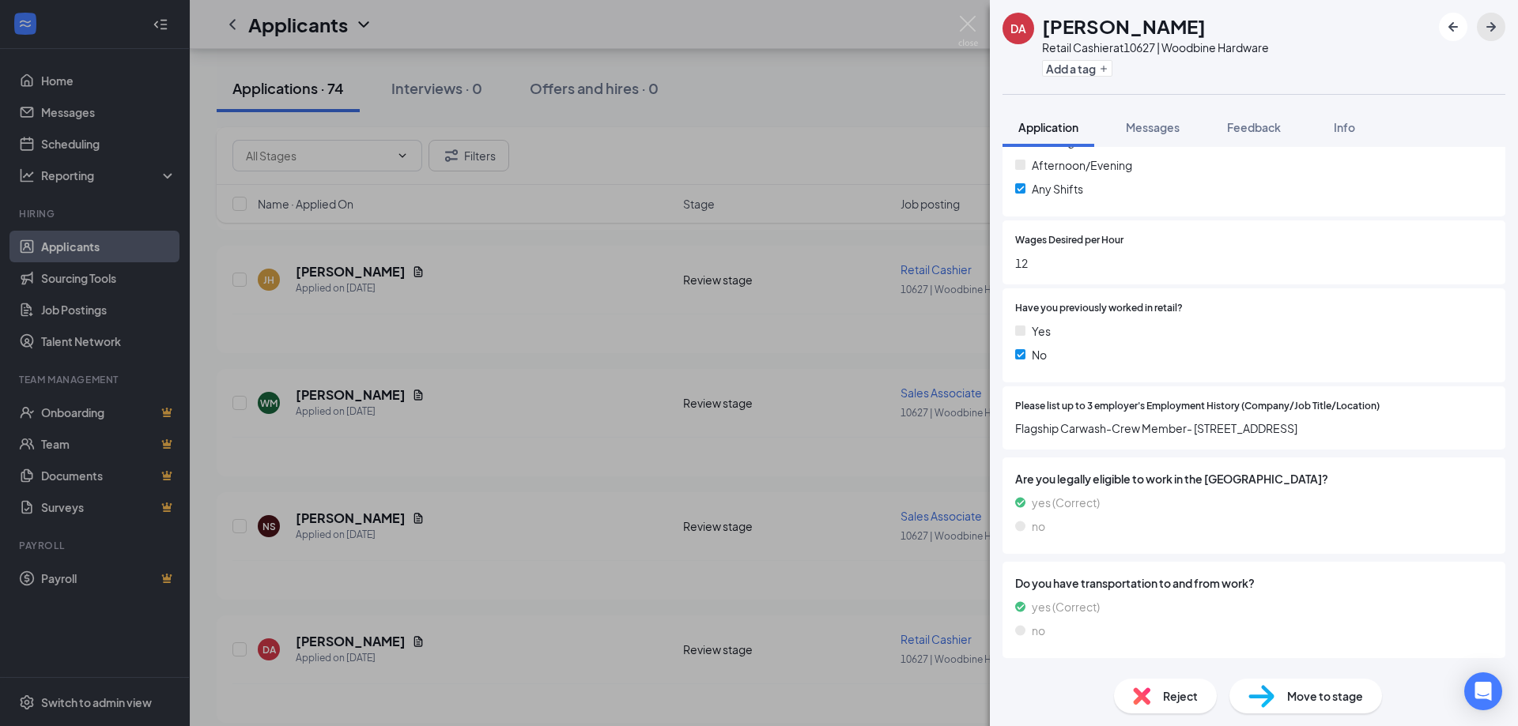
click at [1489, 22] on icon "ArrowRight" at bounding box center [1490, 26] width 19 height 19
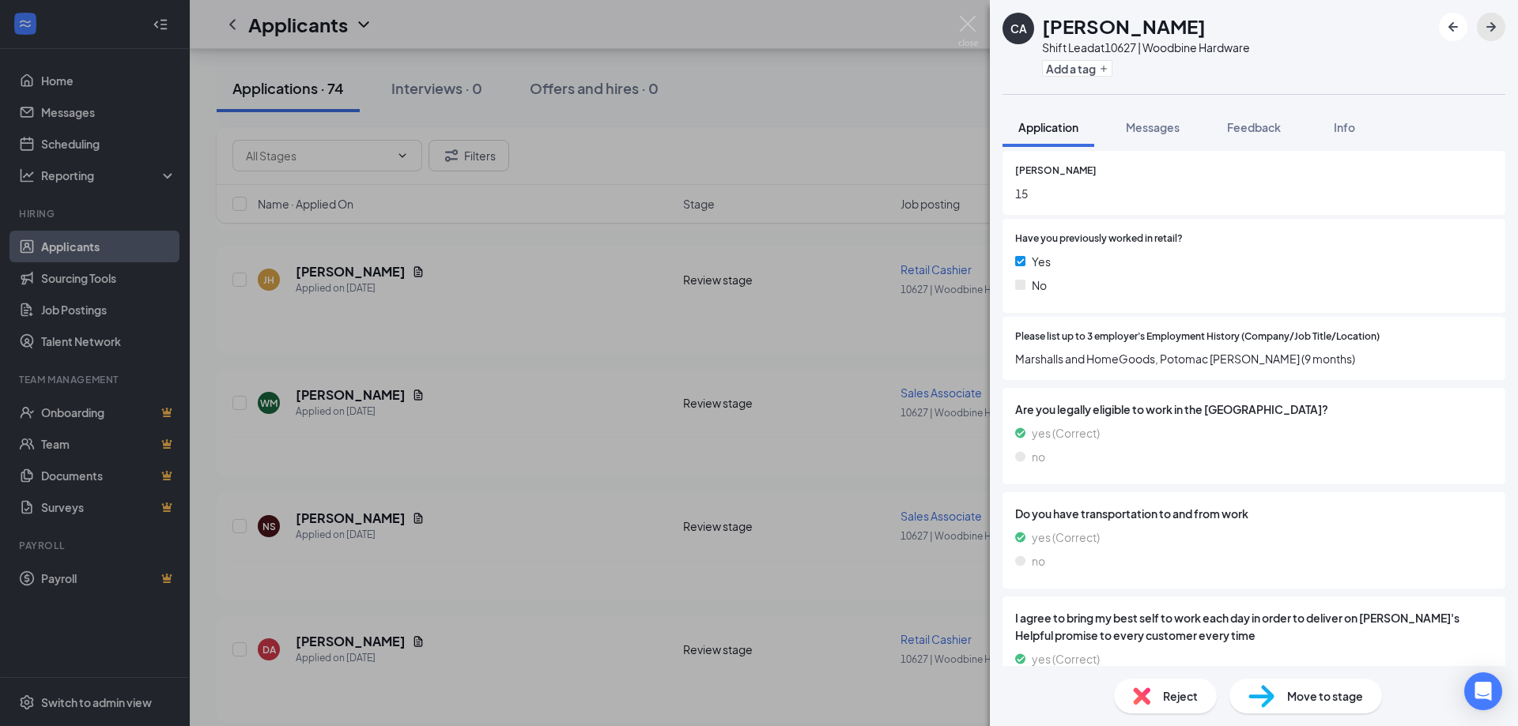
scroll to position [474, 0]
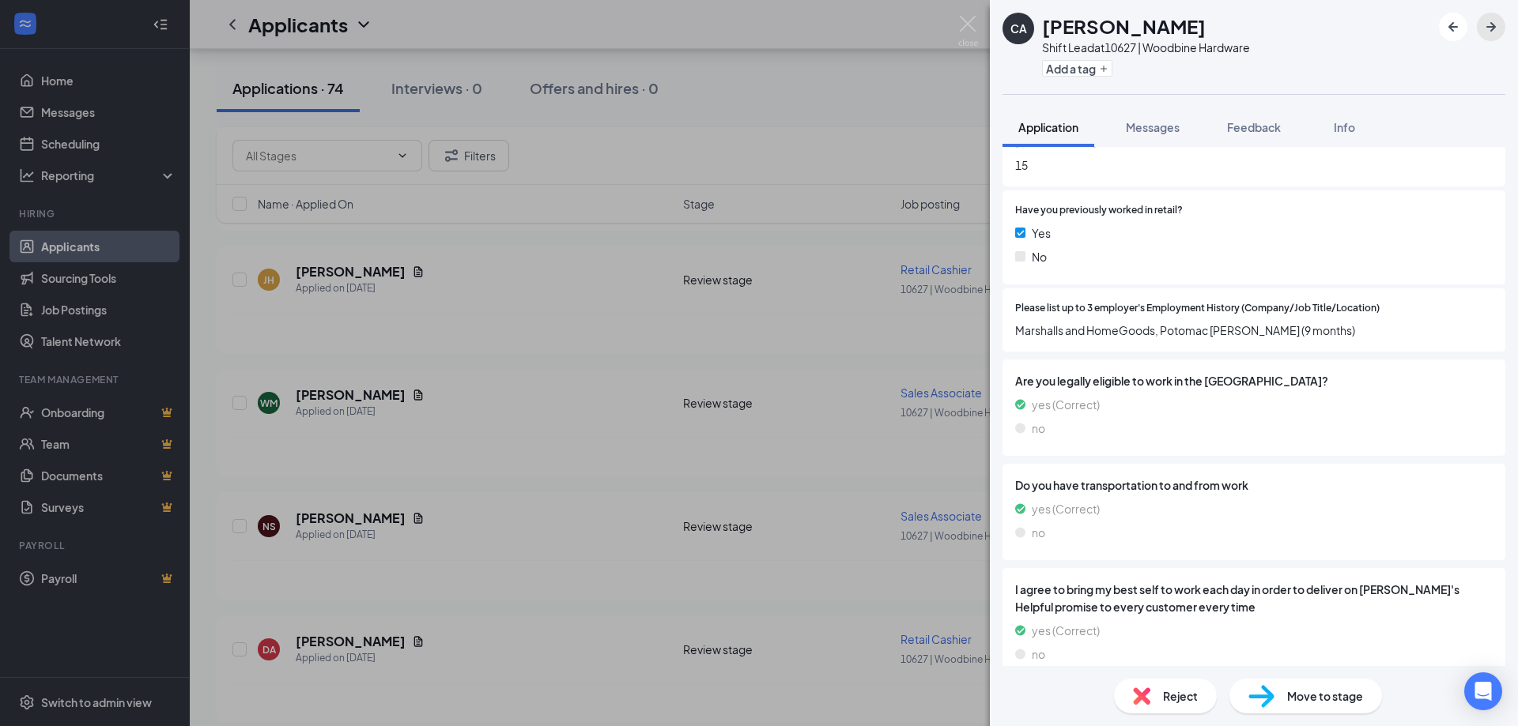
click at [1491, 25] on icon "ArrowRight" at bounding box center [1490, 26] width 19 height 19
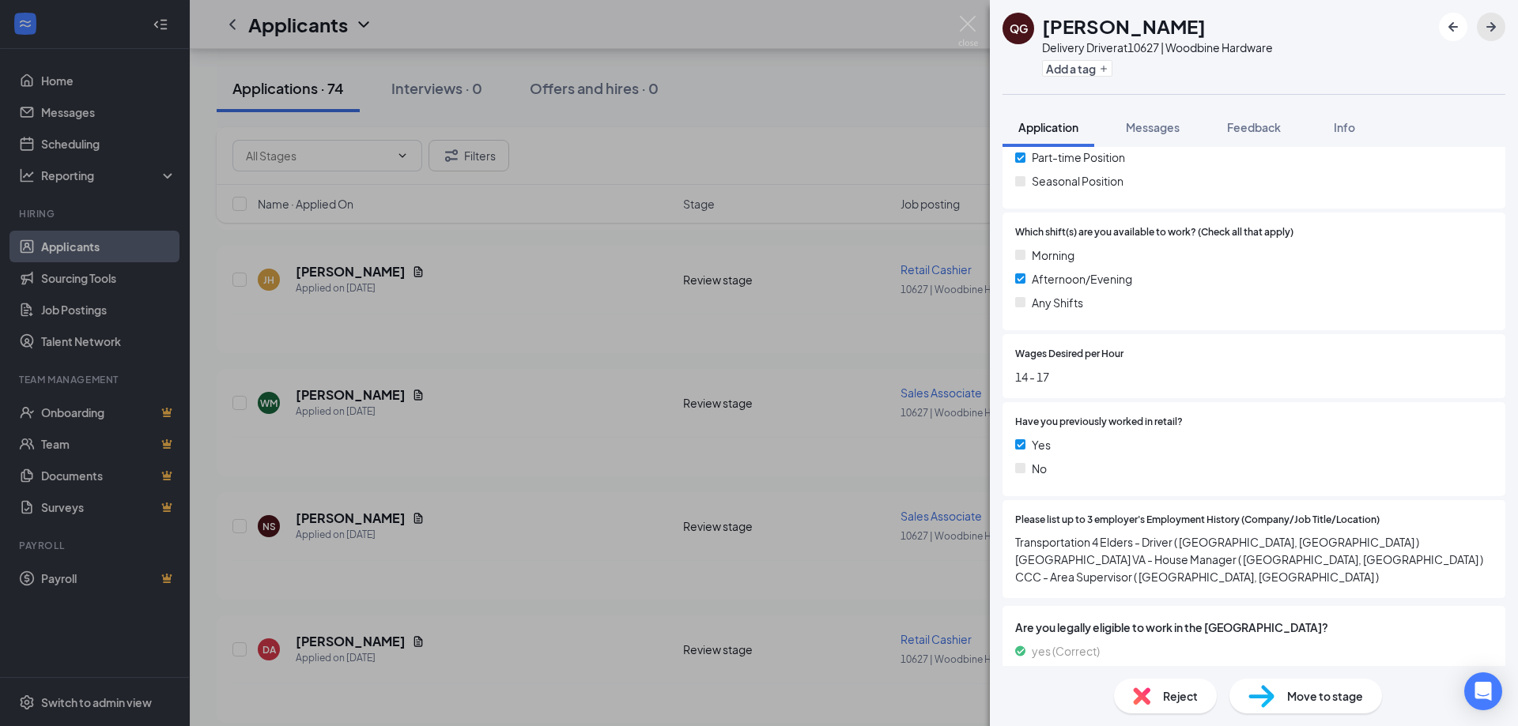
scroll to position [395, 0]
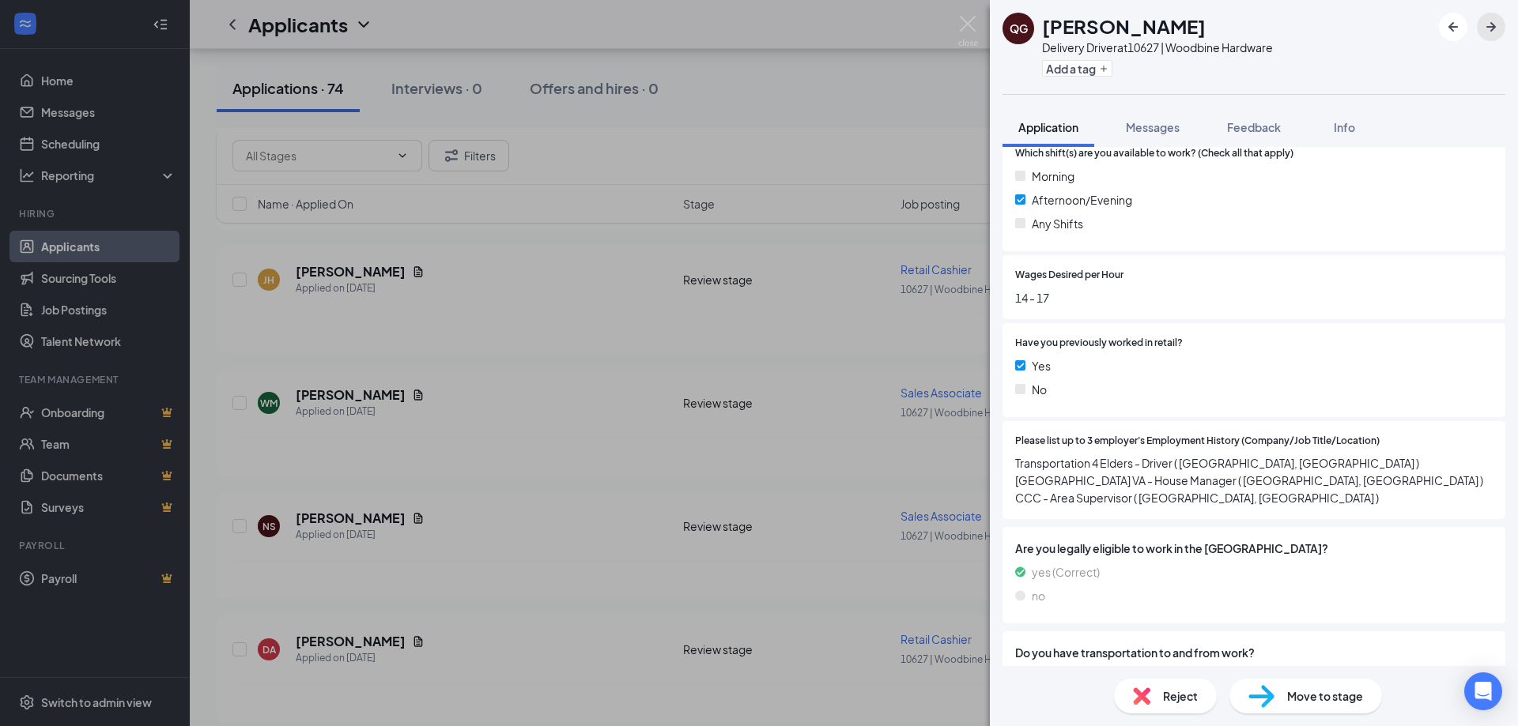
click at [1492, 28] on icon "ArrowRight" at bounding box center [1490, 26] width 9 height 9
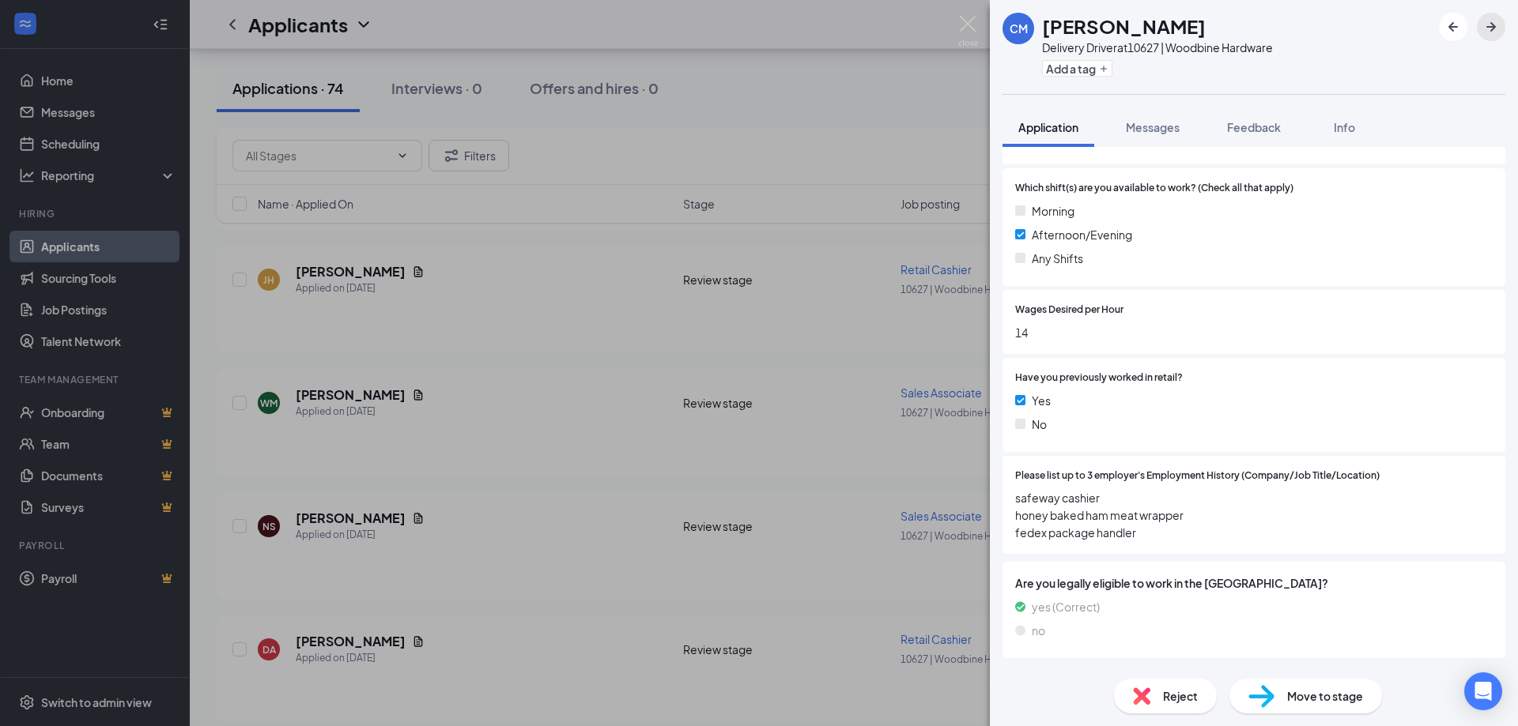
scroll to position [395, 0]
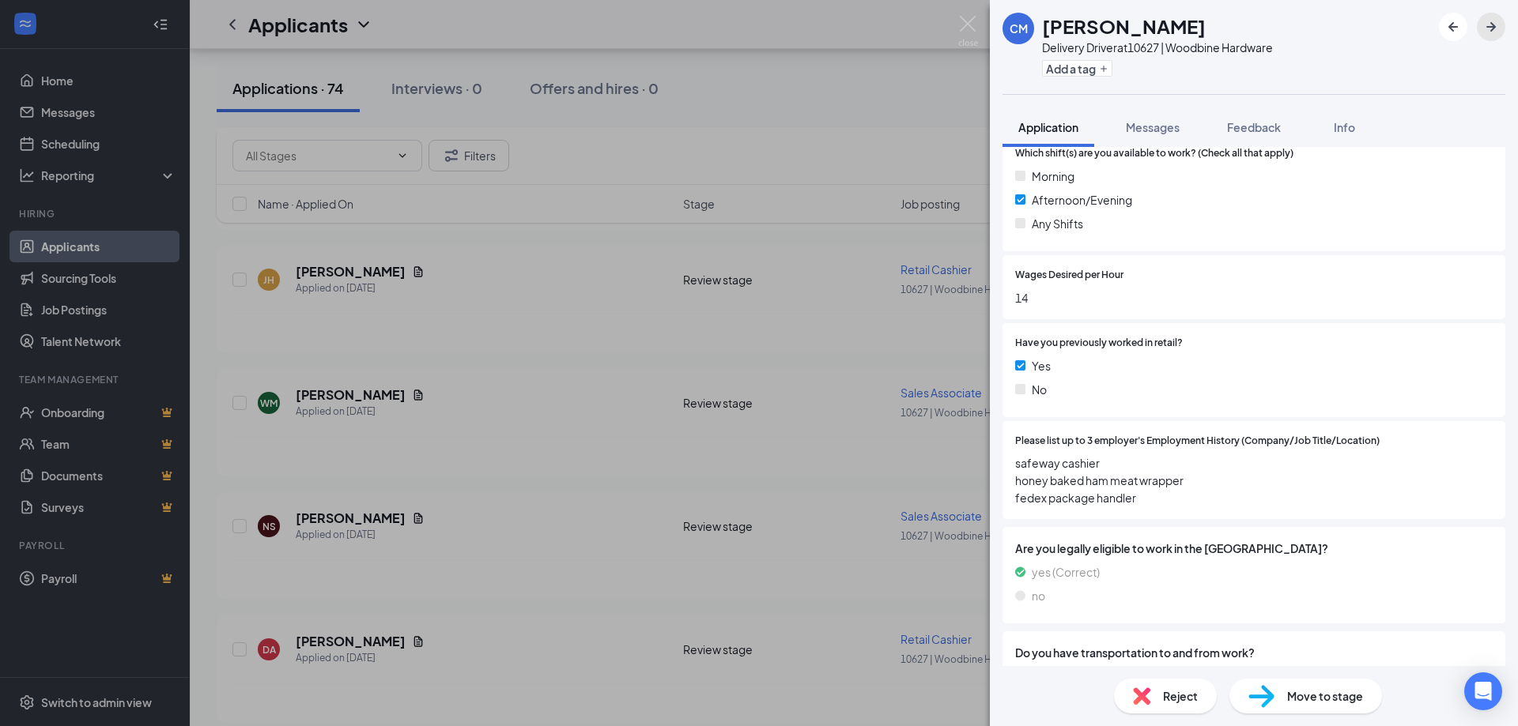
click at [1495, 28] on icon "ArrowRight" at bounding box center [1490, 26] width 9 height 9
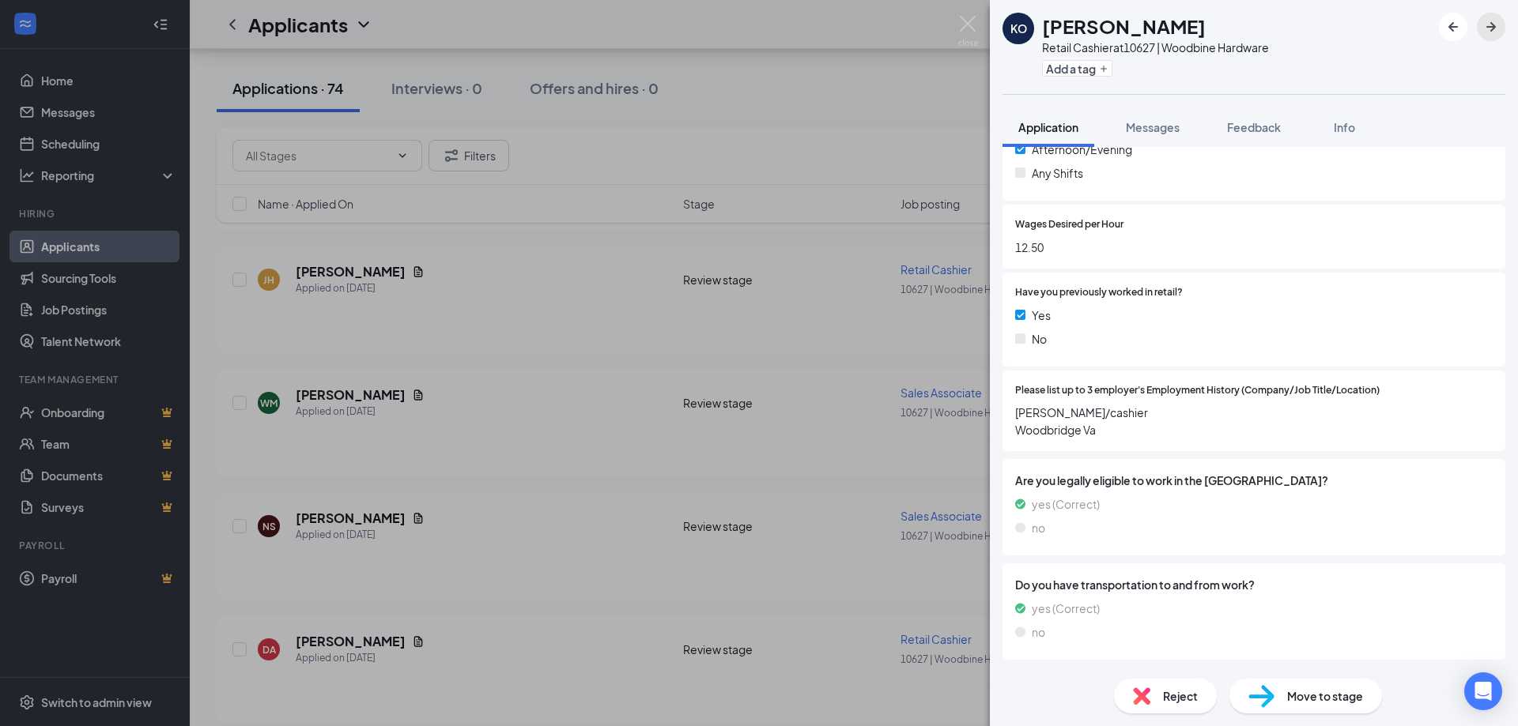
scroll to position [553, 0]
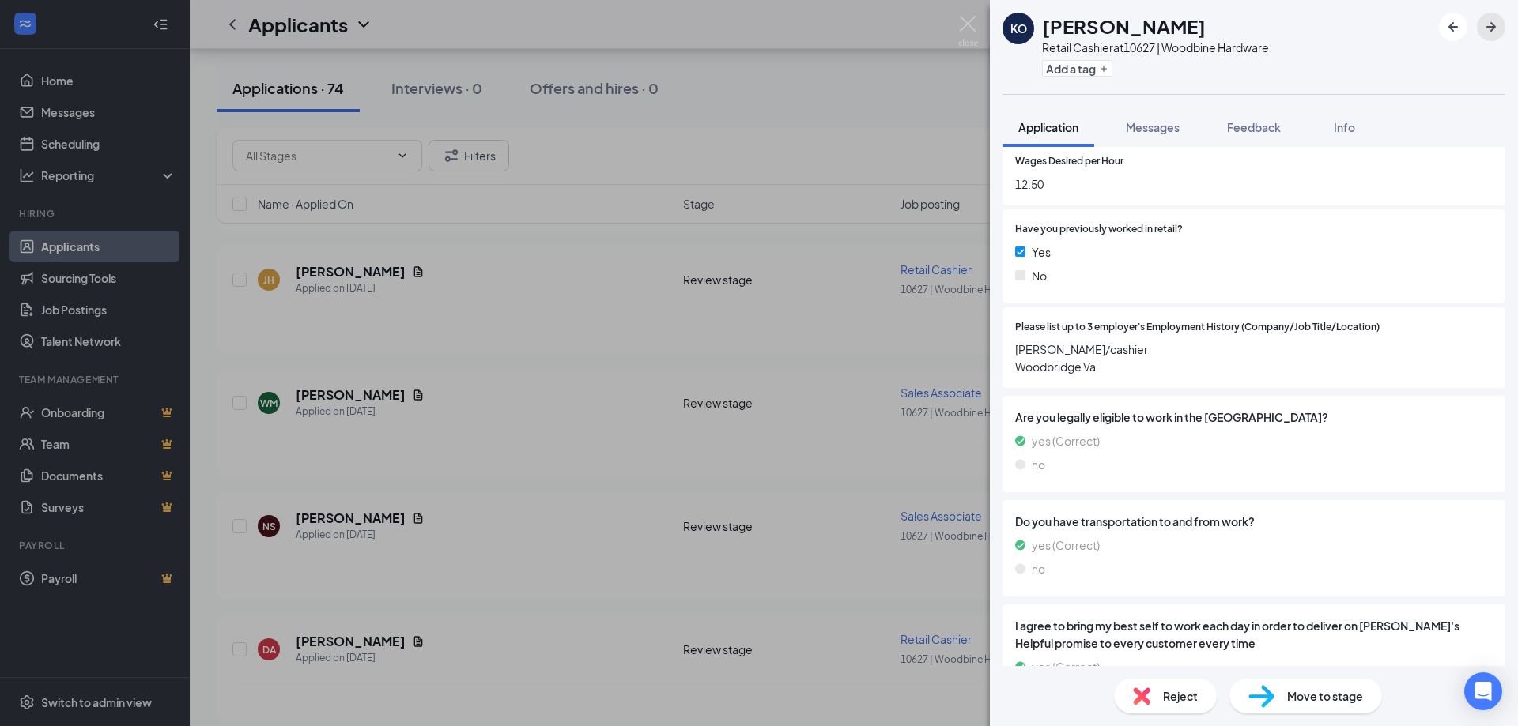
click at [1492, 22] on icon "ArrowRight" at bounding box center [1490, 26] width 19 height 19
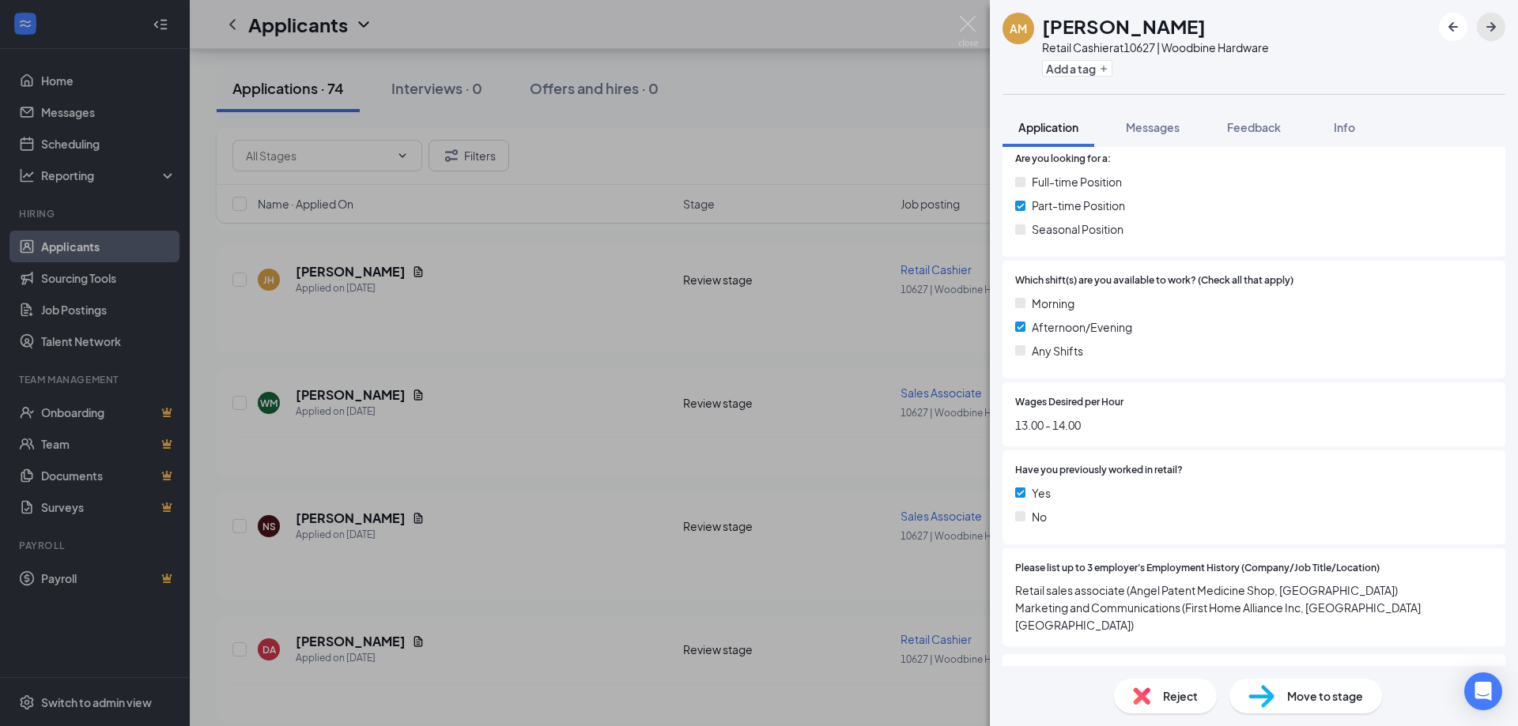
scroll to position [316, 0]
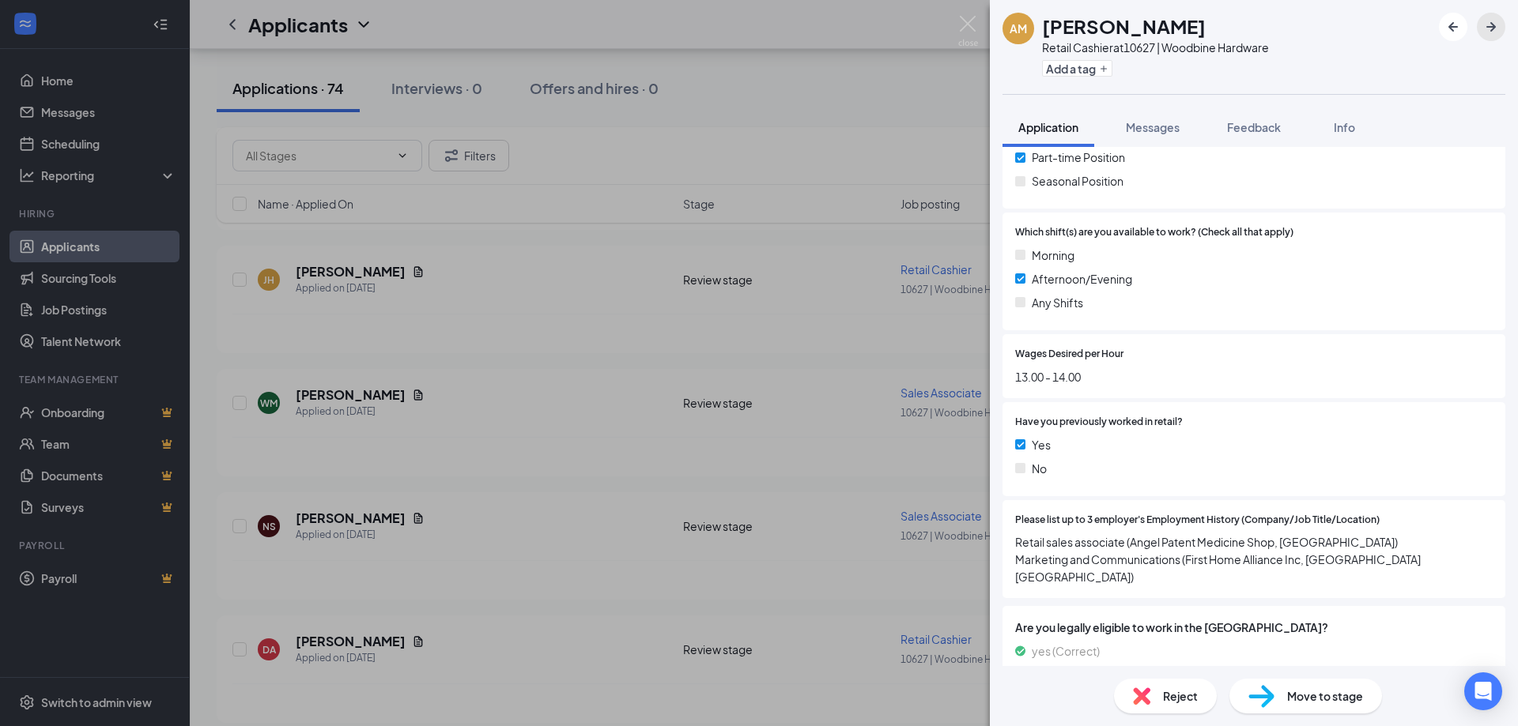
click at [1496, 25] on icon "ArrowRight" at bounding box center [1490, 26] width 19 height 19
